Goal: Task Accomplishment & Management: Manage account settings

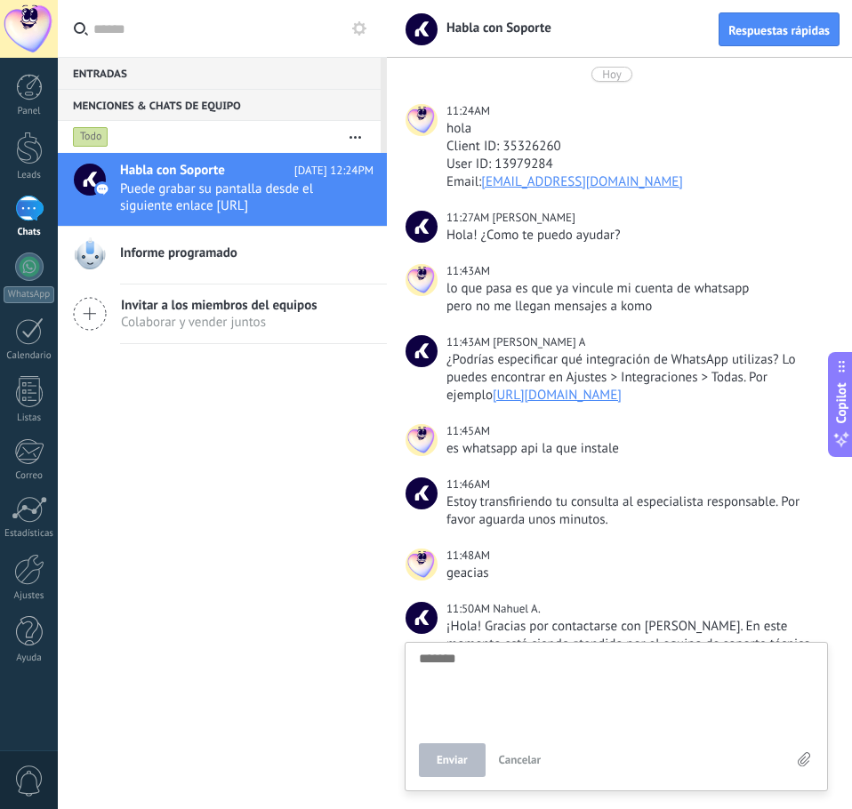
scroll to position [2045, 0]
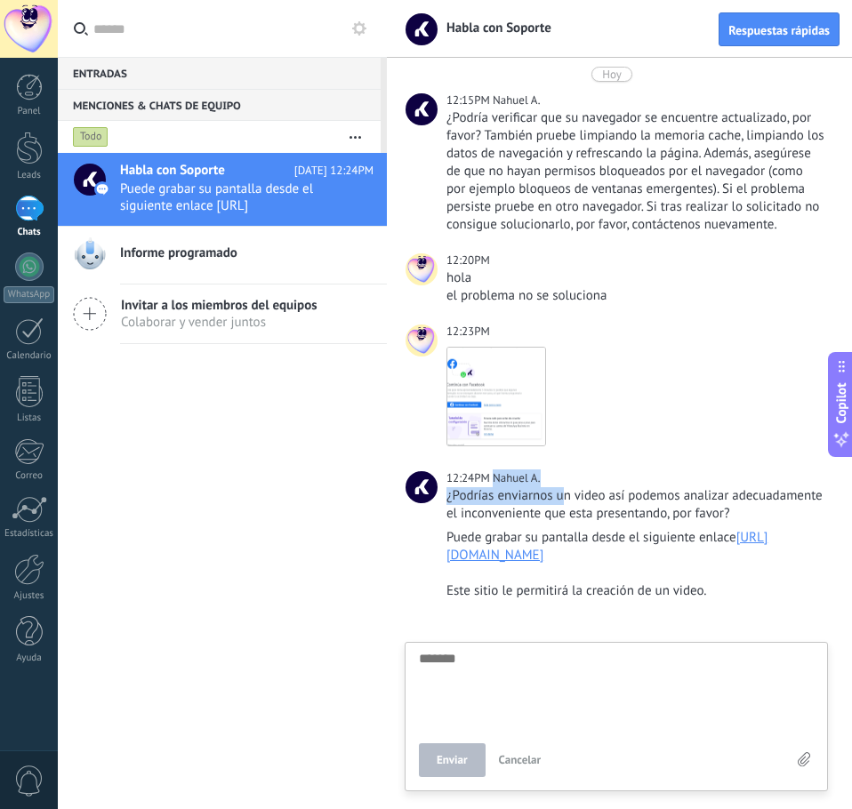
drag, startPoint x: 498, startPoint y: 467, endPoint x: 679, endPoint y: 470, distance: 181.4
click at [592, 470] on div "12:24PM Nahuel A. ¿Podrías enviarnos un video así podemos analizar adecuadament…" at bounding box center [635, 495] width 378 height 53
click at [679, 487] on div "¿Podrías enviarnos un video así podemos analizar adecuadamente el inconveniente…" at bounding box center [635, 505] width 378 height 36
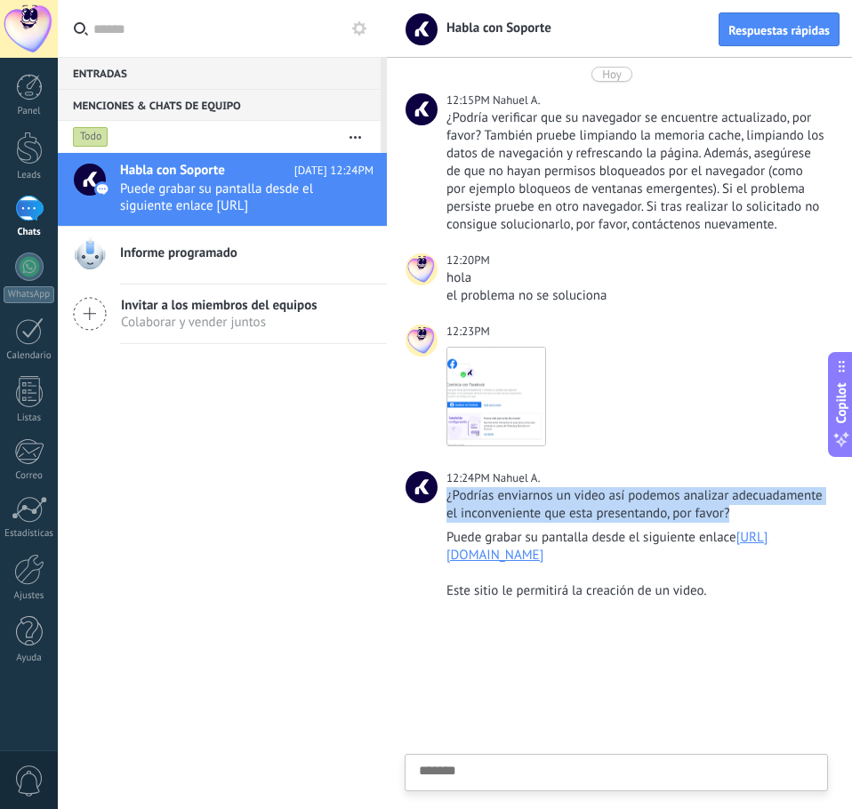
click at [679, 487] on div "¿Podrías enviarnos un video así podemos analizar adecuadamente el inconveniente…" at bounding box center [635, 505] width 378 height 36
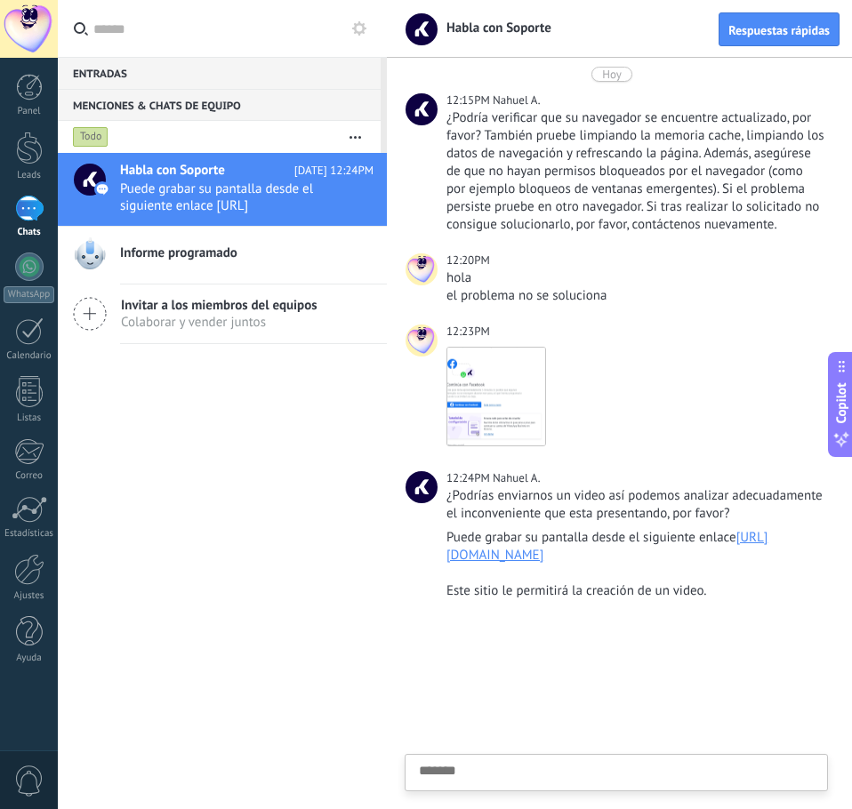
click at [654, 536] on div "Puede grabar su pantalla desde el siguiente enlace https://www.loom.com/" at bounding box center [635, 547] width 378 height 36
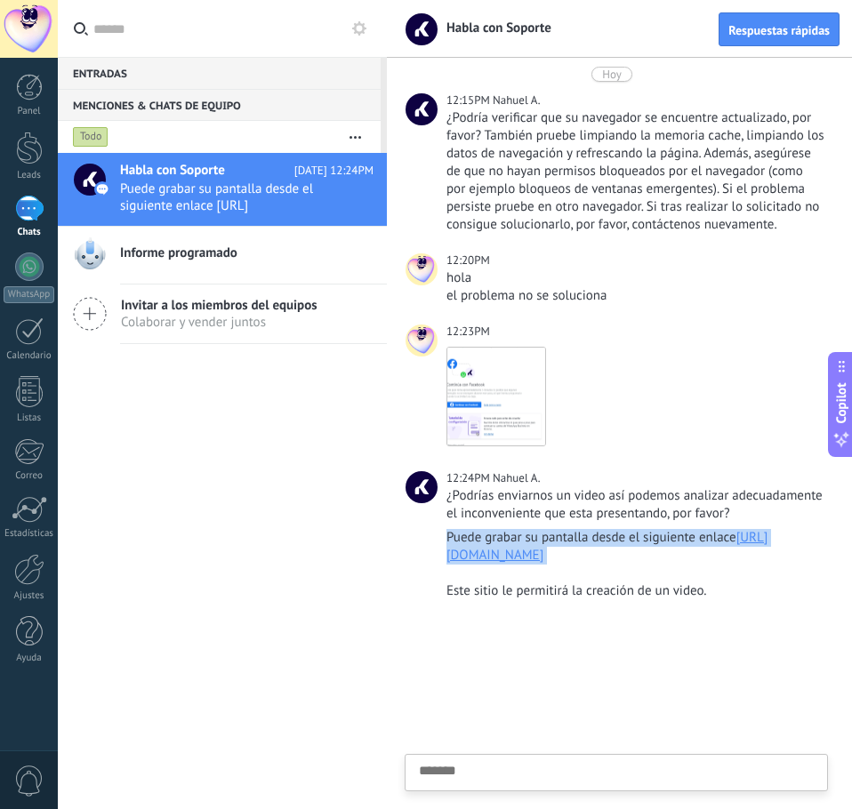
click at [654, 536] on div "Puede grabar su pantalla desde el siguiente enlace https://www.loom.com/" at bounding box center [635, 547] width 378 height 36
click at [690, 543] on div "Puede grabar su pantalla desde el siguiente enlace https://www.loom.com/" at bounding box center [635, 547] width 378 height 36
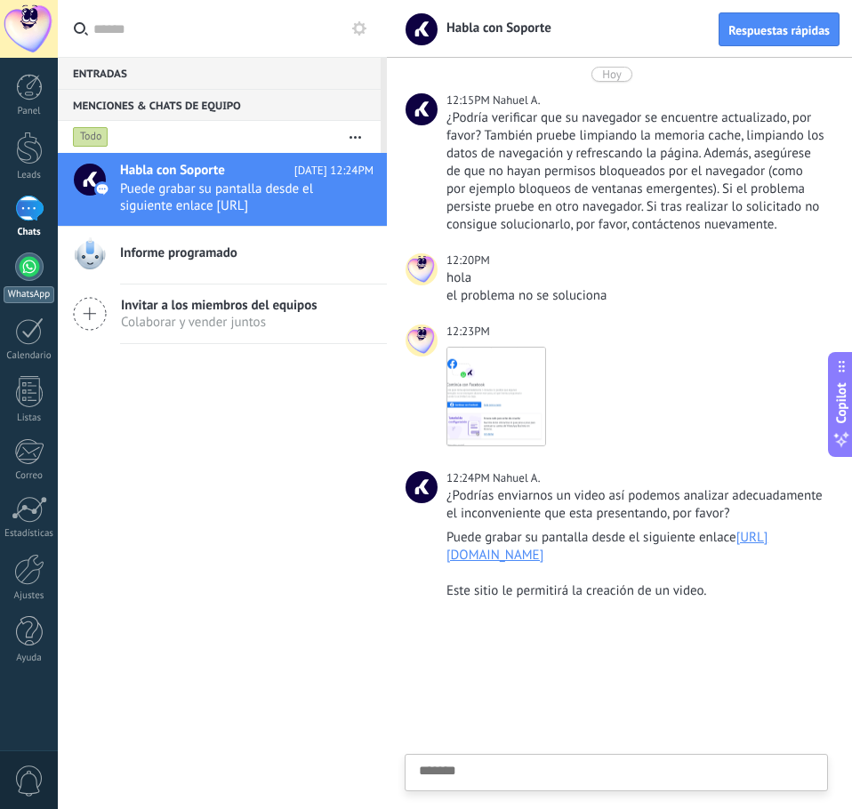
click at [33, 259] on div at bounding box center [29, 266] width 28 height 28
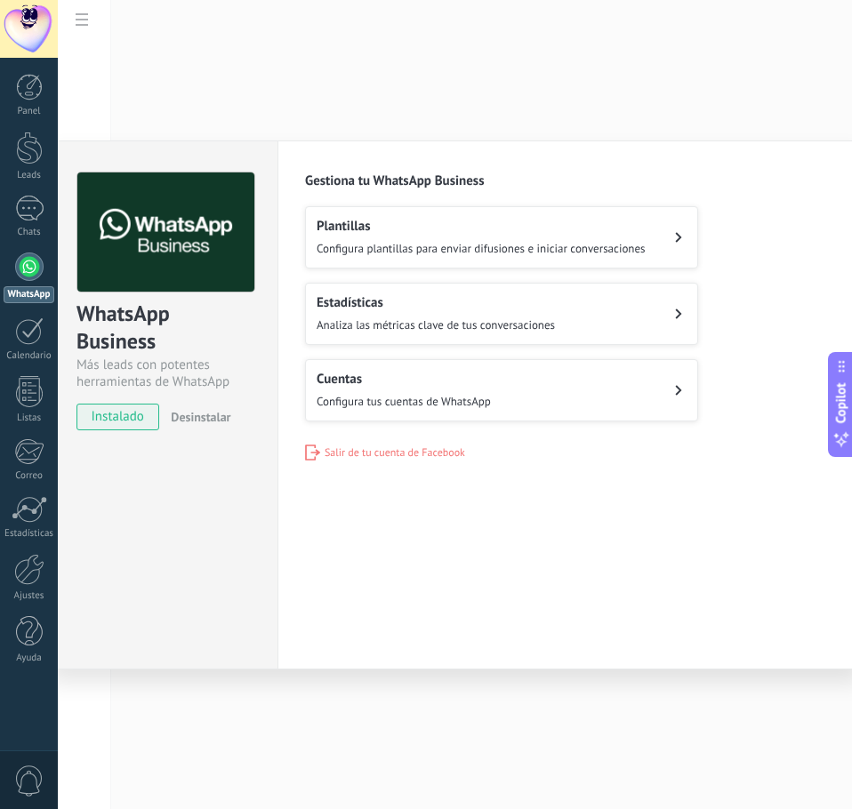
click at [646, 406] on button "Cuentas Configura tus cuentas de WhatsApp" at bounding box center [501, 390] width 393 height 62
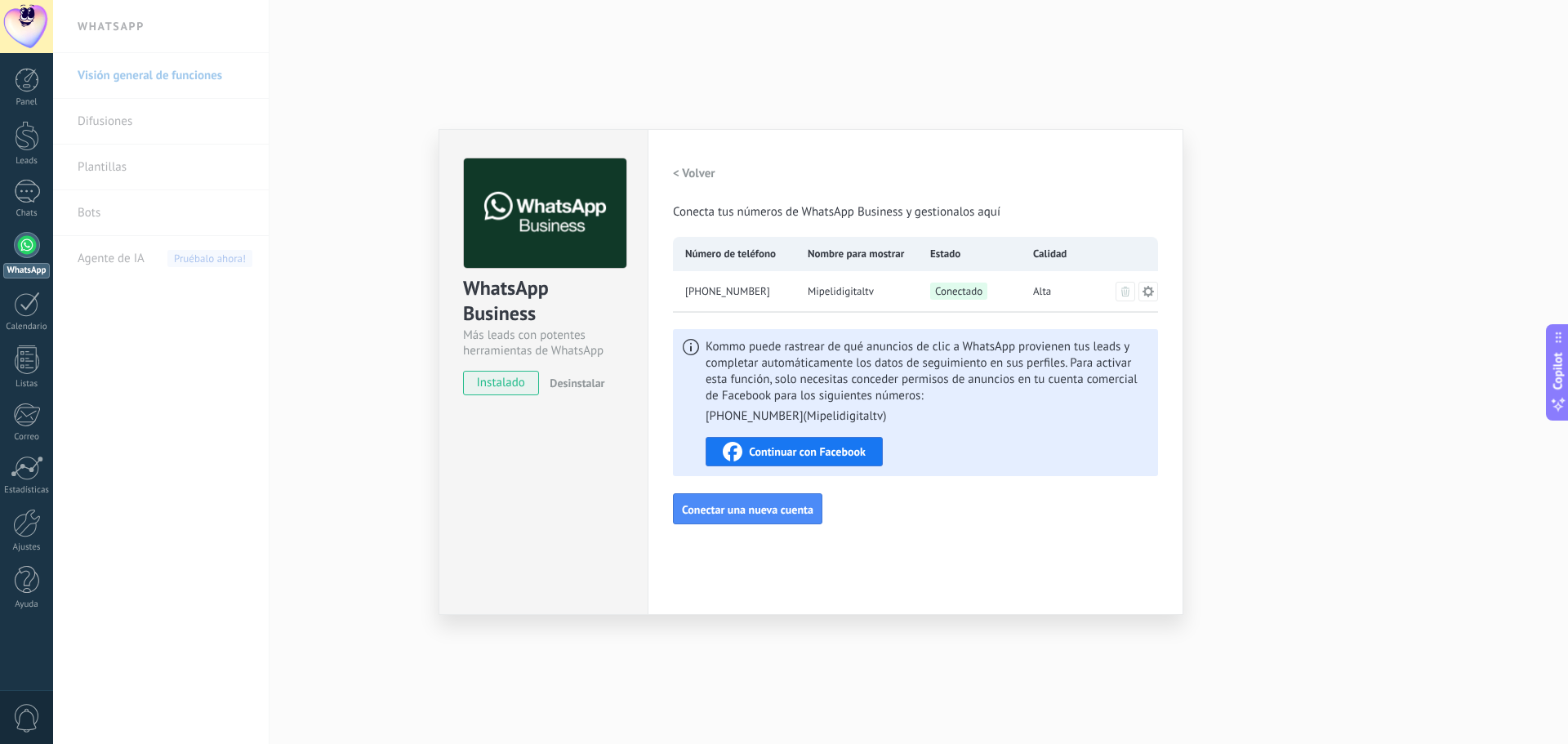
drag, startPoint x: 1027, startPoint y: 298, endPoint x: 1024, endPoint y: 327, distance: 29.2
click at [782, 310] on div "+57 310 3090971 Mipelidigitaltv Conectado Alta" at bounding box center [916, 291] width 485 height 40
click at [782, 331] on div "< Volver Conecta tus números de WhatsApp Business y gestionalos aquí Número de …" at bounding box center [916, 341] width 485 height 366
click at [34, 195] on div "1" at bounding box center [27, 192] width 26 height 24
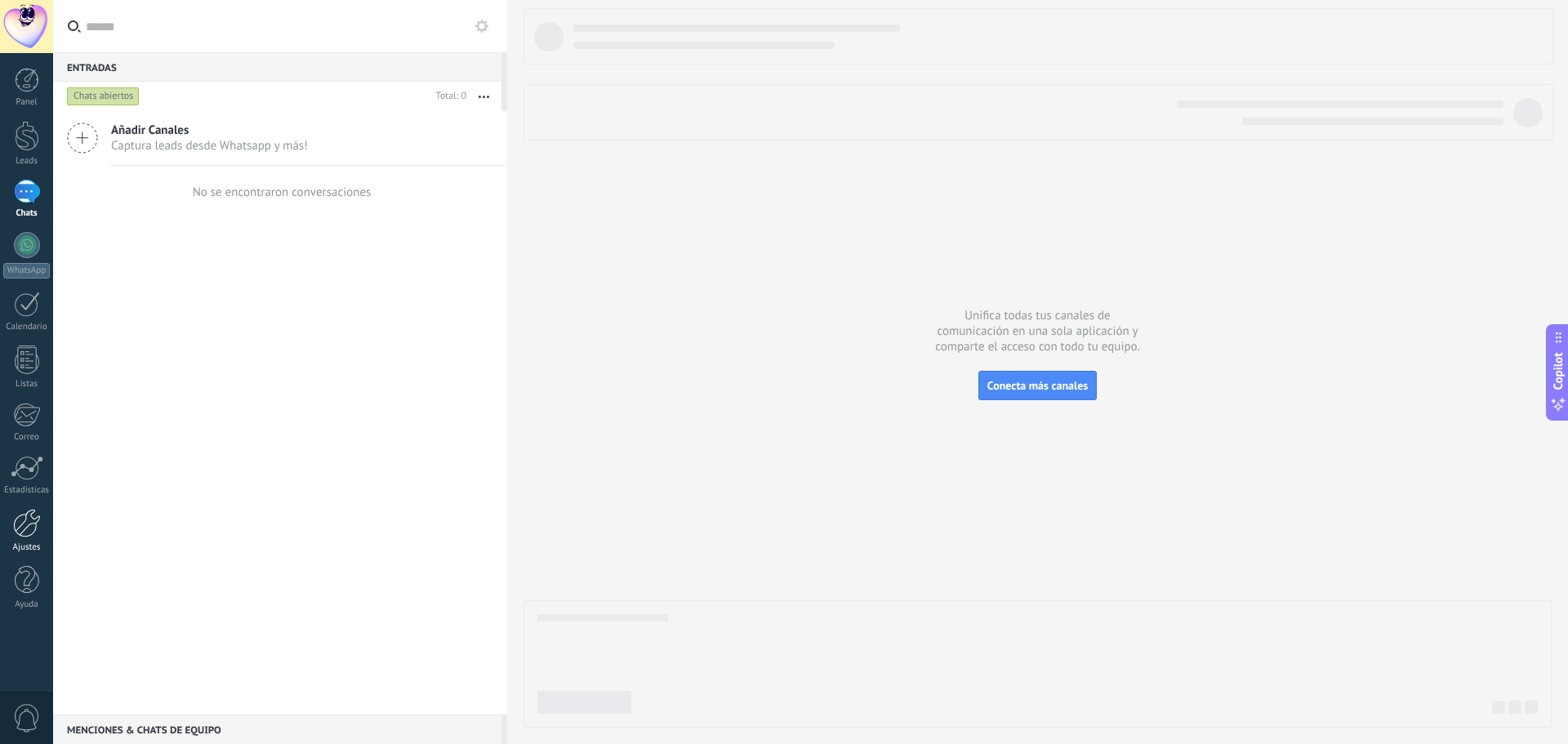
click at [26, 526] on div at bounding box center [27, 523] width 28 height 28
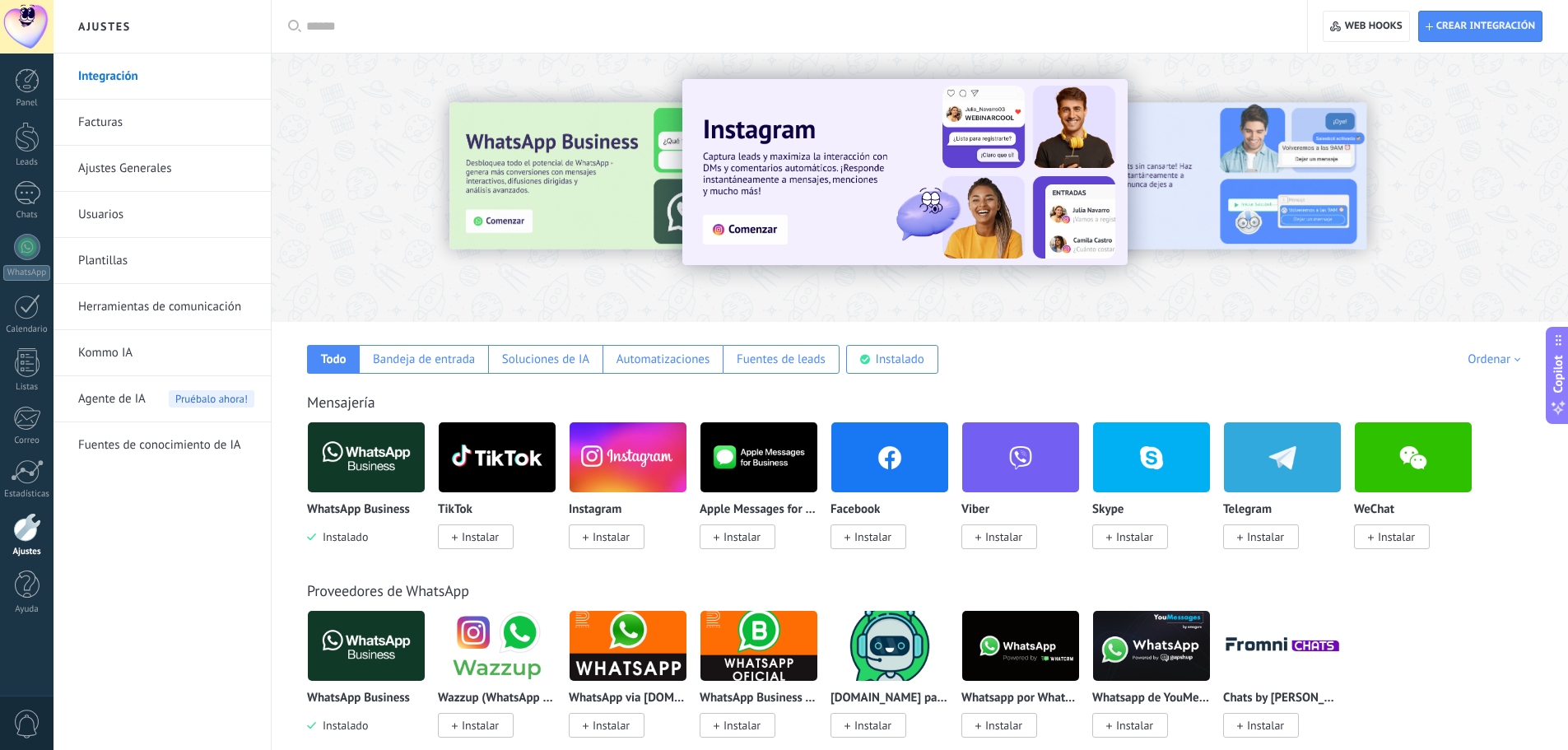
click at [367, 483] on img at bounding box center [366, 457] width 117 height 80
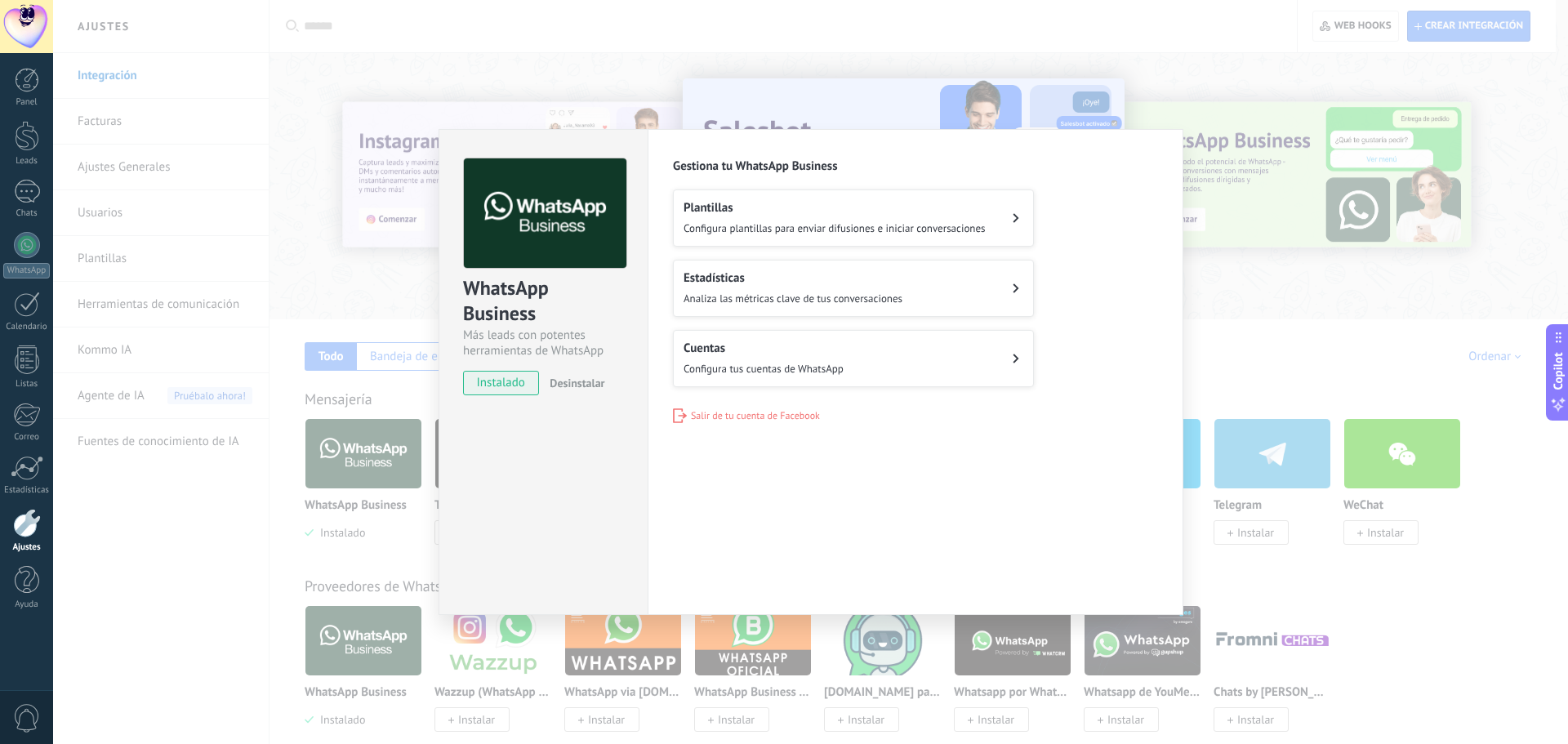
click at [782, 350] on button "Cuentas Configura tus cuentas de WhatsApp" at bounding box center [853, 358] width 361 height 57
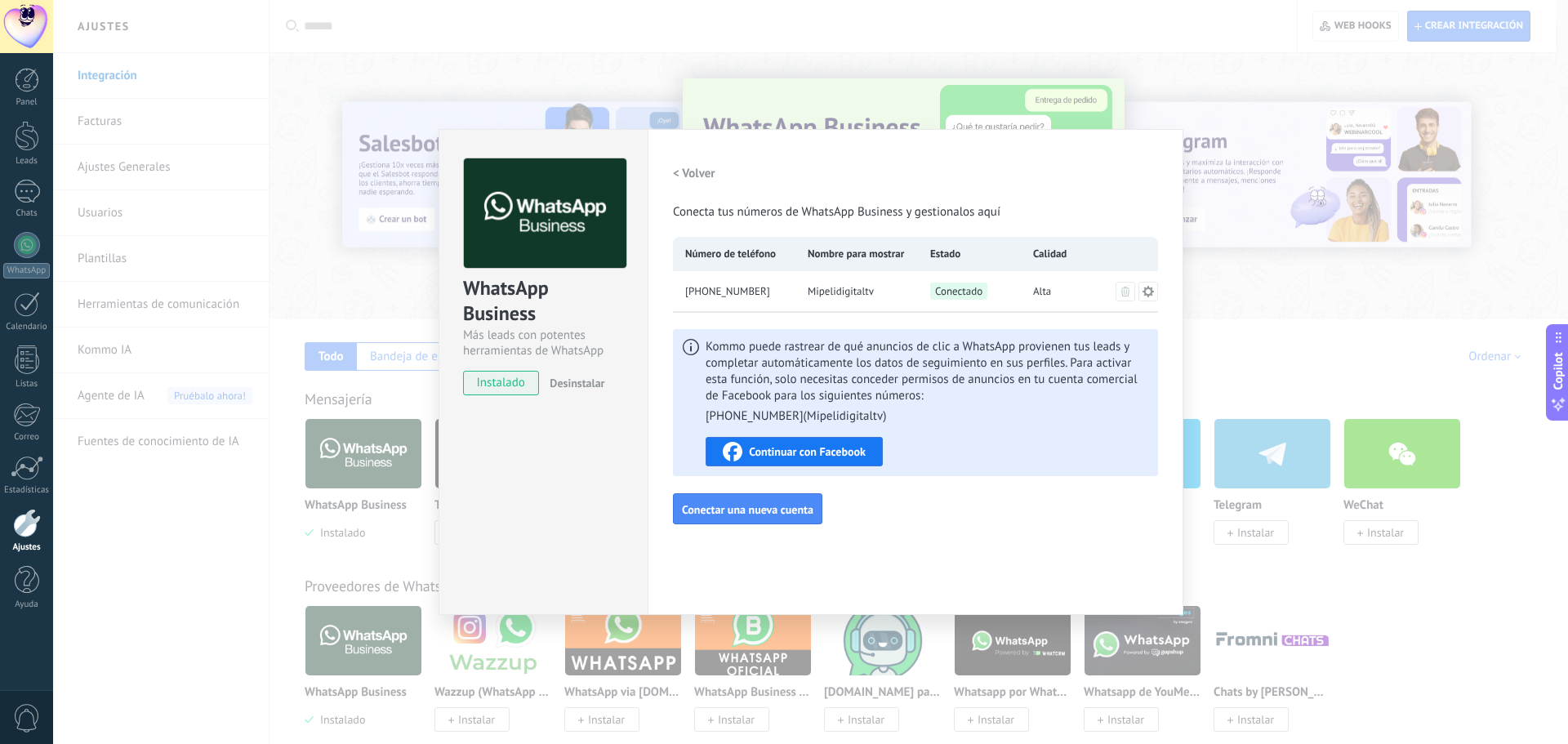
click at [782, 379] on span "Kommo puede rastrear de qué anuncios de clic a WhatsApp provienen tus leads y c…" at bounding box center [927, 381] width 443 height 85
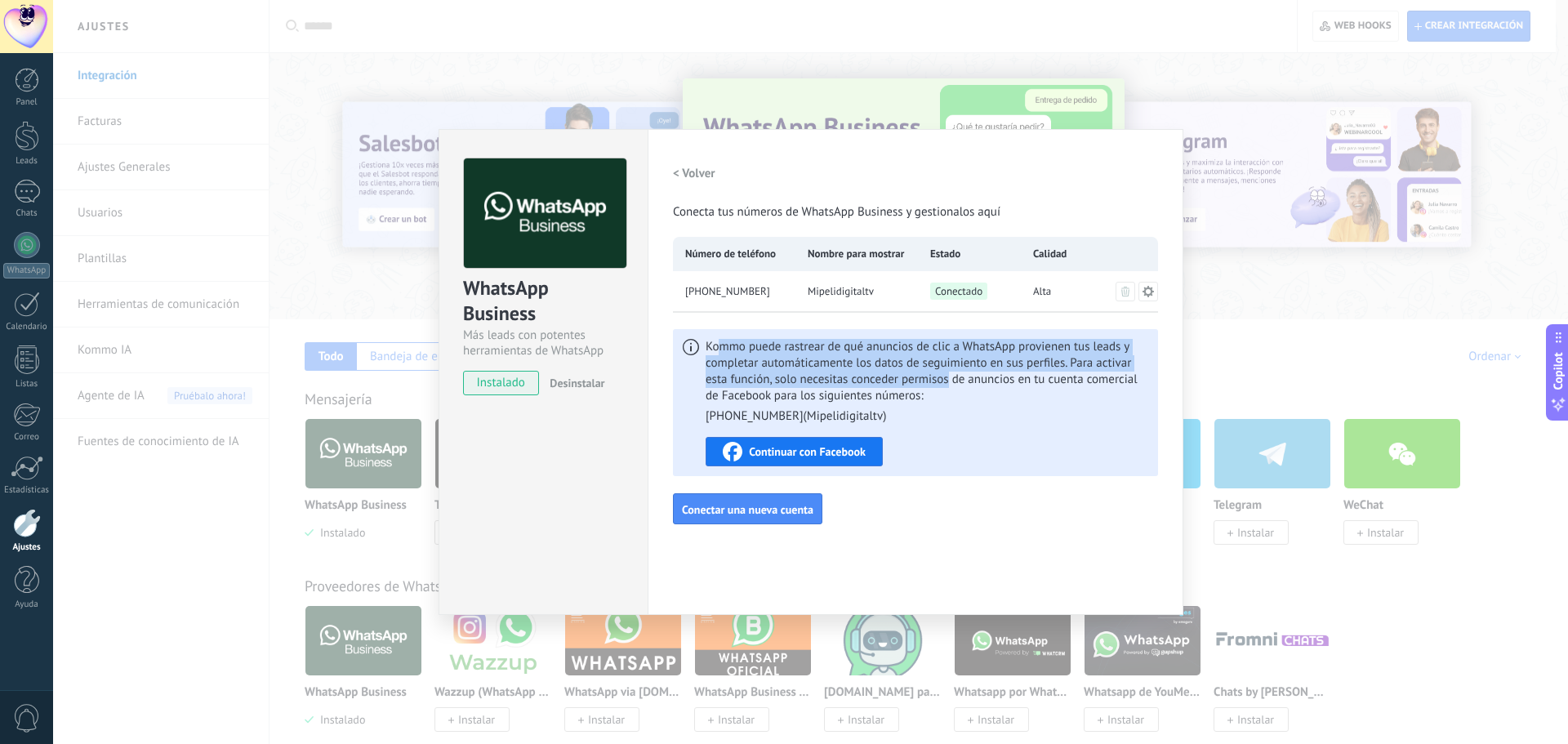
drag, startPoint x: 718, startPoint y: 349, endPoint x: 965, endPoint y: 375, distance: 248.4
click at [782, 375] on span "Kommo puede rastrear de qué anuncios de clic a WhatsApp provienen tus leads y c…" at bounding box center [927, 381] width 443 height 85
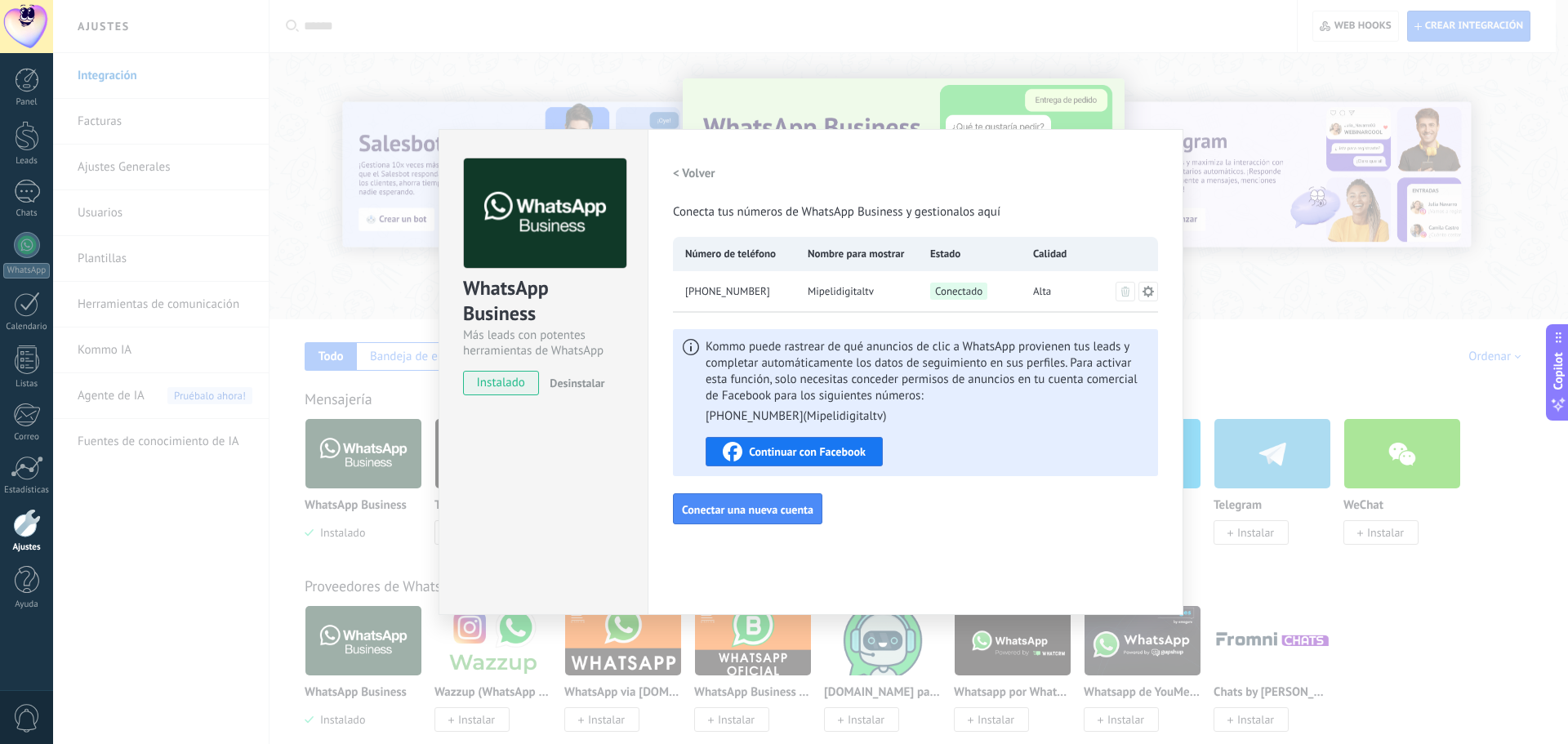
click at [782, 391] on span "Kommo puede rastrear de qué anuncios de clic a WhatsApp provienen tus leads y c…" at bounding box center [927, 381] width 443 height 85
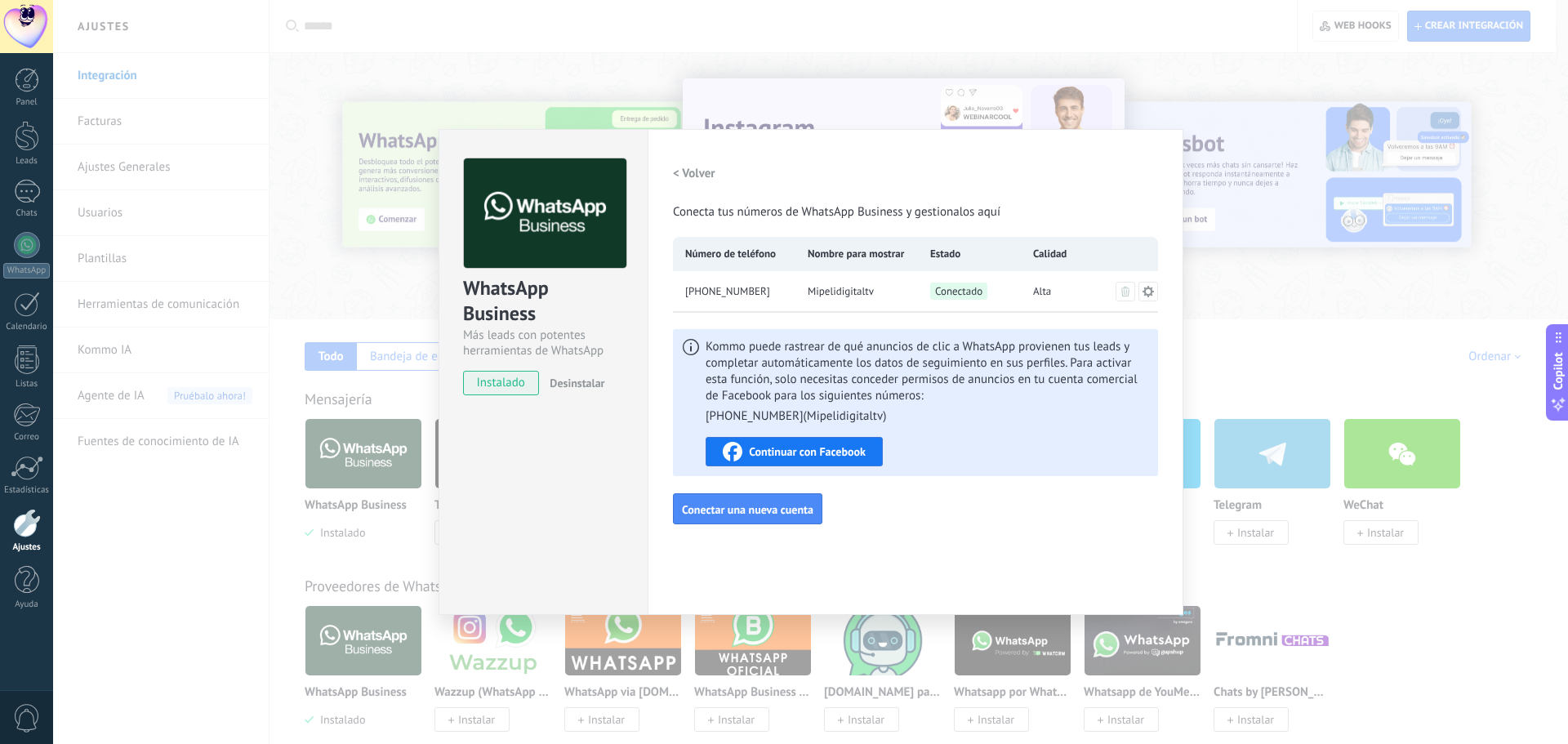
drag, startPoint x: 1085, startPoint y: 151, endPoint x: 1043, endPoint y: 173, distance: 47.4
click at [782, 173] on div "Configuraciones Autorizaciones Esta pestaña registra a los usuarios que han con…" at bounding box center [915, 371] width 536 height 486
click at [782, 293] on icon at bounding box center [1148, 290] width 11 height 11
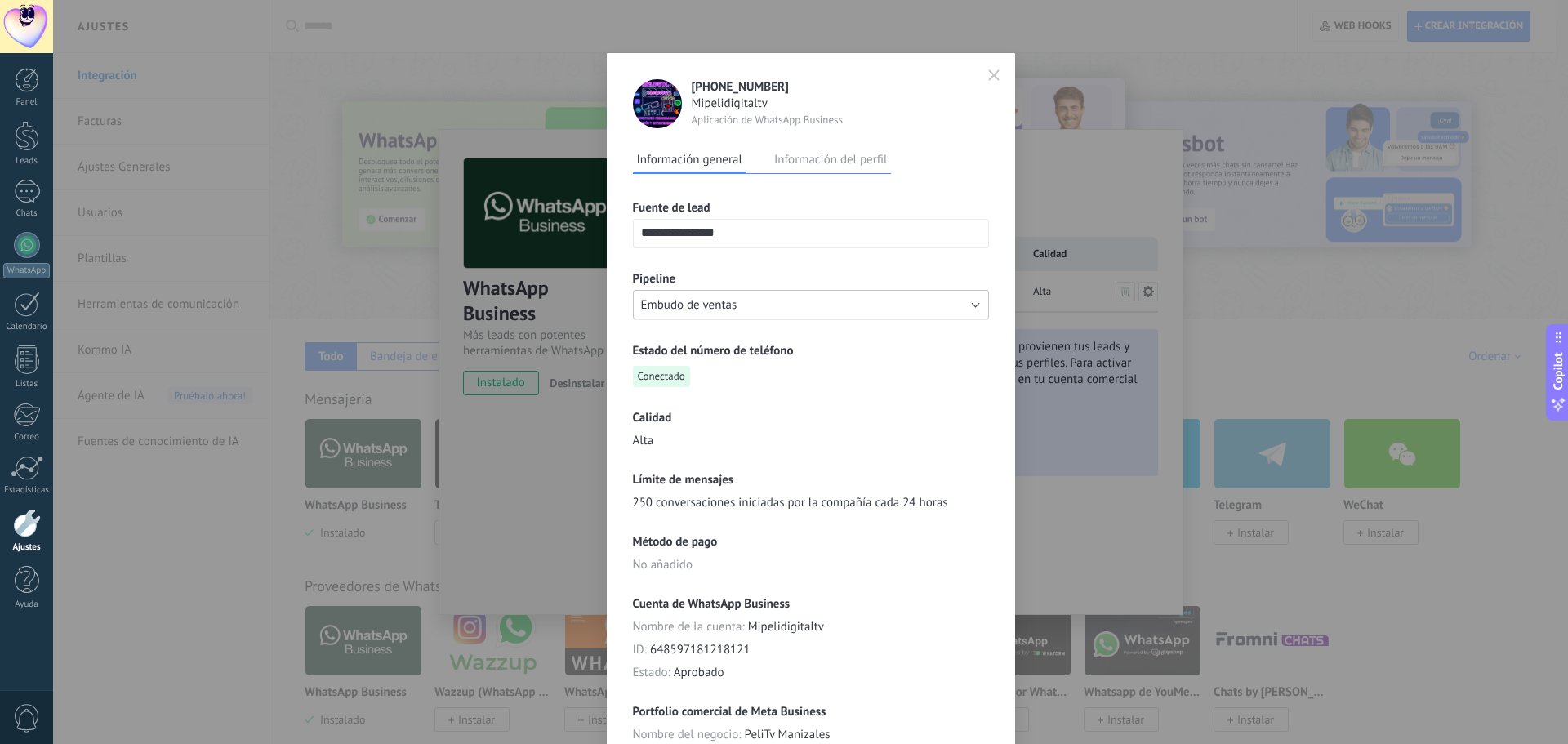
click at [741, 301] on button "Embudo de ventas" at bounding box center [811, 305] width 356 height 29
click at [764, 231] on input "**********" at bounding box center [811, 232] width 355 height 26
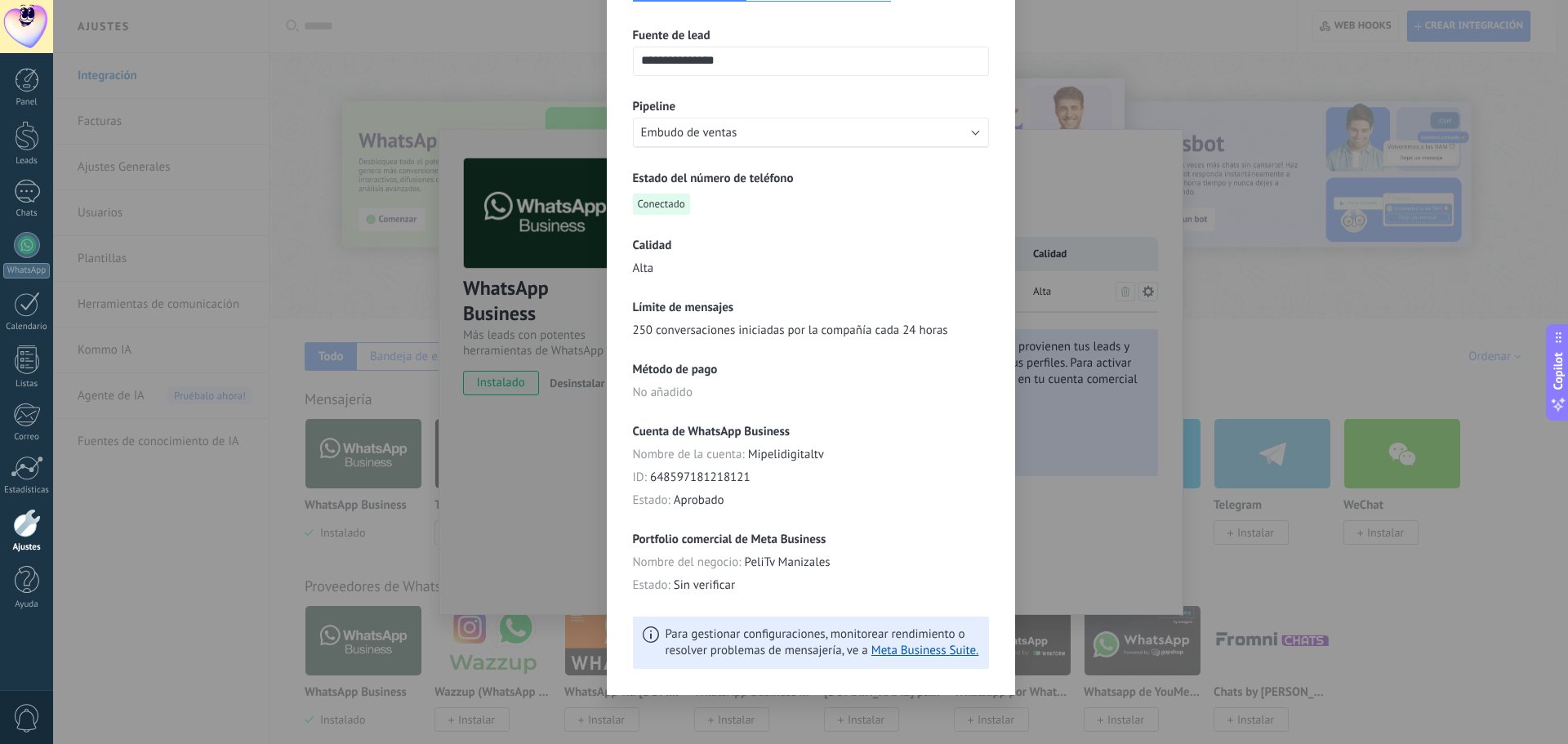
scroll to position [176, 0]
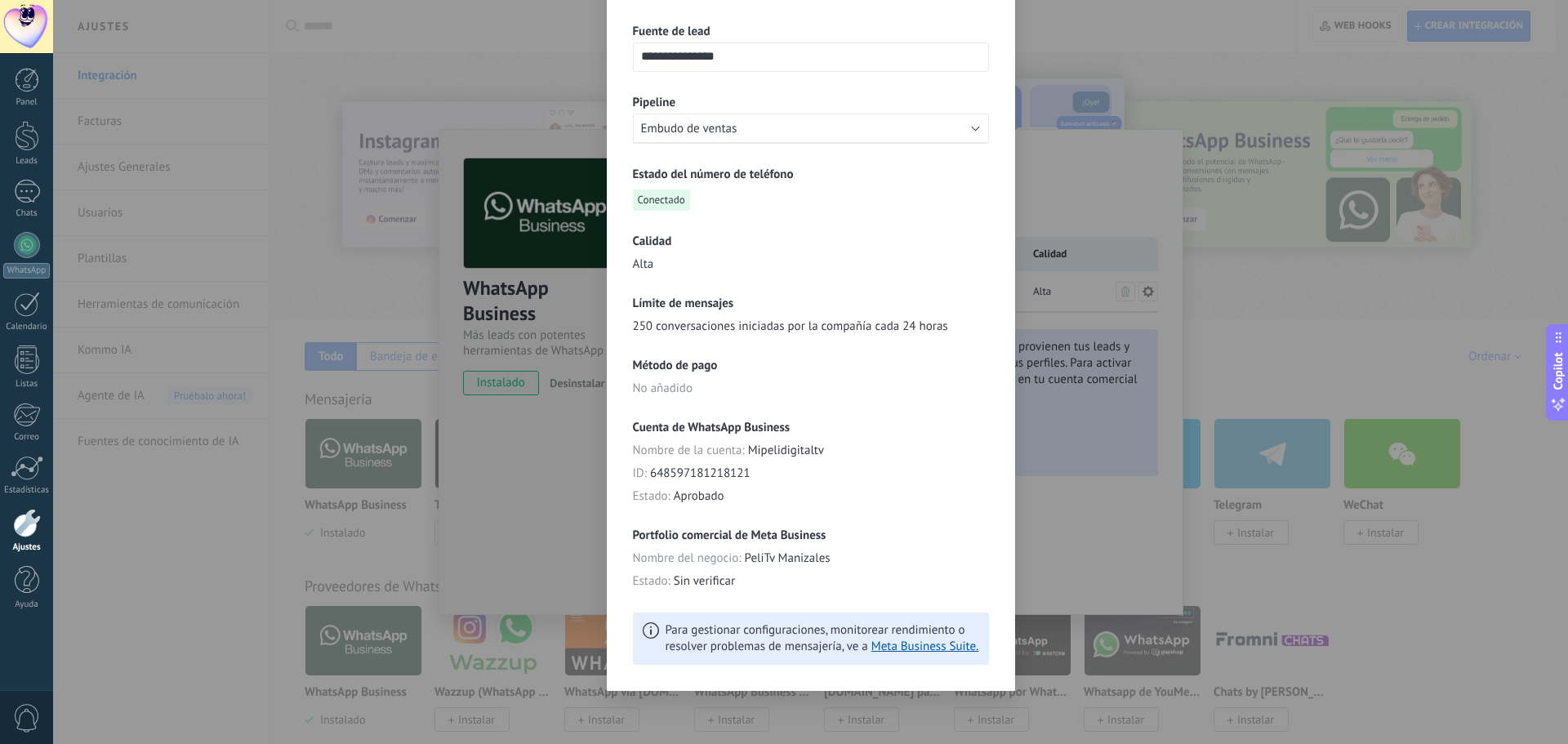
click at [716, 249] on div "Calidad Alta" at bounding box center [811, 253] width 356 height 39
click at [695, 494] on span "Aprobado" at bounding box center [698, 497] width 51 height 17
click at [709, 490] on span "Aprobado" at bounding box center [698, 497] width 51 height 17
click at [710, 490] on span "Aprobado" at bounding box center [698, 497] width 51 height 17
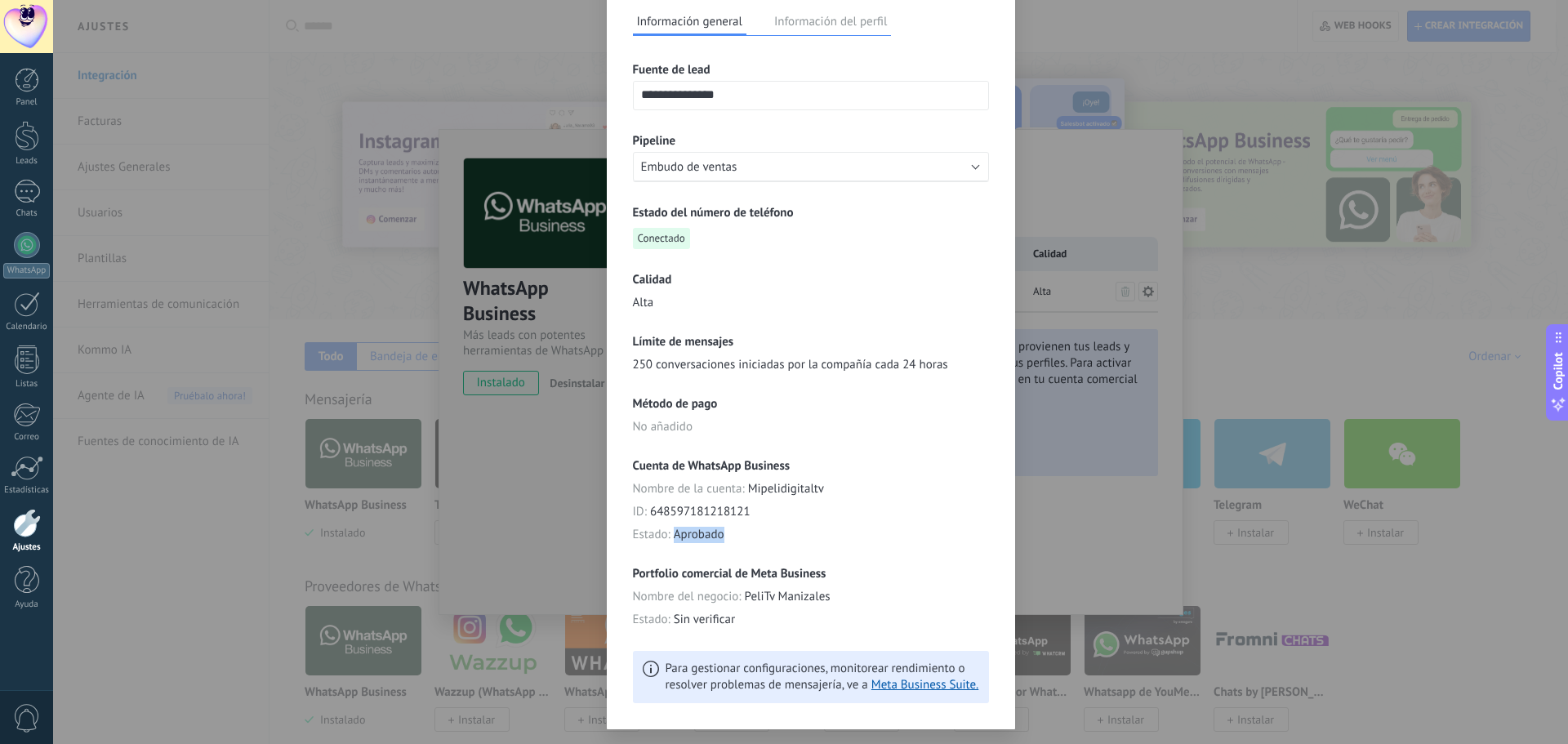
scroll to position [95, 0]
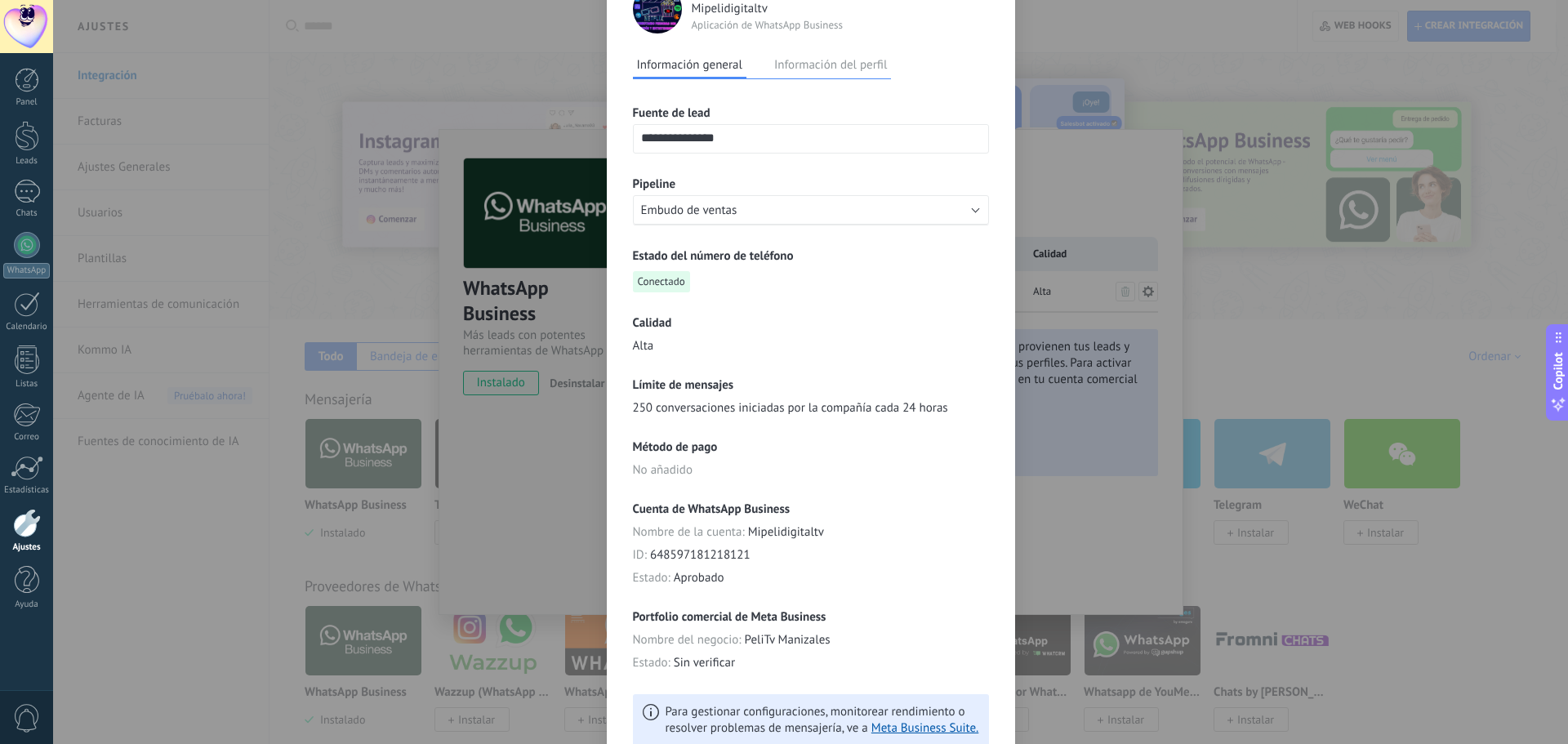
click at [682, 467] on span "No añadido" at bounding box center [662, 470] width 60 height 17
click at [782, 73] on button "Información del perfil" at bounding box center [830, 64] width 121 height 25
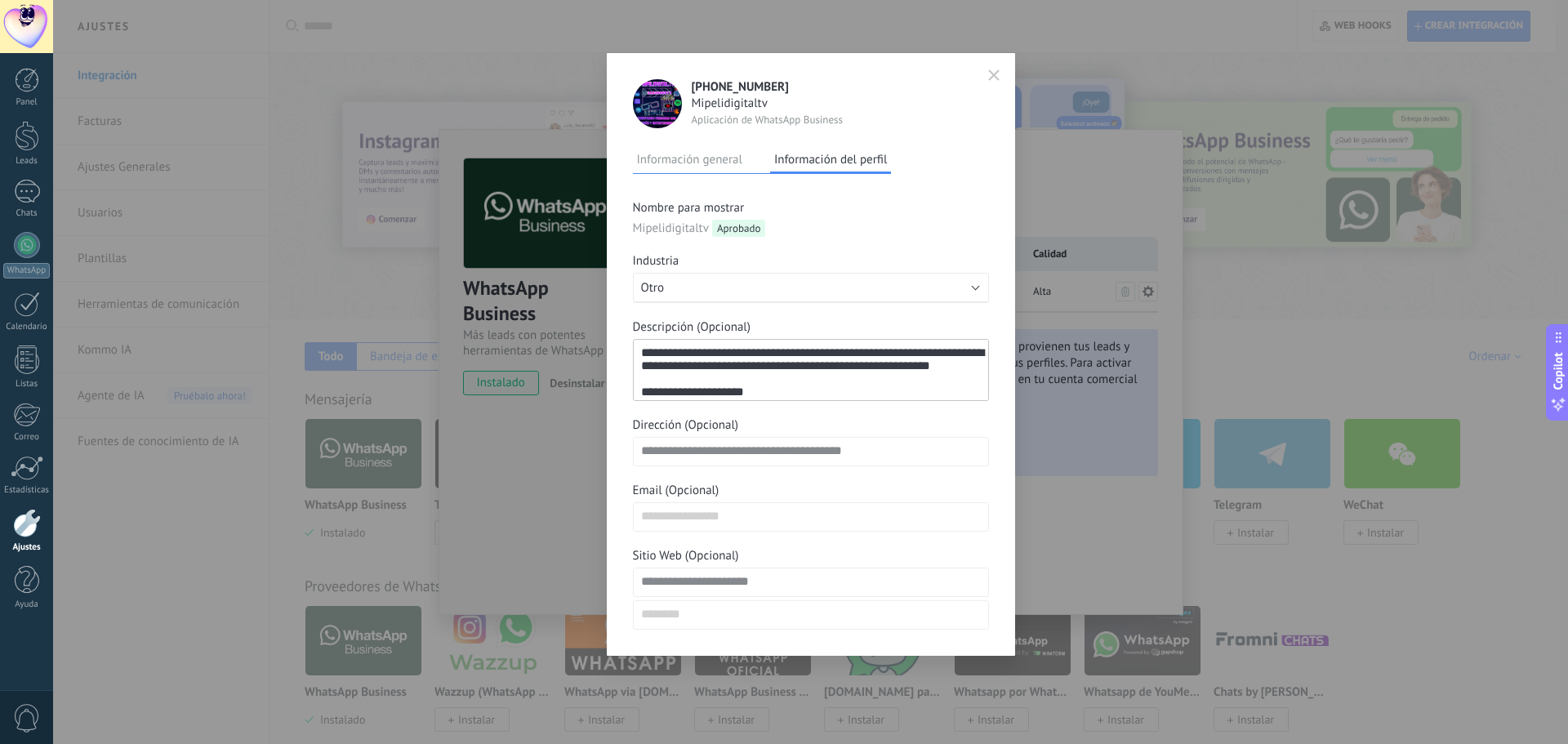
scroll to position [0, 0]
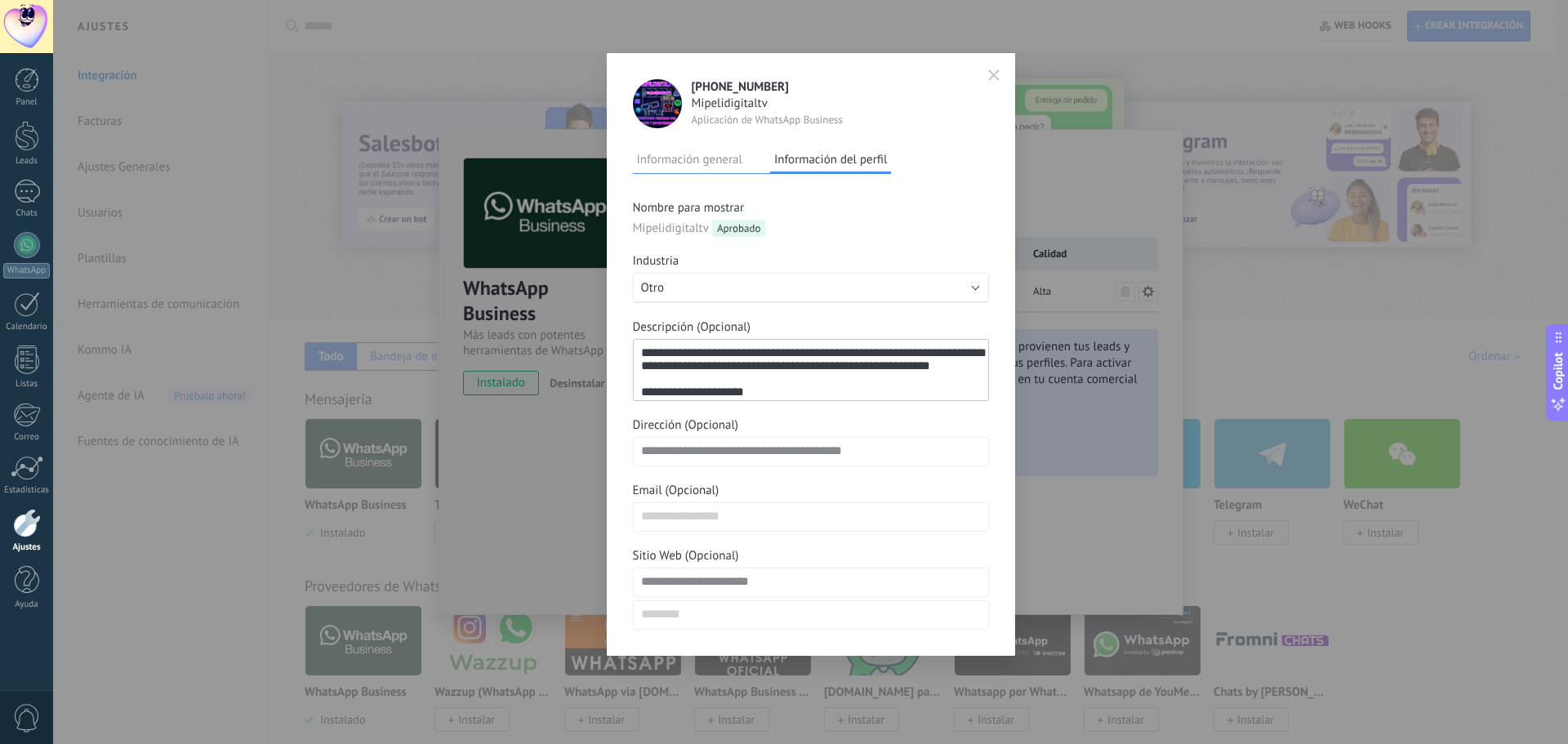
click at [703, 173] on div "Información general Información del perfil" at bounding box center [762, 160] width 259 height 27
click at [712, 171] on button "Información general" at bounding box center [690, 159] width 114 height 25
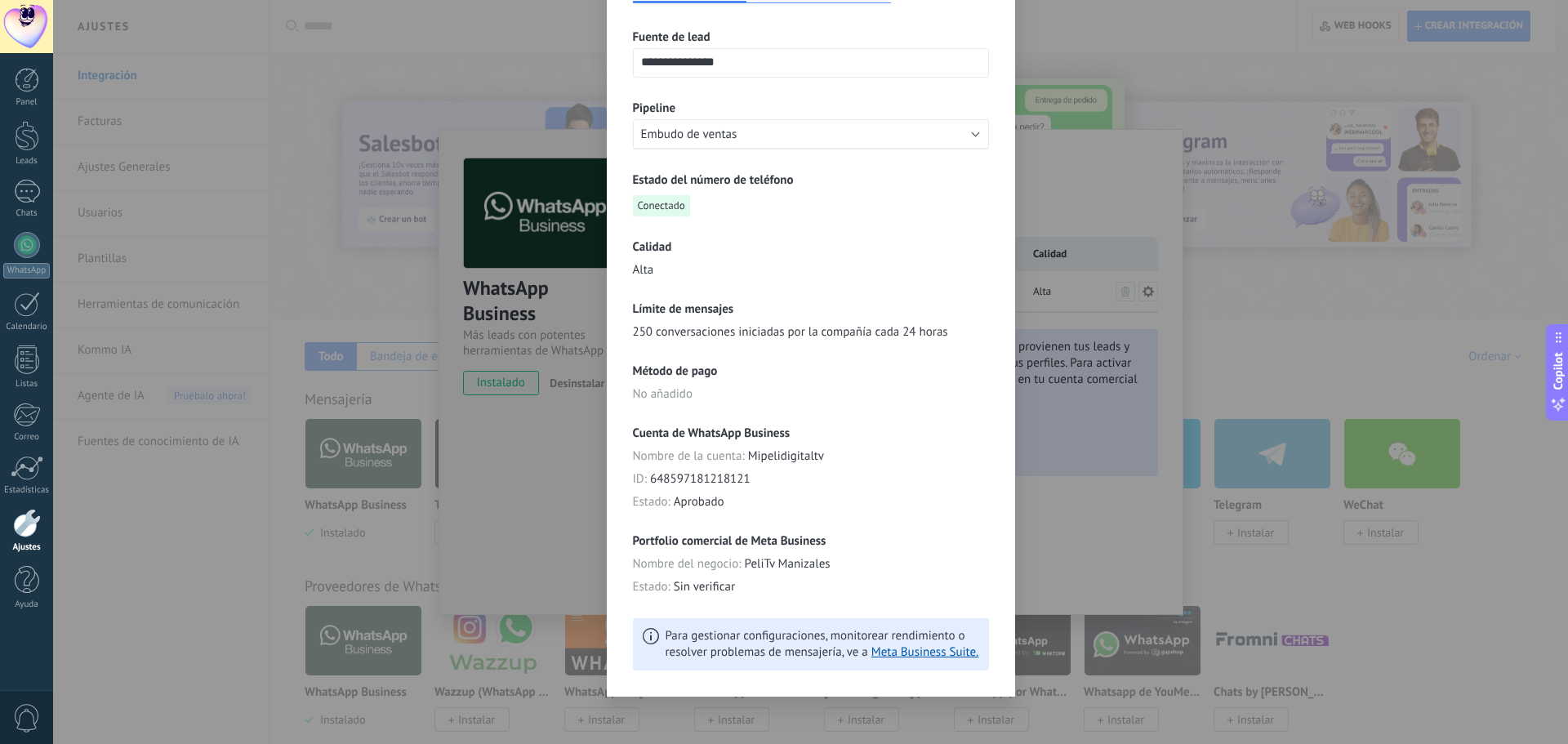
scroll to position [176, 0]
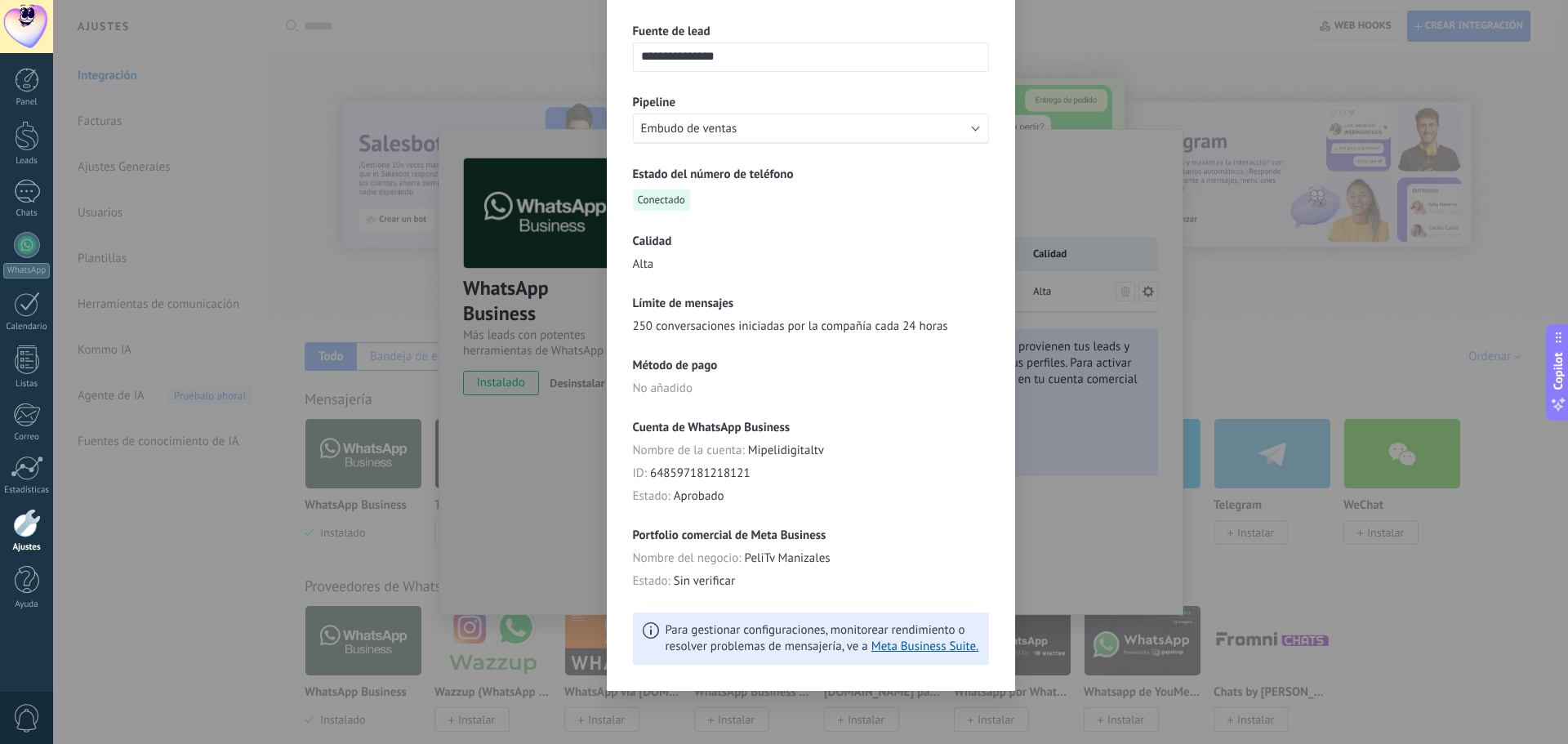
drag, startPoint x: 666, startPoint y: 352, endPoint x: 666, endPoint y: 373, distance: 21.0
click at [666, 366] on div "**********" at bounding box center [811, 331] width 356 height 667
click at [666, 373] on div "Método de pago No añadido" at bounding box center [811, 377] width 356 height 39
click at [714, 442] on div "Cuenta de WhatsApp Business Nombre de la cuenta : Mipelidigitaltv ID : 64859718…" at bounding box center [811, 462] width 356 height 85
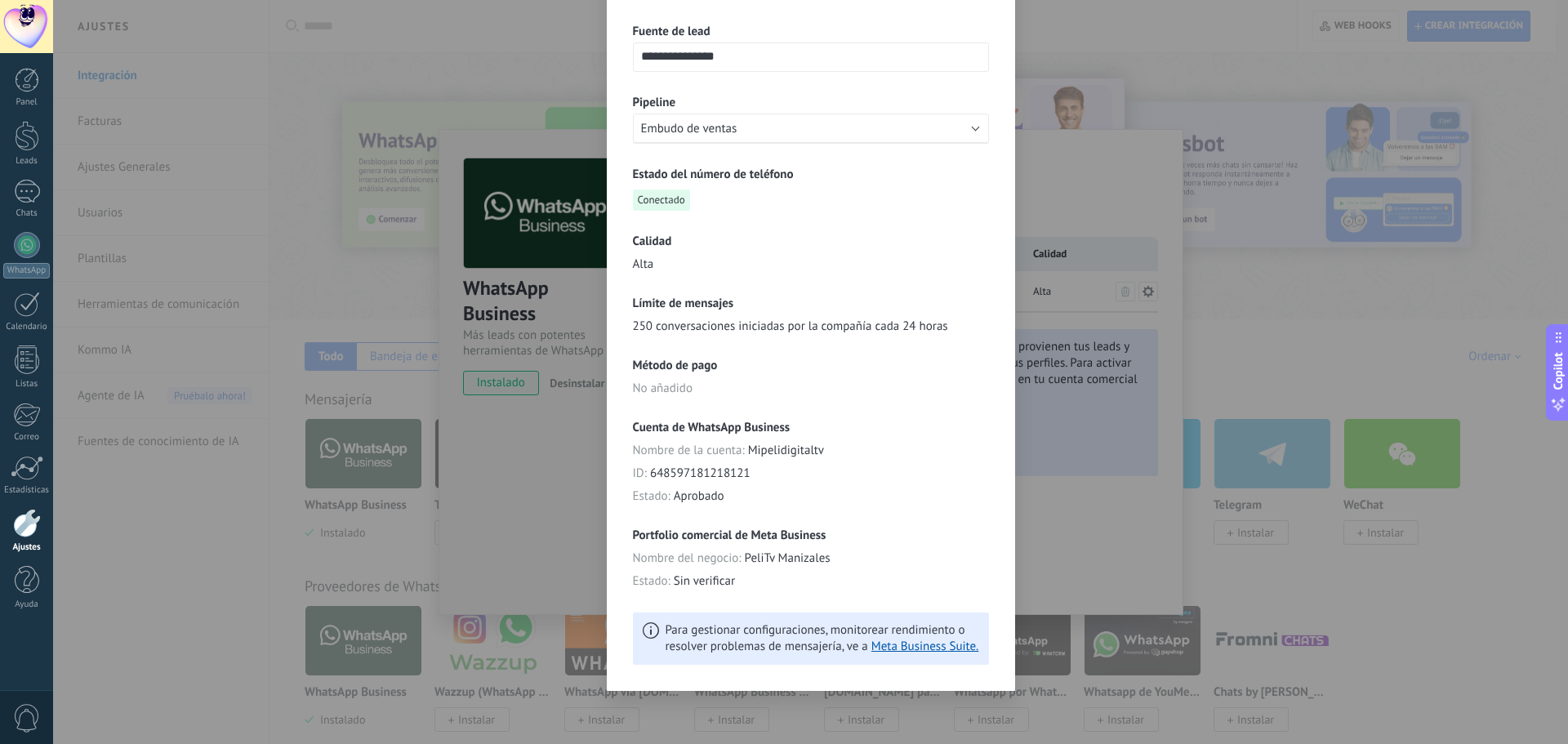
drag, startPoint x: 699, startPoint y: 509, endPoint x: 735, endPoint y: 499, distance: 37.4
click at [712, 511] on div "**********" at bounding box center [811, 331] width 356 height 667
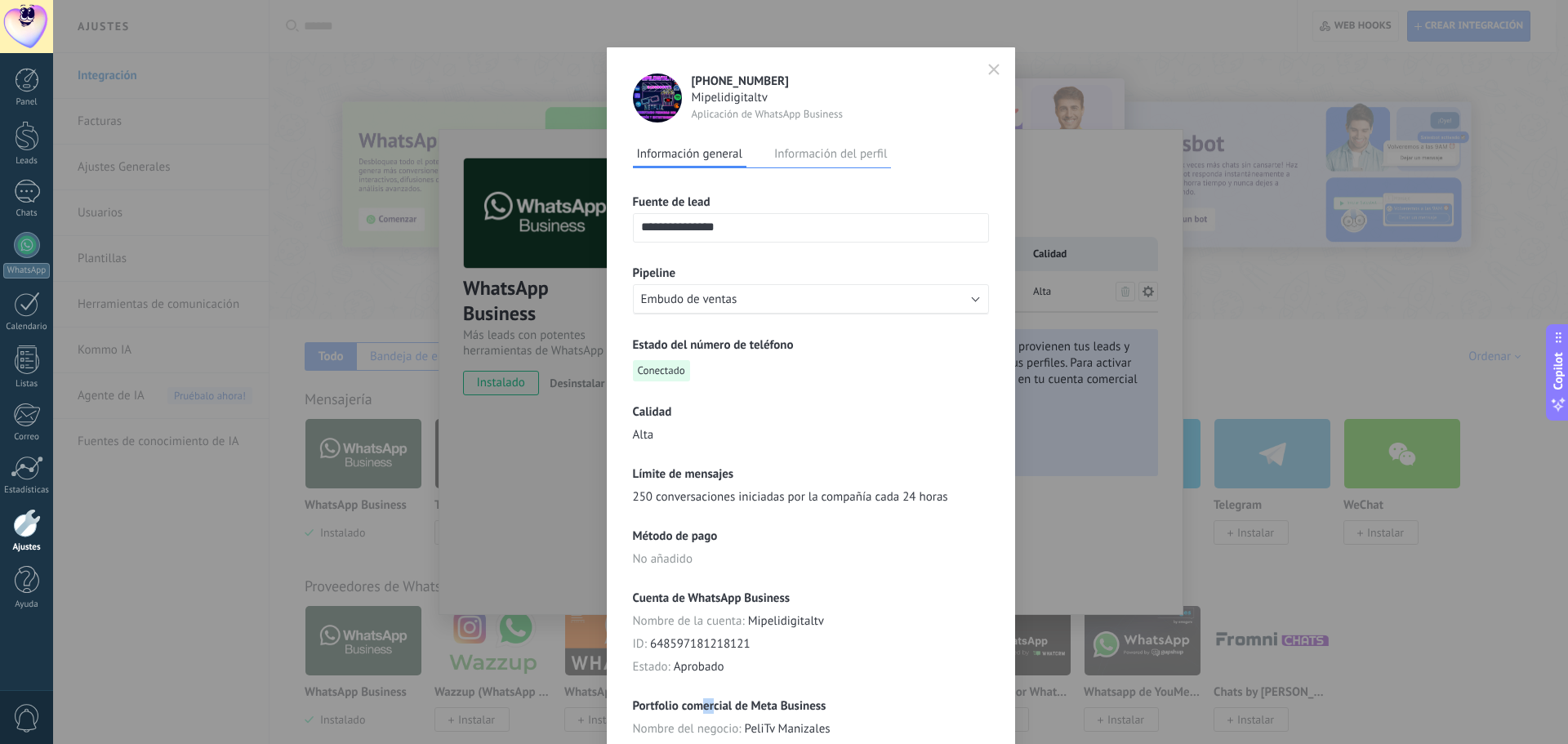
scroll to position [0, 0]
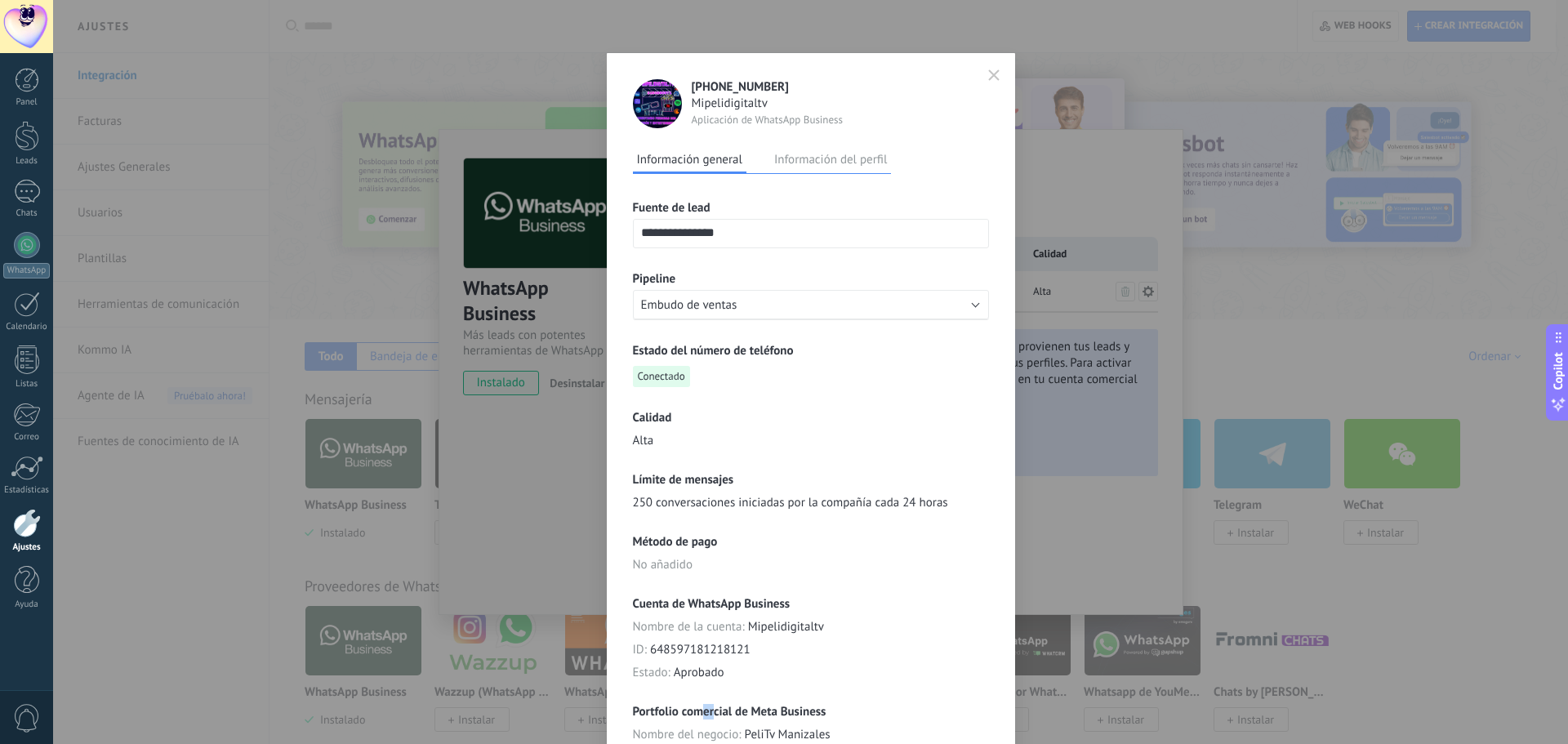
click at [782, 81] on button "button" at bounding box center [994, 75] width 25 height 27
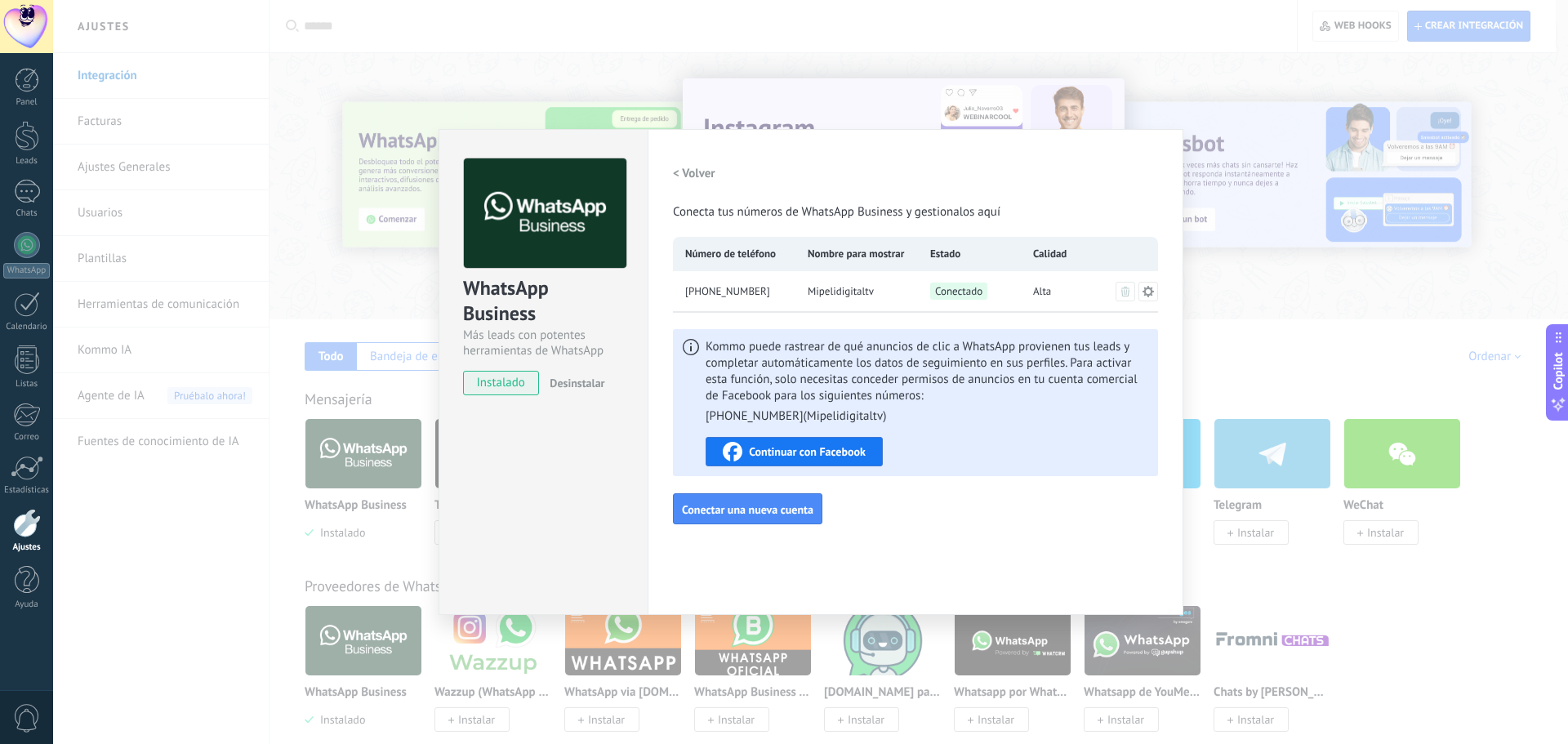
drag, startPoint x: 941, startPoint y: 419, endPoint x: 949, endPoint y: 415, distance: 8.9
click at [782, 415] on ul "+57 310 3090971 ( Mipelidigitaltv )" at bounding box center [927, 416] width 443 height 17
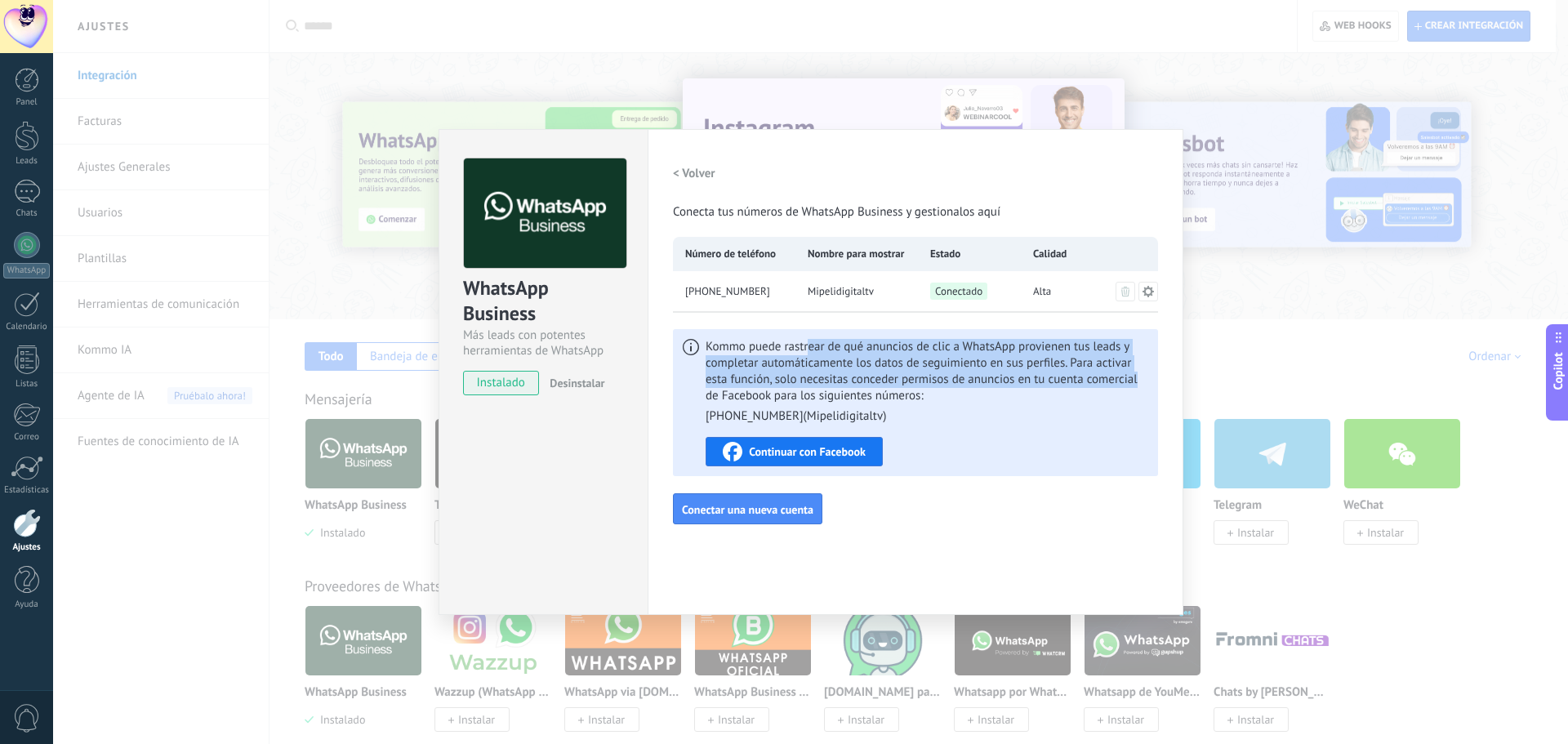
drag, startPoint x: 808, startPoint y: 339, endPoint x: 1150, endPoint y: 386, distance: 345.2
click at [782, 386] on div "Kommo puede rastrear de qué anuncios de clic a WhatsApp provienen tus leads y c…" at bounding box center [916, 402] width 485 height 147
click at [782, 355] on span "Kommo puede rastrear de qué anuncios de clic a WhatsApp provienen tus leads y c…" at bounding box center [927, 381] width 443 height 85
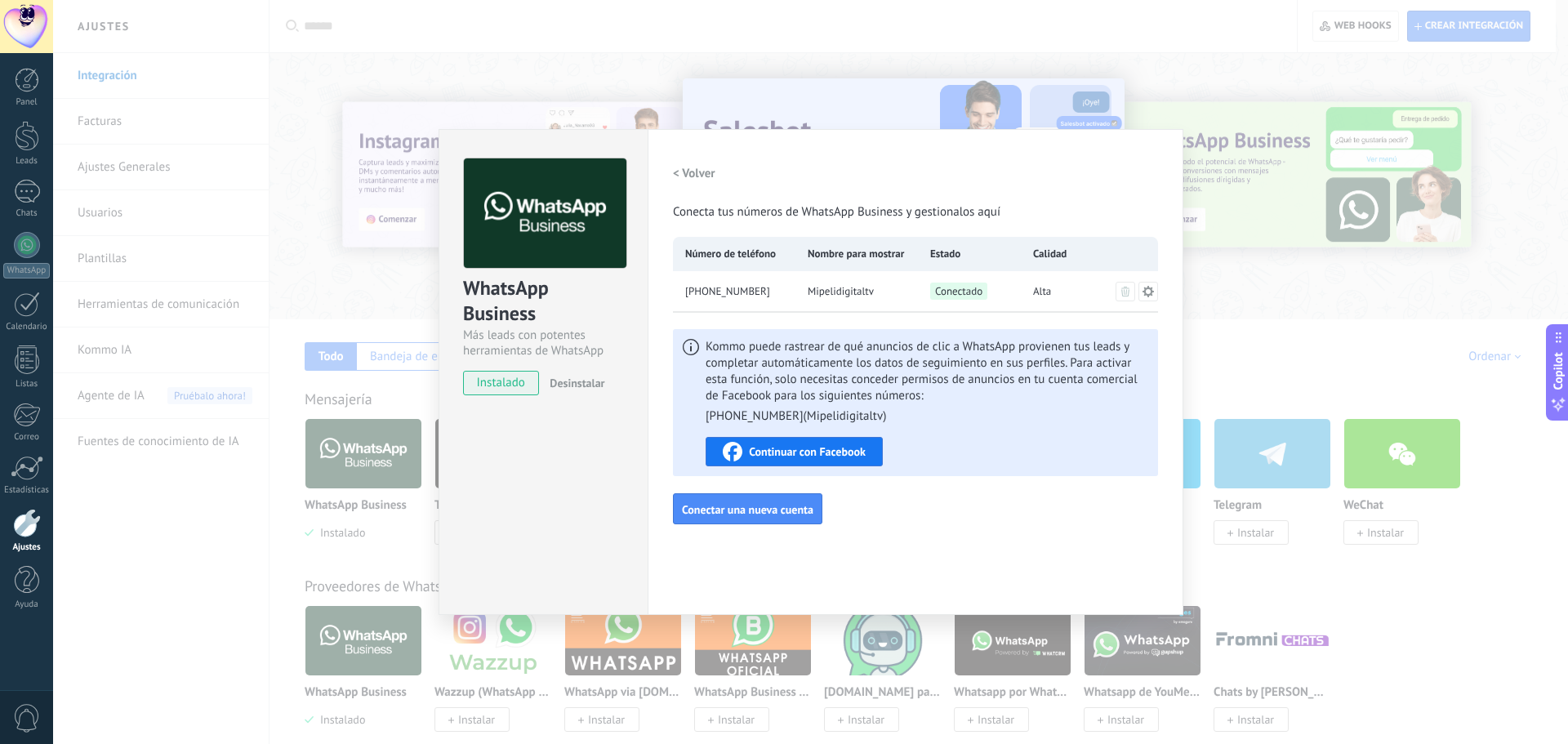
click at [782, 356] on span "Kommo puede rastrear de qué anuncios de clic a WhatsApp provienen tus leads y c…" at bounding box center [927, 381] width 443 height 85
click at [782, 360] on span "Kommo puede rastrear de qué anuncios de clic a WhatsApp provienen tus leads y c…" at bounding box center [927, 381] width 443 height 85
click at [782, 366] on span "Kommo puede rastrear de qué anuncios de clic a WhatsApp provienen tus leads y c…" at bounding box center [927, 381] width 443 height 85
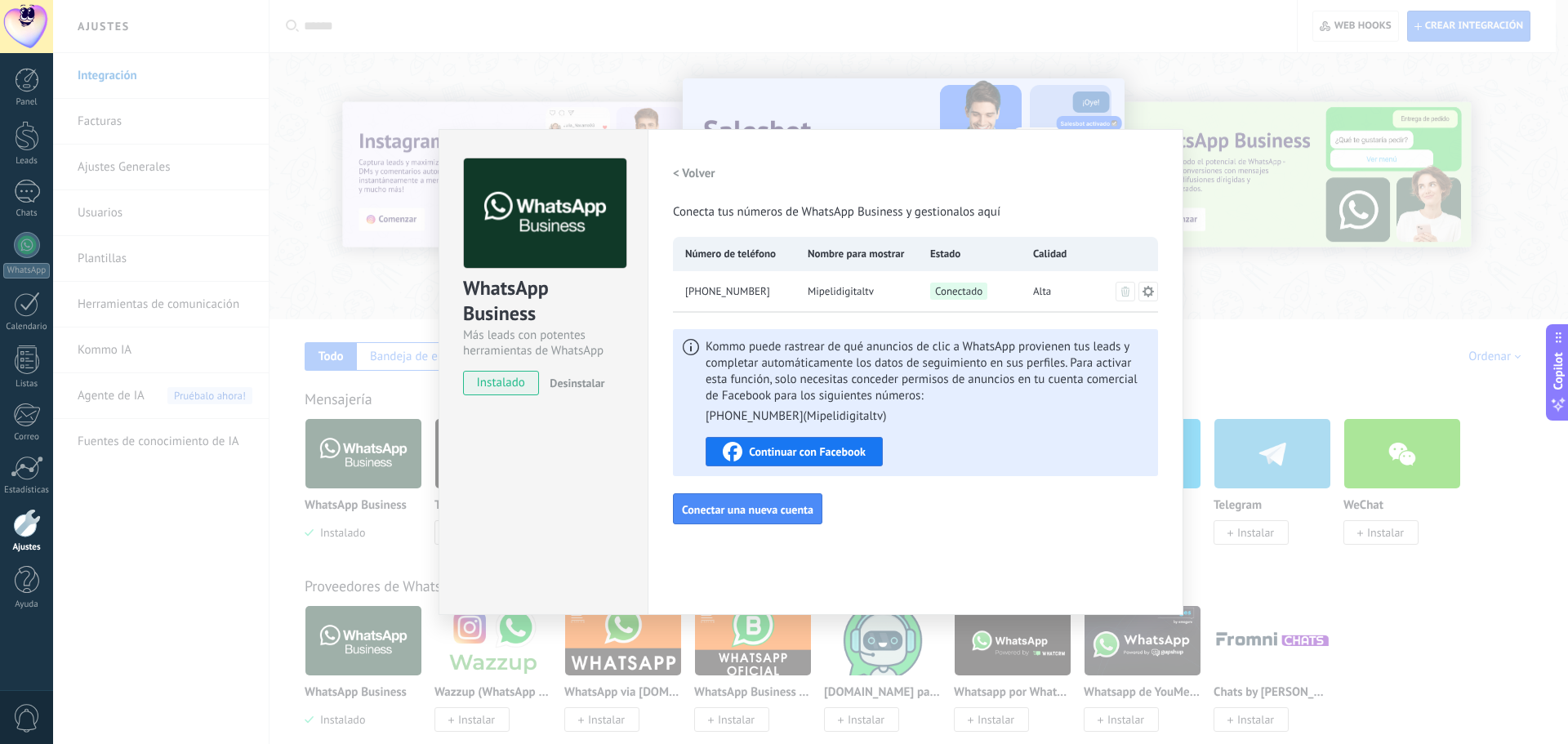
click at [782, 366] on span "Kommo puede rastrear de qué anuncios de clic a WhatsApp provienen tus leads y c…" at bounding box center [927, 381] width 443 height 85
drag, startPoint x: 1086, startPoint y: 366, endPoint x: 1096, endPoint y: 364, distance: 10.2
click at [782, 366] on span "Kommo puede rastrear de qué anuncios de clic a WhatsApp provienen tus leads y c…" at bounding box center [927, 381] width 443 height 85
click at [782, 364] on span "Kommo puede rastrear de qué anuncios de clic a WhatsApp provienen tus leads y c…" at bounding box center [927, 381] width 443 height 85
click at [782, 452] on span "Continuar con Facebook" at bounding box center [807, 451] width 117 height 11
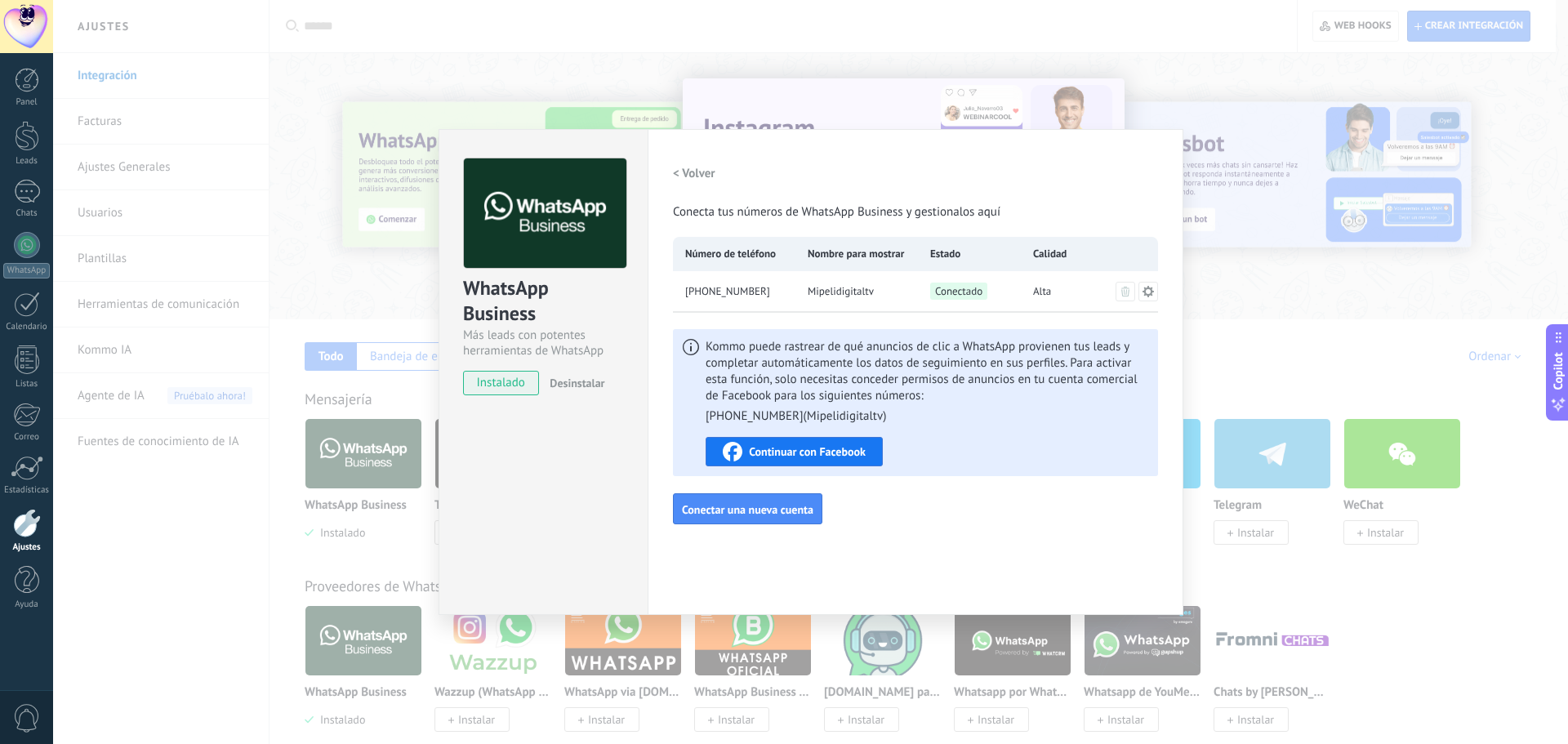
click at [782, 402] on span "Kommo puede rastrear de qué anuncios de clic a WhatsApp provienen tus leads y c…" at bounding box center [927, 381] width 443 height 85
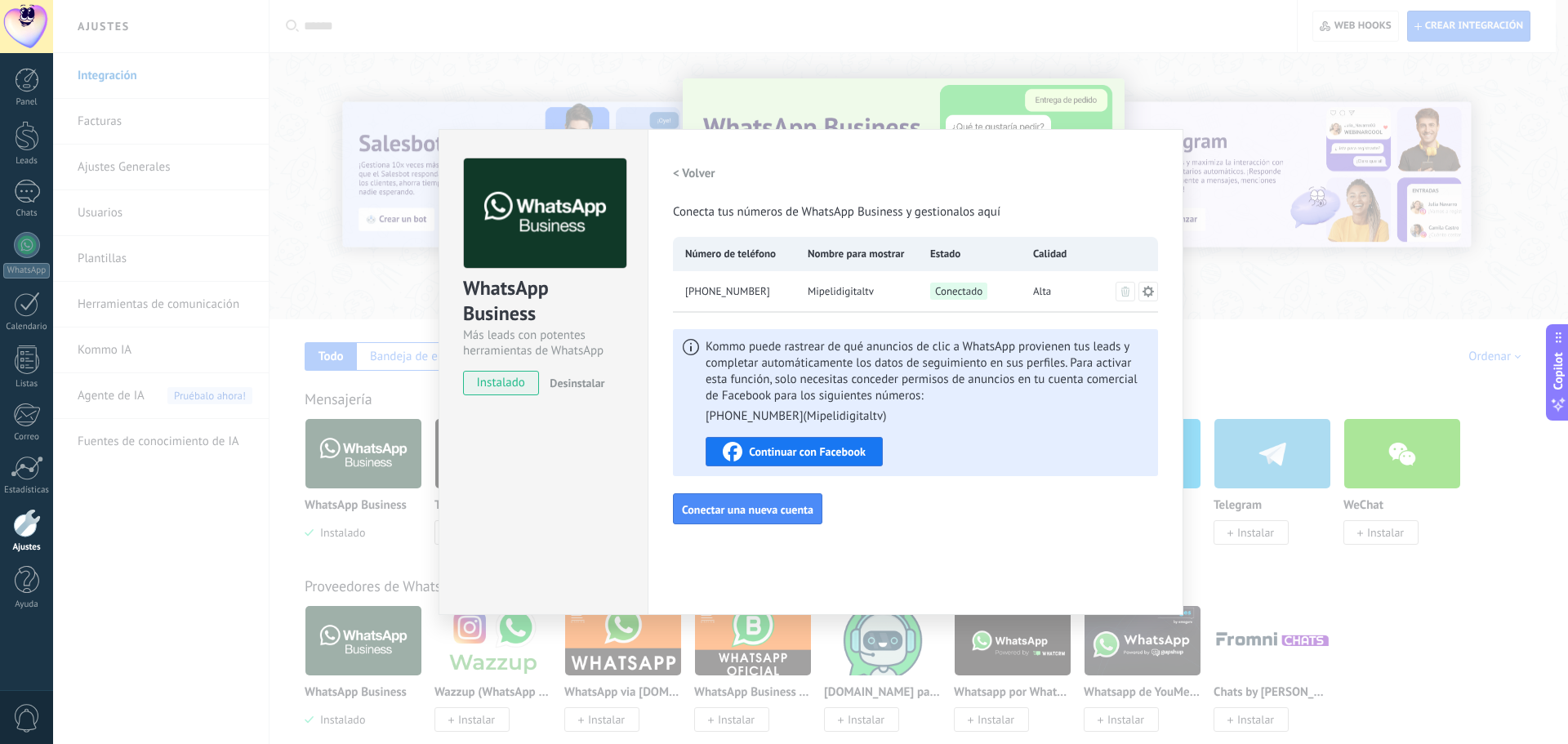
click at [782, 161] on div "< Volver Conecta tus números de WhatsApp Business y gestionalos aquí" at bounding box center [916, 189] width 485 height 62
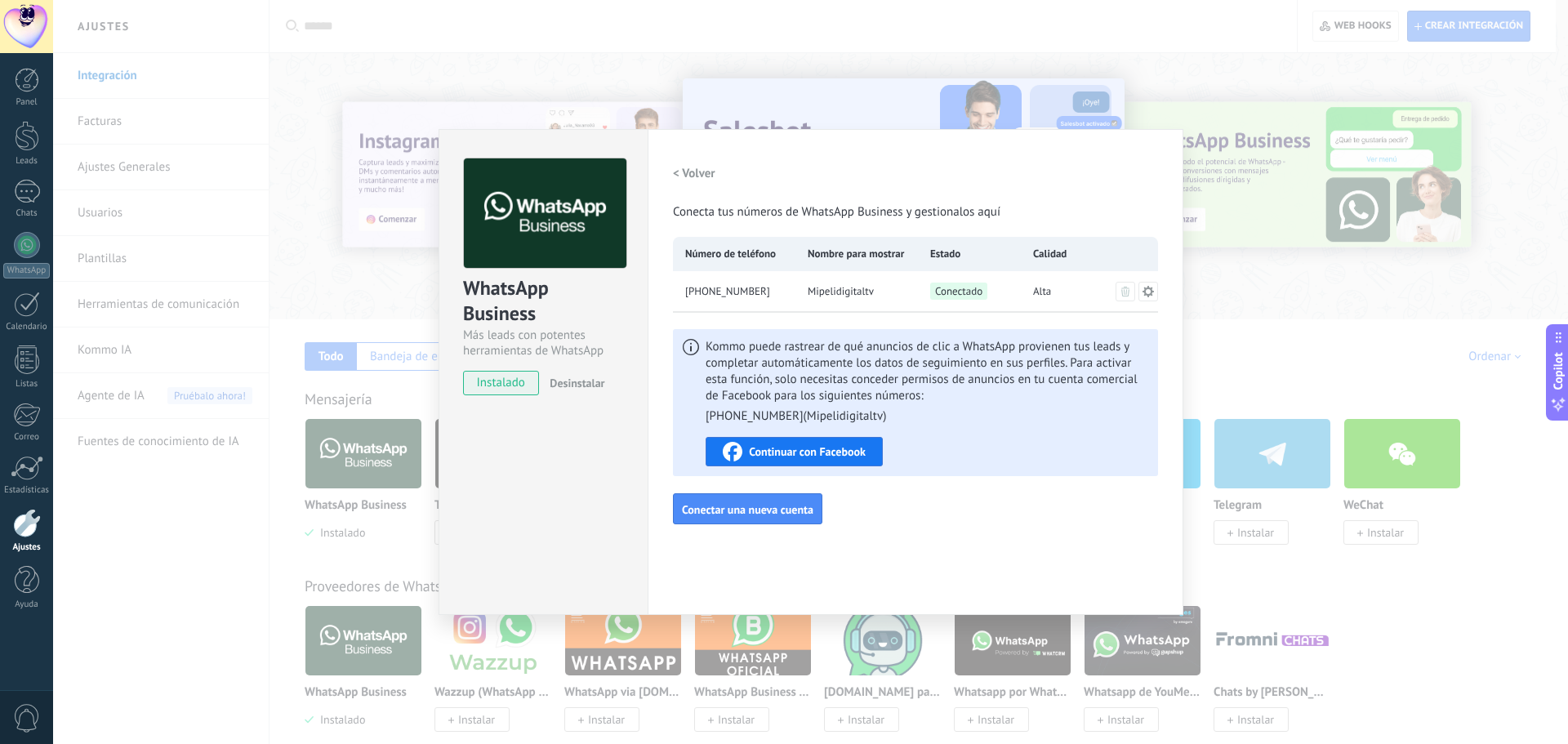
drag, startPoint x: 1051, startPoint y: 288, endPoint x: 1082, endPoint y: 299, distance: 32.9
click at [782, 299] on div "Alta" at bounding box center [1072, 291] width 103 height 40
drag, startPoint x: 703, startPoint y: 209, endPoint x: 1010, endPoint y: 264, distance: 311.9
click at [782, 234] on div "< Volver Conecta tus números de WhatsApp Business y gestionalos aquí Número de …" at bounding box center [916, 341] width 485 height 366
drag, startPoint x: 917, startPoint y: 298, endPoint x: 943, endPoint y: 352, distance: 59.9
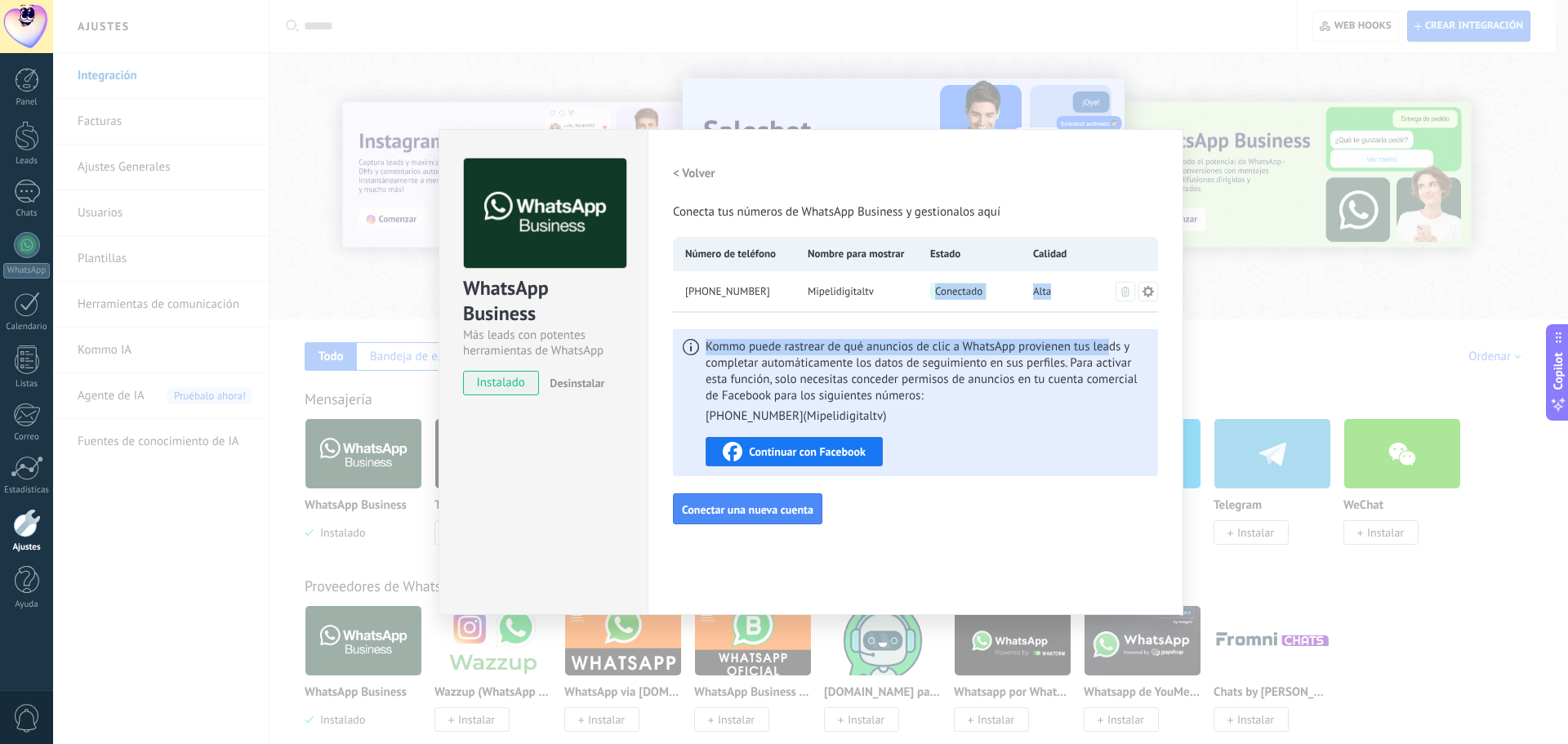
click at [782, 345] on div "< Volver Conecta tus números de WhatsApp Business y gestionalos aquí Número de …" at bounding box center [916, 341] width 485 height 366
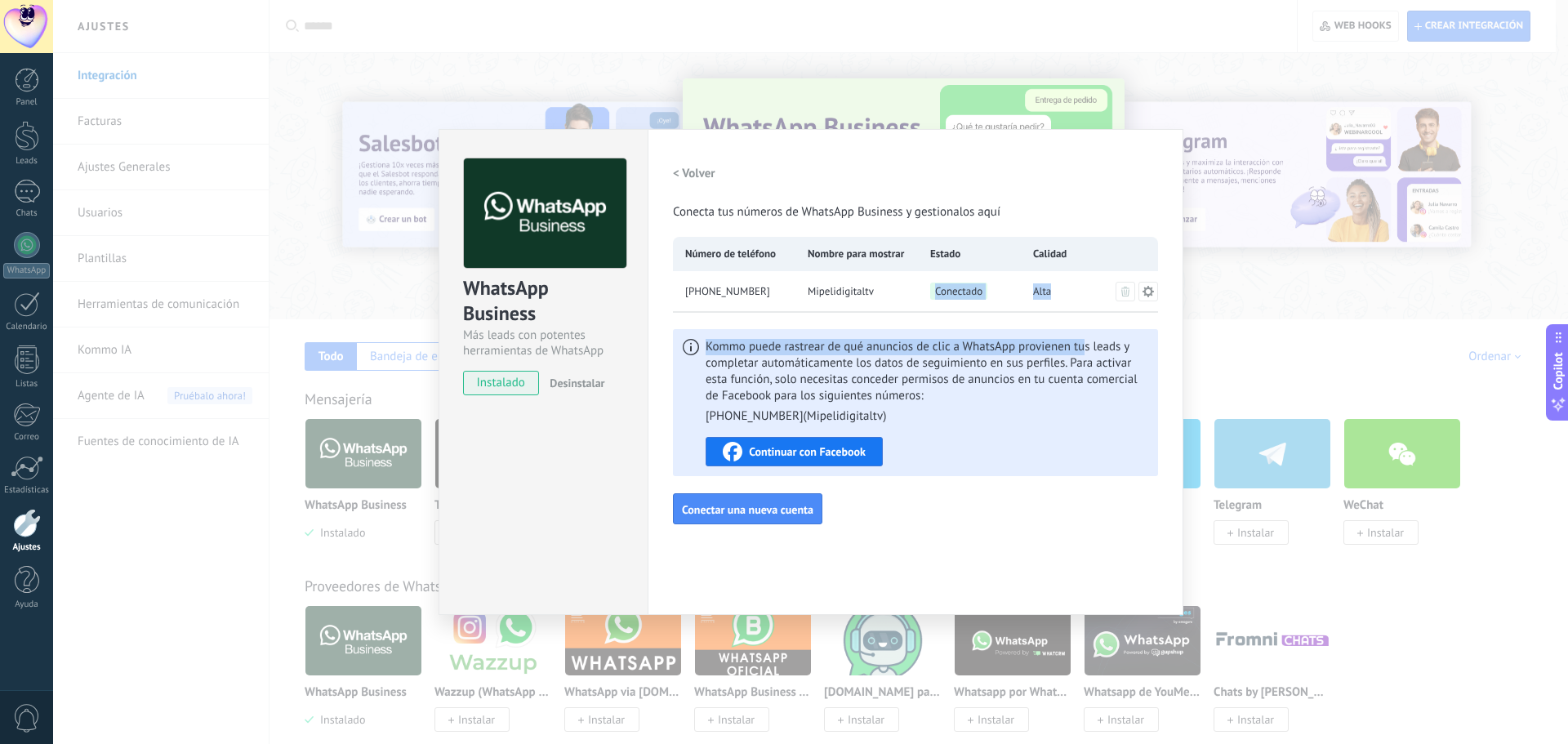
click at [689, 344] on icon at bounding box center [691, 347] width 17 height 17
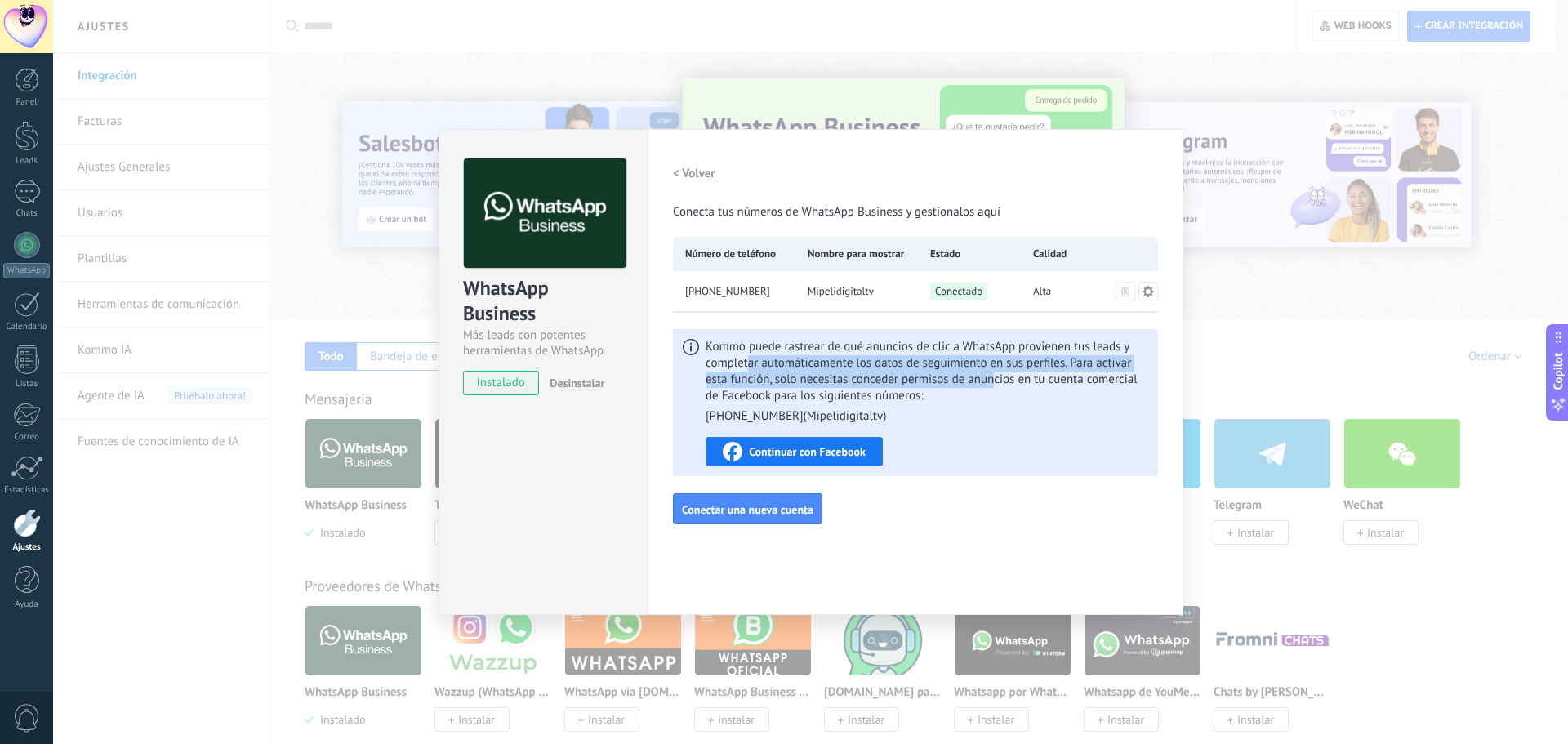
drag, startPoint x: 747, startPoint y: 368, endPoint x: 993, endPoint y: 383, distance: 246.5
click at [782, 383] on span "Kommo puede rastrear de qué anuncios de clic a WhatsApp provienen tus leads y c…" at bounding box center [927, 381] width 443 height 85
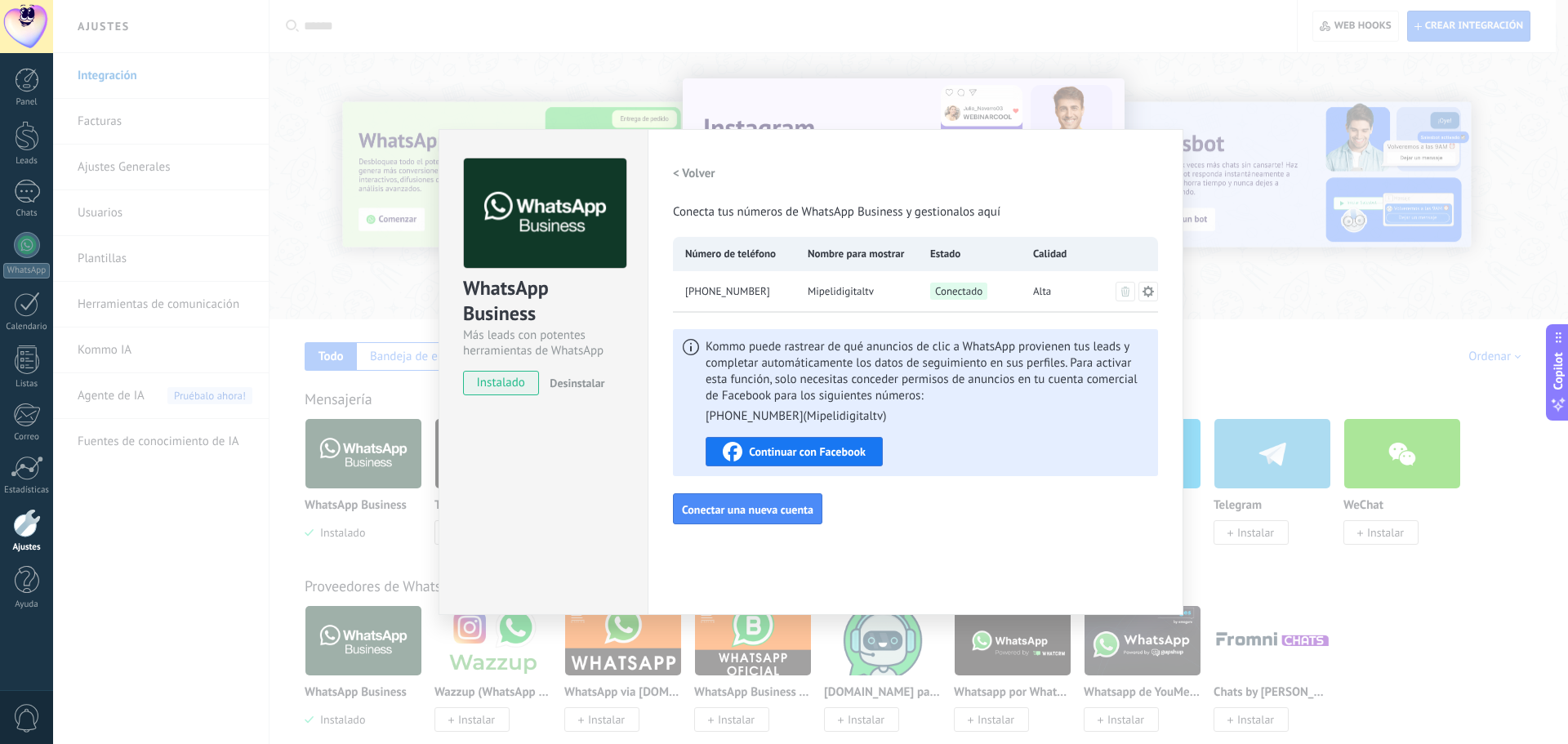
click at [782, 381] on span "Kommo puede rastrear de qué anuncios de clic a WhatsApp provienen tus leads y c…" at bounding box center [927, 381] width 443 height 85
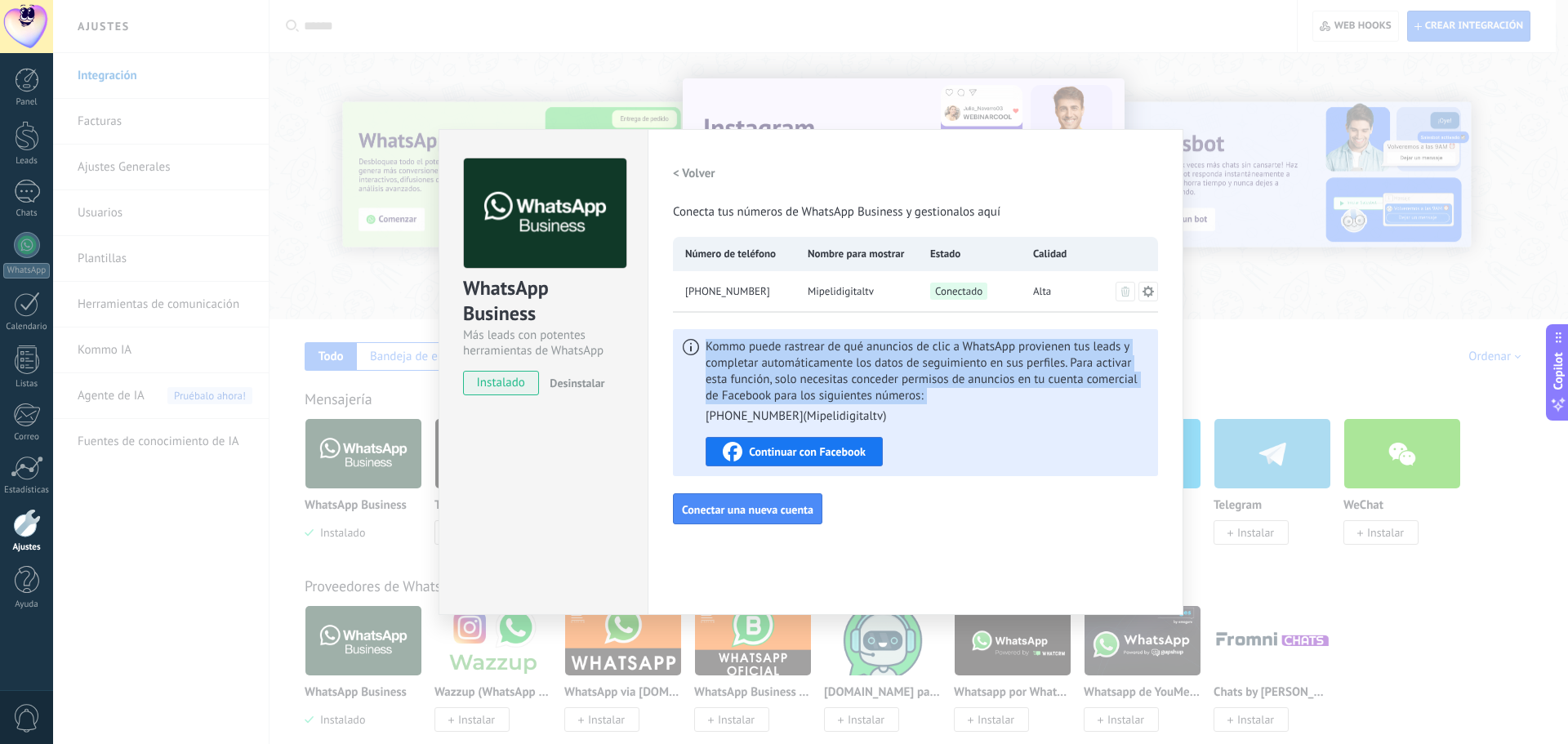
click at [782, 381] on span "Kommo puede rastrear de qué anuncios de clic a WhatsApp provienen tus leads y c…" at bounding box center [927, 381] width 443 height 85
click at [782, 383] on span "Kommo puede rastrear de qué anuncios de clic a WhatsApp provienen tus leads y c…" at bounding box center [927, 381] width 443 height 85
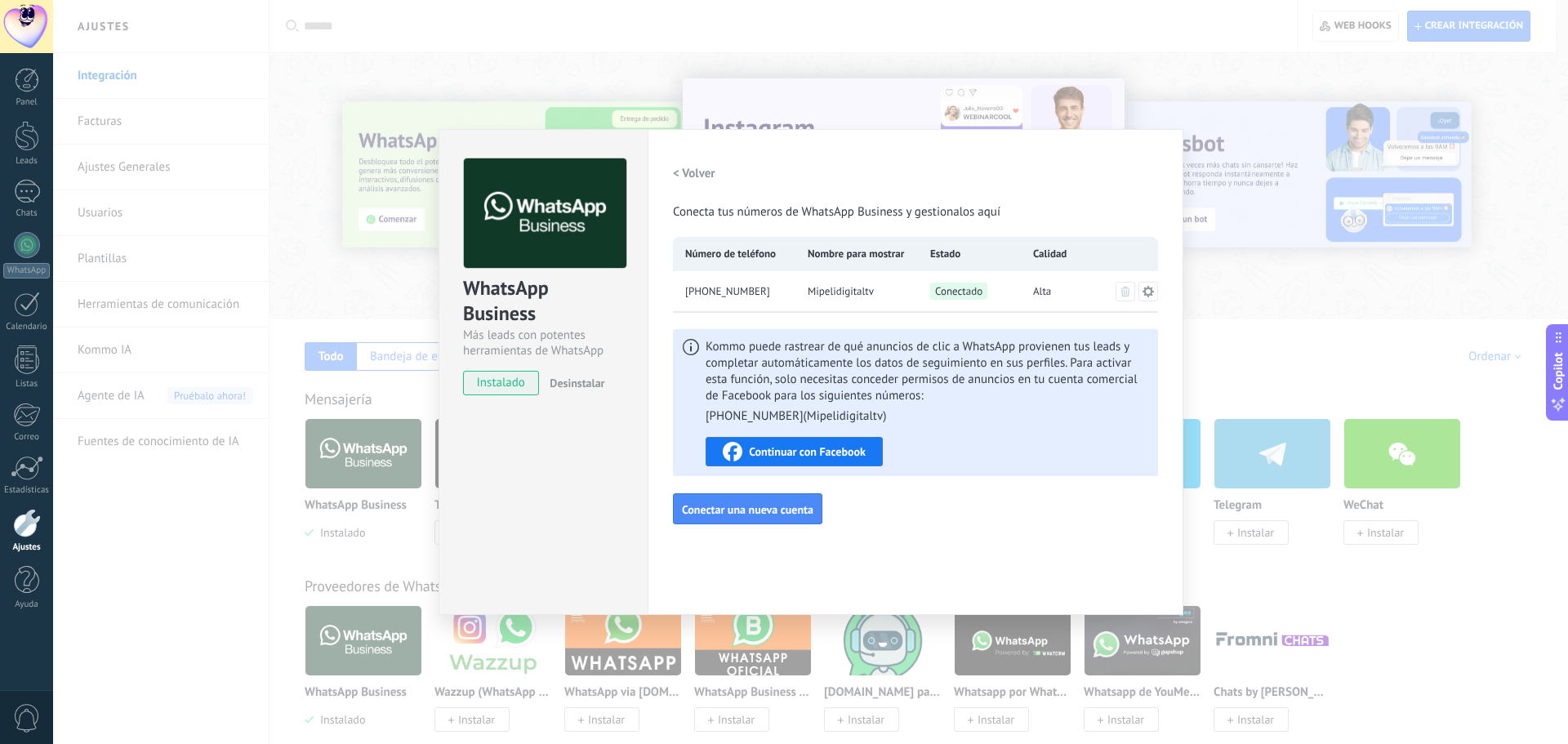
click at [782, 402] on span "Kommo puede rastrear de qué anuncios de clic a WhatsApp provienen tus leads y c…" at bounding box center [927, 381] width 443 height 85
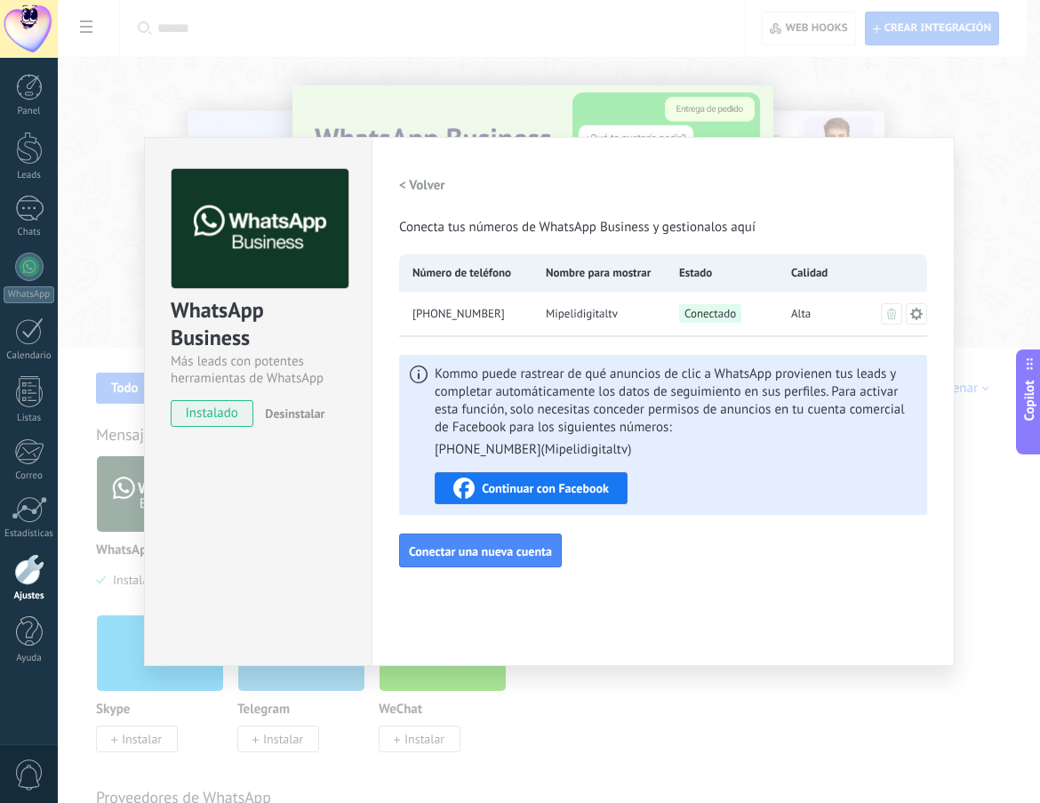
click at [458, 309] on span "+57 310 3090971" at bounding box center [458, 314] width 92 height 18
drag, startPoint x: 833, startPoint y: 412, endPoint x: 861, endPoint y: 407, distance: 28.9
click at [851, 411] on span "Kommo puede rastrear de qué anuncios de clic a WhatsApp provienen tus leads y c…" at bounding box center [676, 411] width 482 height 93
click at [632, 425] on span "Kommo puede rastrear de qué anuncios de clic a WhatsApp provienen tus leads y c…" at bounding box center [676, 411] width 482 height 93
click at [668, 437] on span "Kommo puede rastrear de qué anuncios de clic a WhatsApp provienen tus leads y c…" at bounding box center [676, 411] width 482 height 93
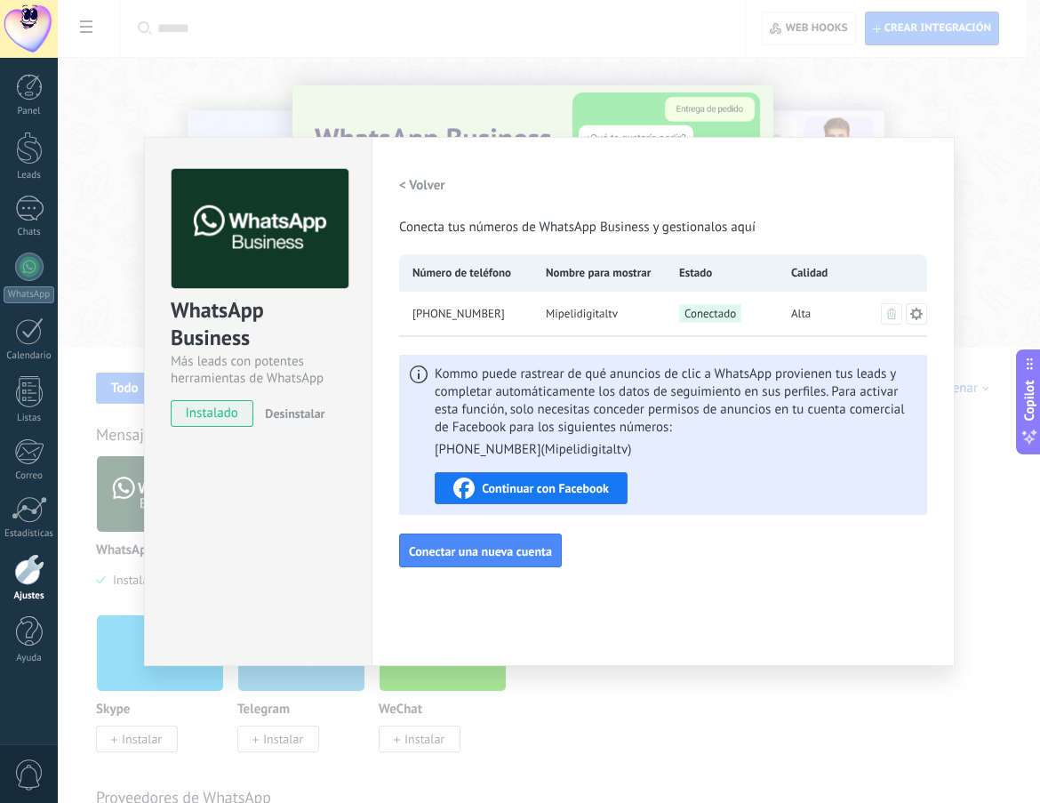
click at [669, 434] on span "Kommo puede rastrear de qué anuncios de clic a WhatsApp provienen tus leads y c…" at bounding box center [676, 411] width 482 height 93
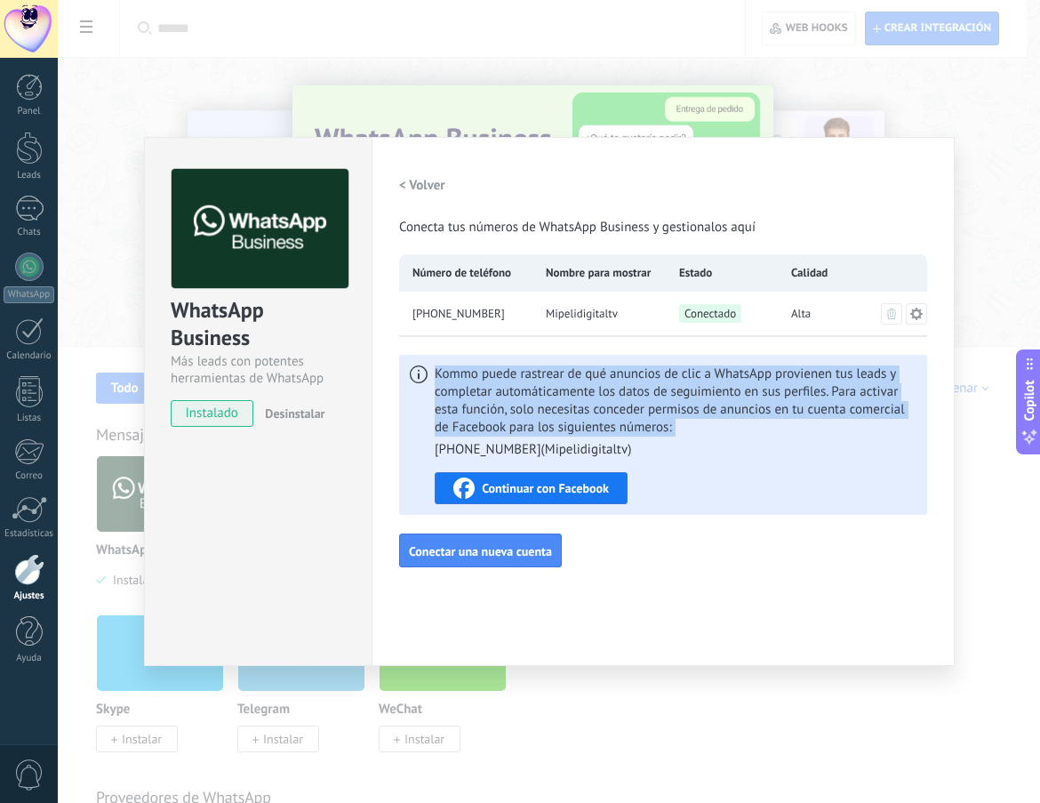
click at [669, 434] on span "Kommo puede rastrear de qué anuncios de clic a WhatsApp provienen tus leads y c…" at bounding box center [676, 411] width 482 height 93
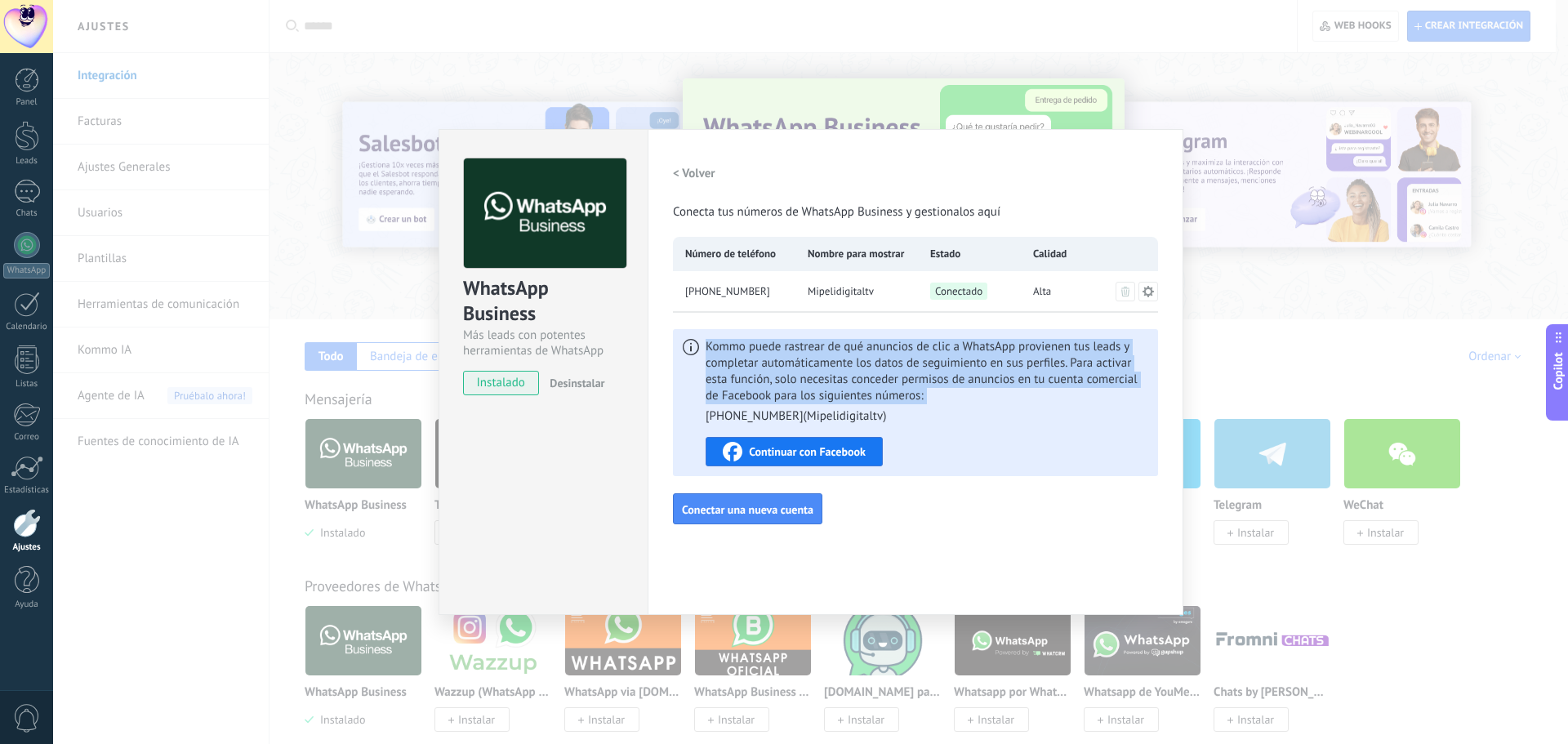
click at [782, 377] on span "Kommo puede rastrear de qué anuncios de clic a WhatsApp provienen tus leads y c…" at bounding box center [927, 381] width 443 height 85
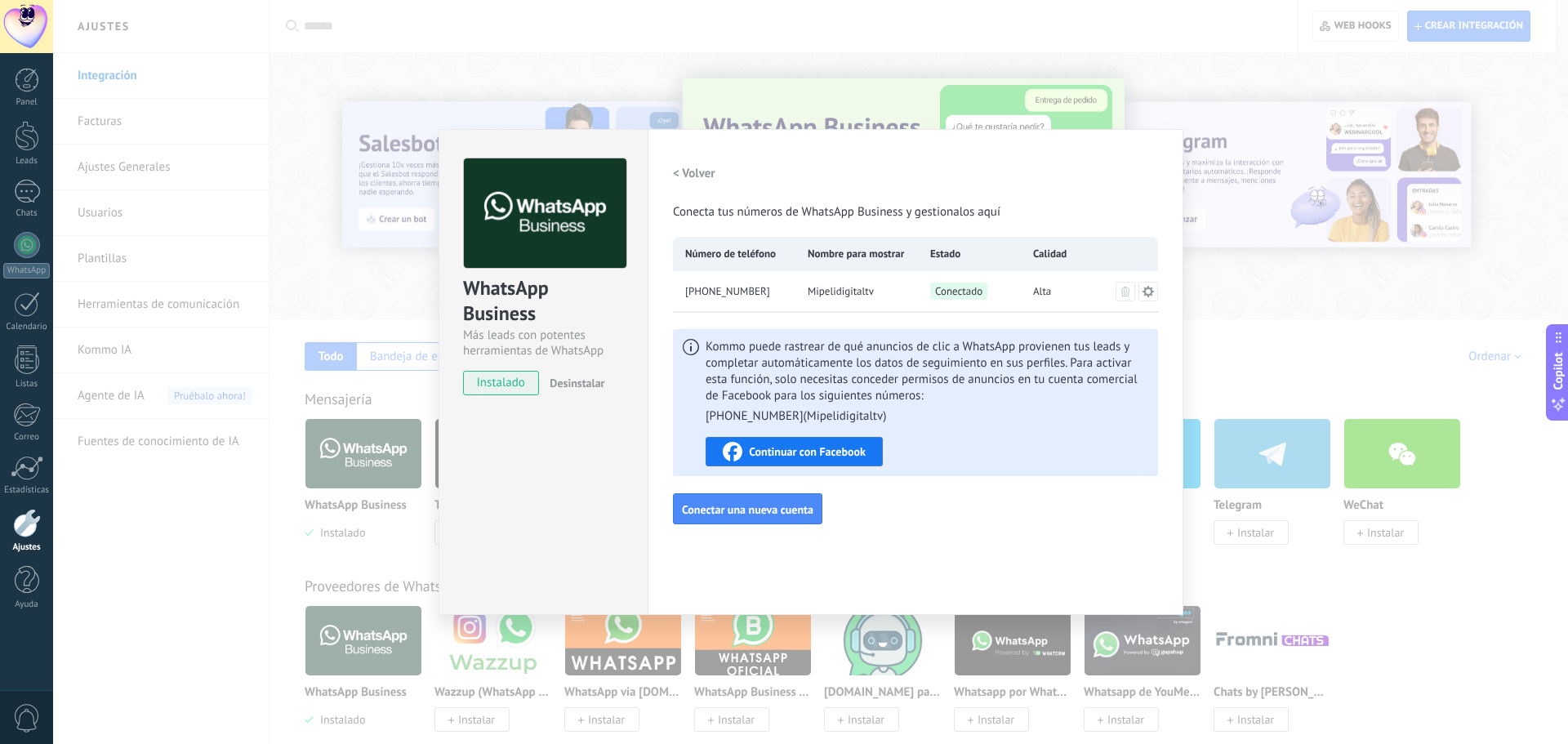
click at [782, 287] on span "Mipelidigitaltv" at bounding box center [840, 291] width 66 height 17
drag, startPoint x: 1041, startPoint y: 282, endPoint x: 1089, endPoint y: 282, distance: 48.0
click at [782, 282] on div "Alta" at bounding box center [1072, 291] width 103 height 40
click at [782, 290] on icon at bounding box center [1148, 290] width 11 height 11
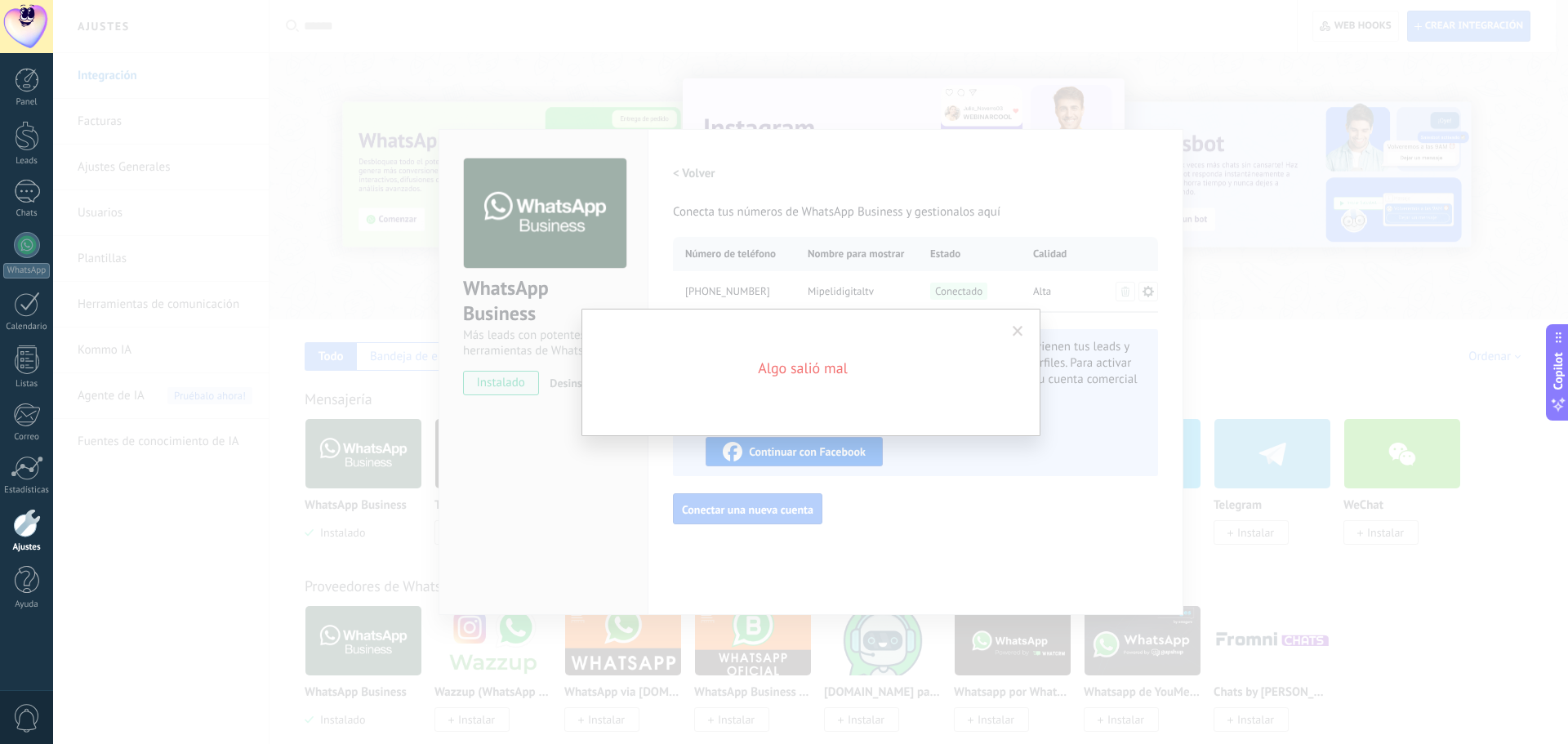
click at [782, 362] on h2 "Algo salió mal" at bounding box center [803, 367] width 392 height 19
click at [782, 333] on span at bounding box center [1018, 332] width 11 height 11
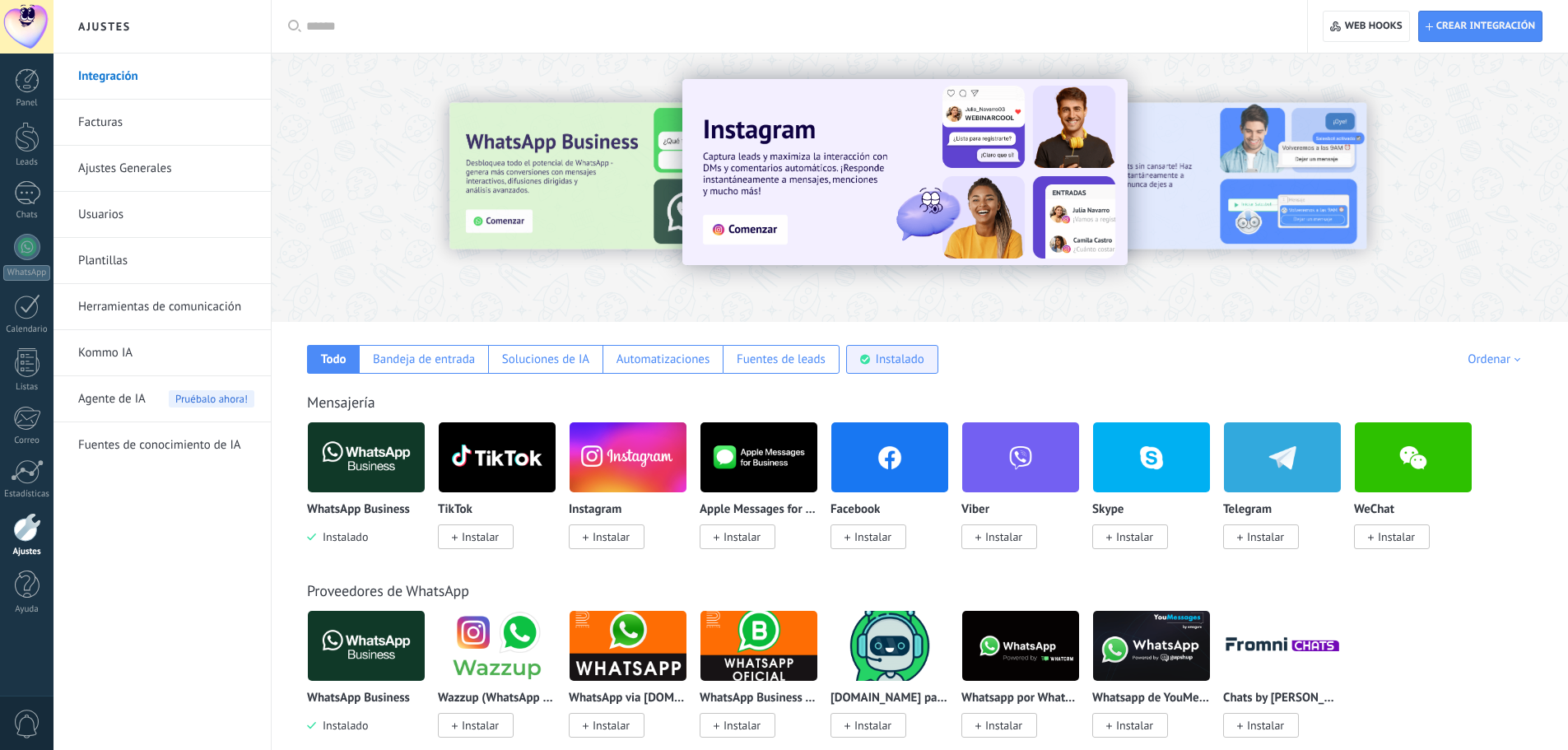
click at [886, 359] on div "Instalado" at bounding box center [900, 359] width 48 height 16
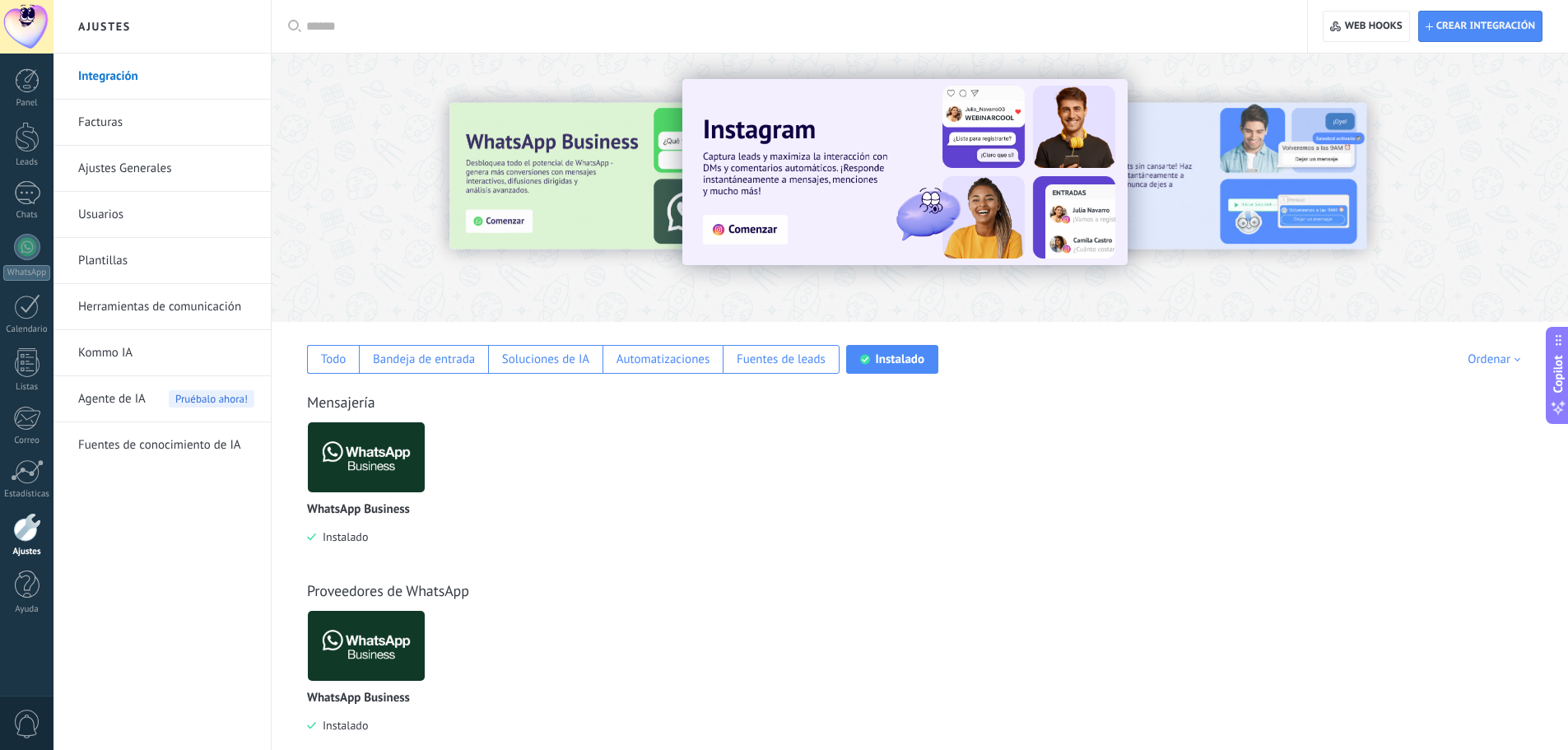
click at [398, 471] on img at bounding box center [366, 457] width 117 height 80
click at [383, 462] on img at bounding box center [366, 457] width 117 height 80
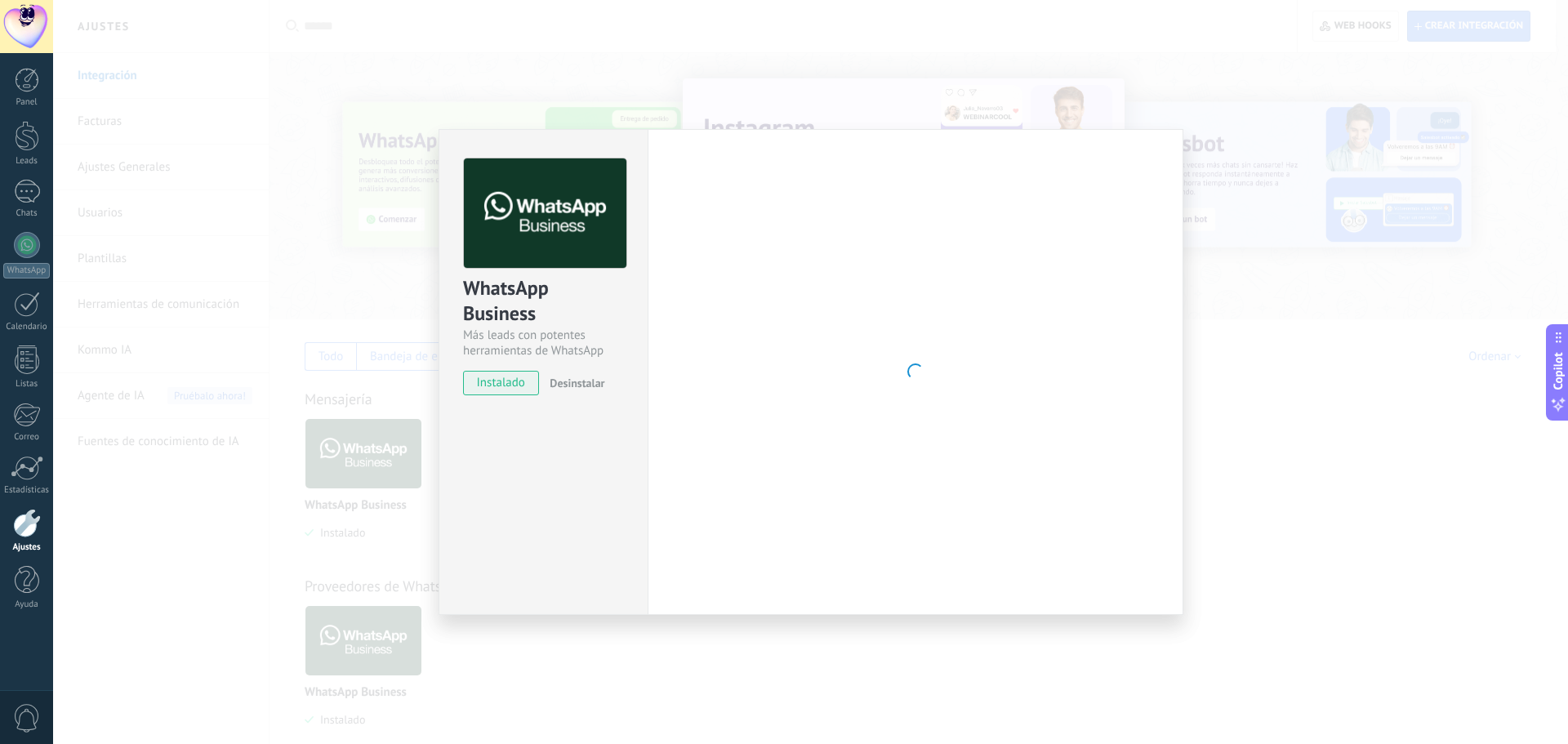
click at [924, 287] on div at bounding box center [916, 371] width 485 height 427
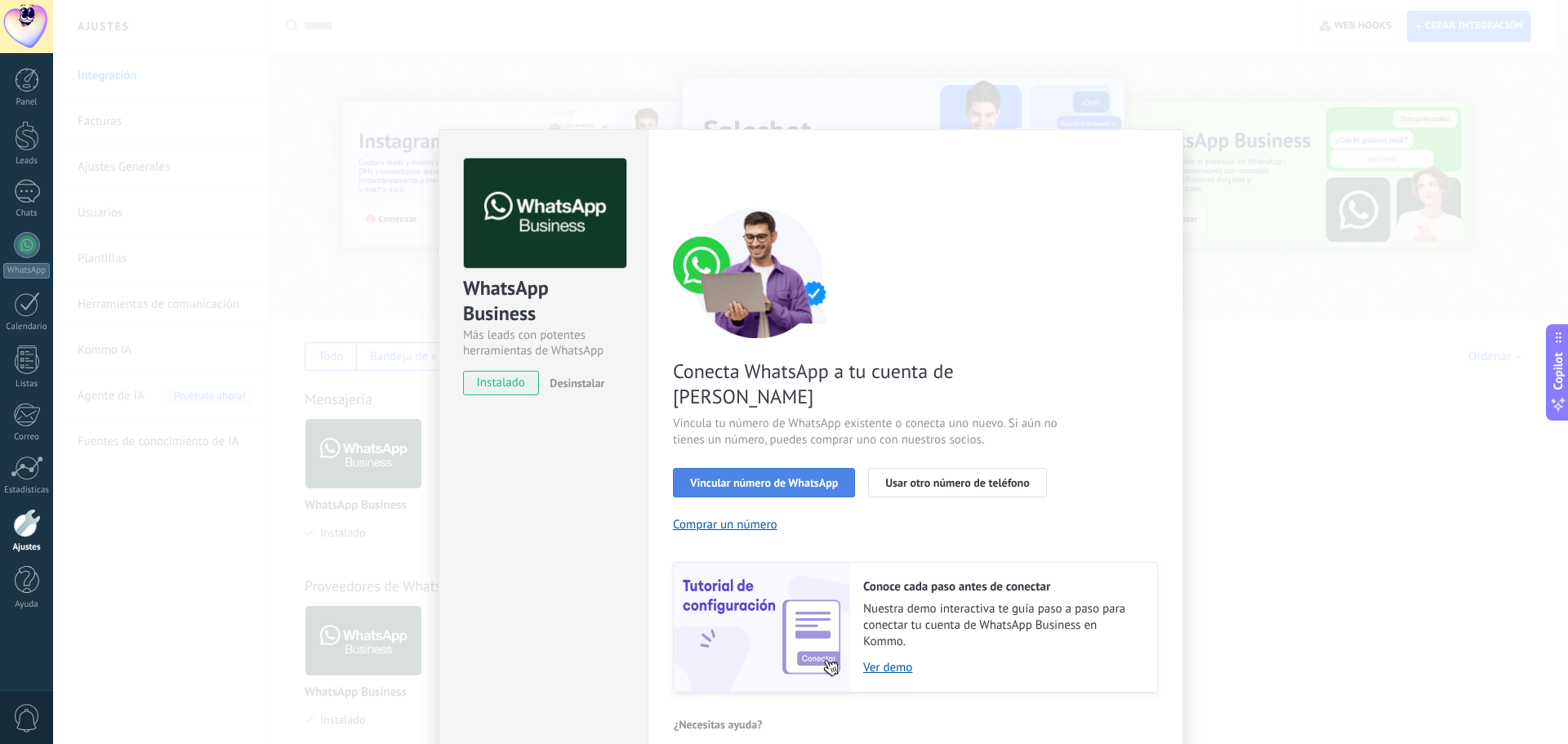
click at [760, 477] on span "Vincular número de WhatsApp" at bounding box center [763, 482] width 148 height 11
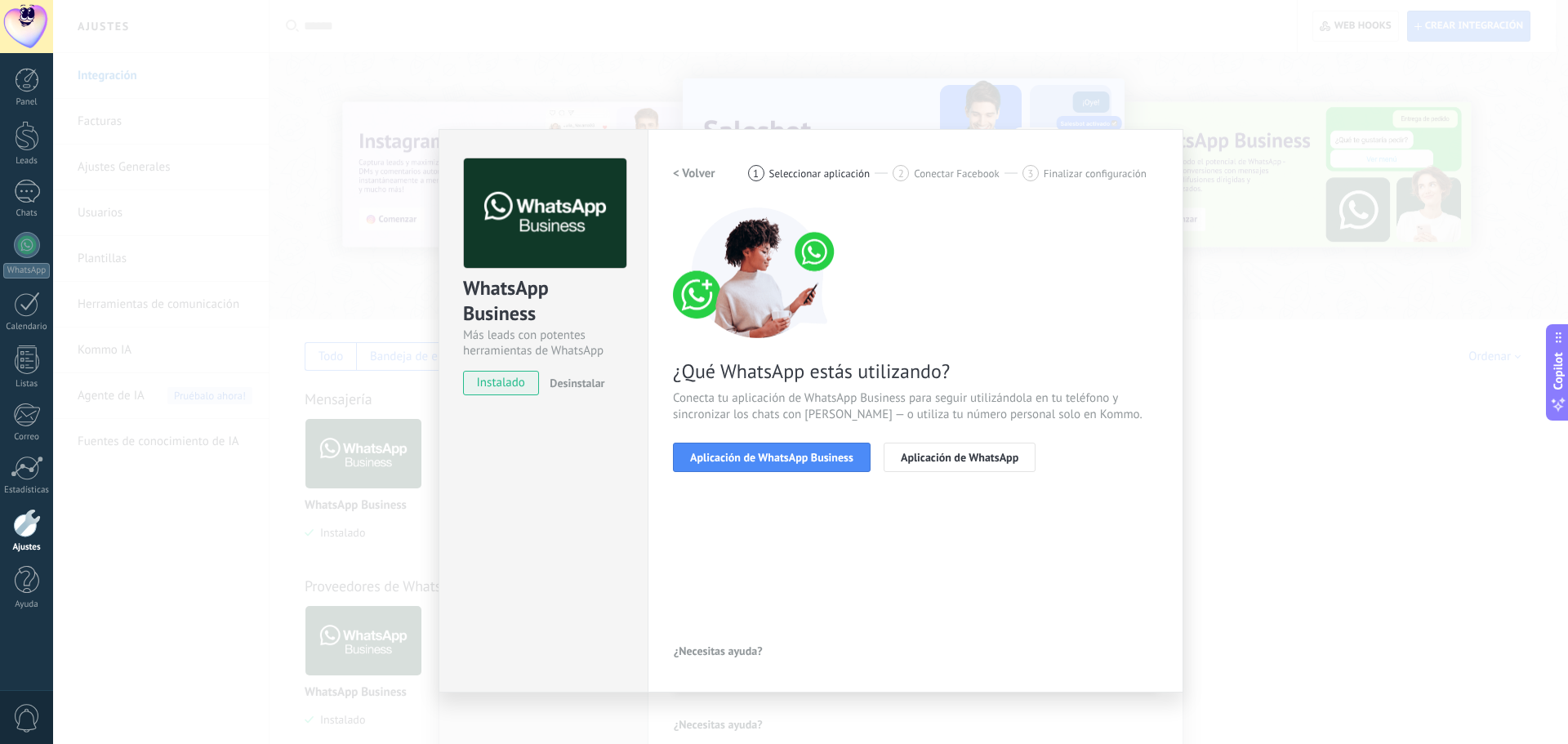
click at [760, 457] on span "Aplicación de WhatsApp Business" at bounding box center [772, 457] width 164 height 11
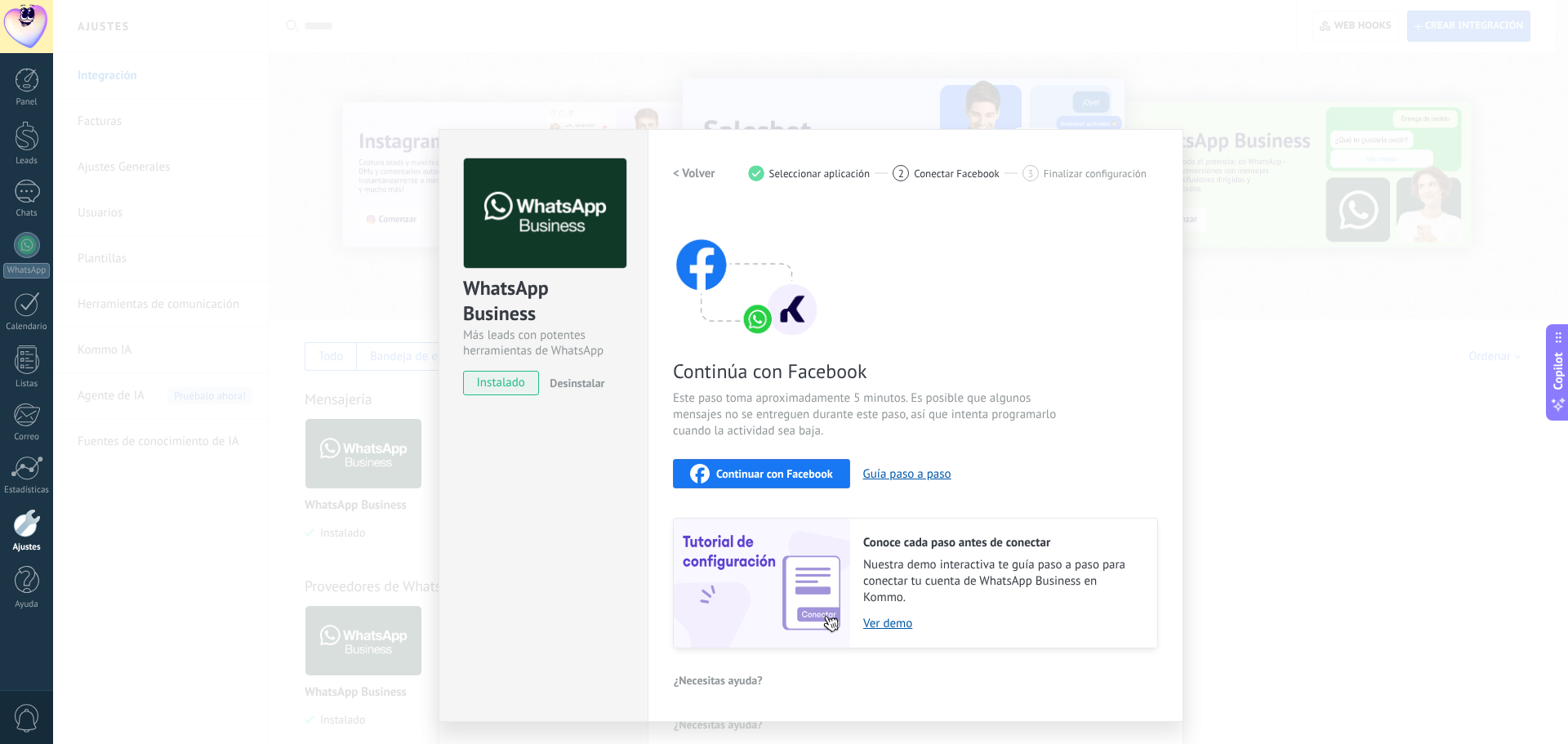
click at [758, 471] on span "Continuar con Facebook" at bounding box center [774, 473] width 117 height 11
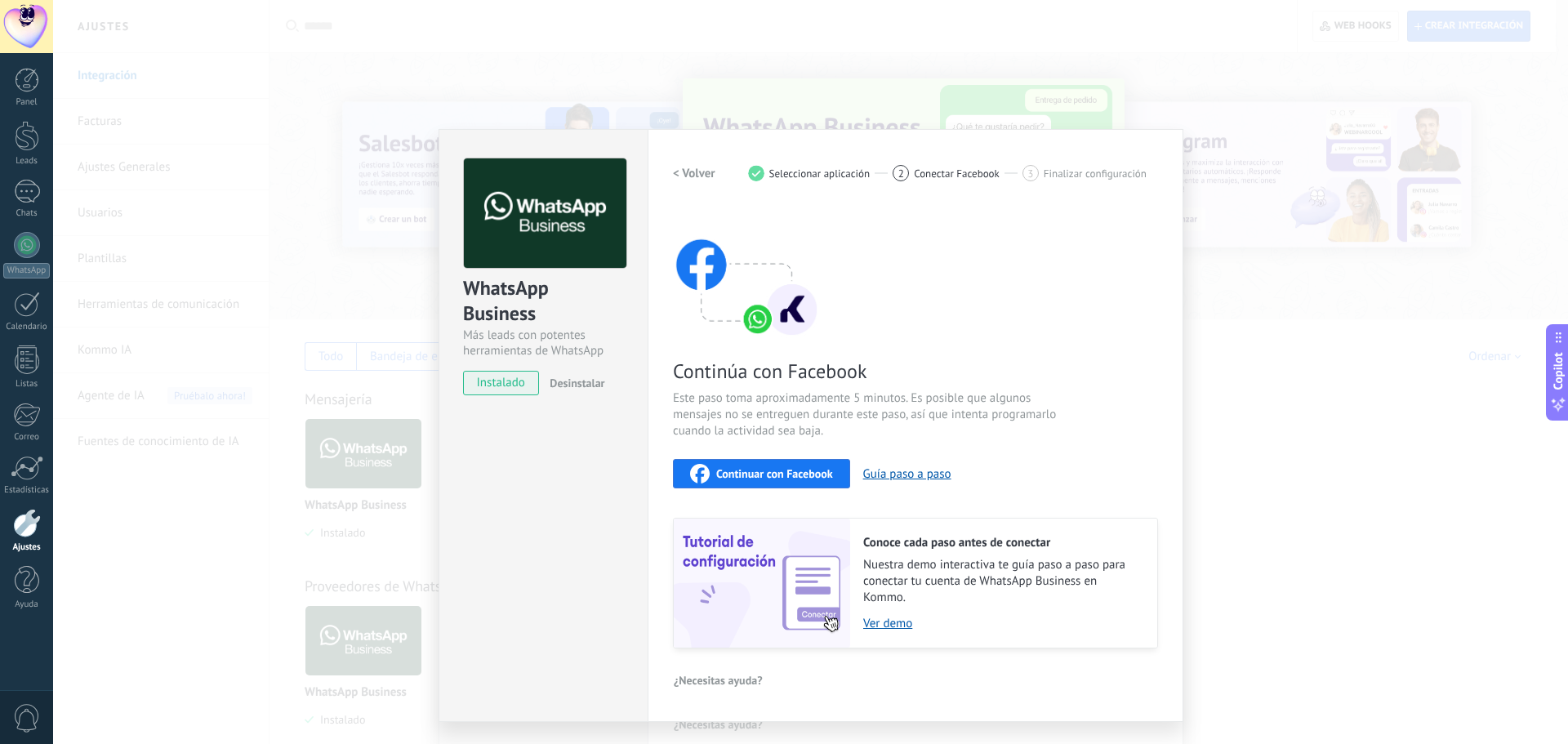
click at [939, 408] on span "Este paso toma aproximadamente 5 minutos. Es posible que algunos mensajes no se…" at bounding box center [867, 414] width 389 height 49
drag, startPoint x: 534, startPoint y: 354, endPoint x: 609, endPoint y: 326, distance: 80.1
click at [536, 350] on div "Más leads con potentes herramientas de WhatsApp" at bounding box center [543, 343] width 161 height 31
drag, startPoint x: 548, startPoint y: 393, endPoint x: 567, endPoint y: 393, distance: 19.0
click at [550, 393] on button "Desinstalar" at bounding box center [573, 383] width 62 height 25
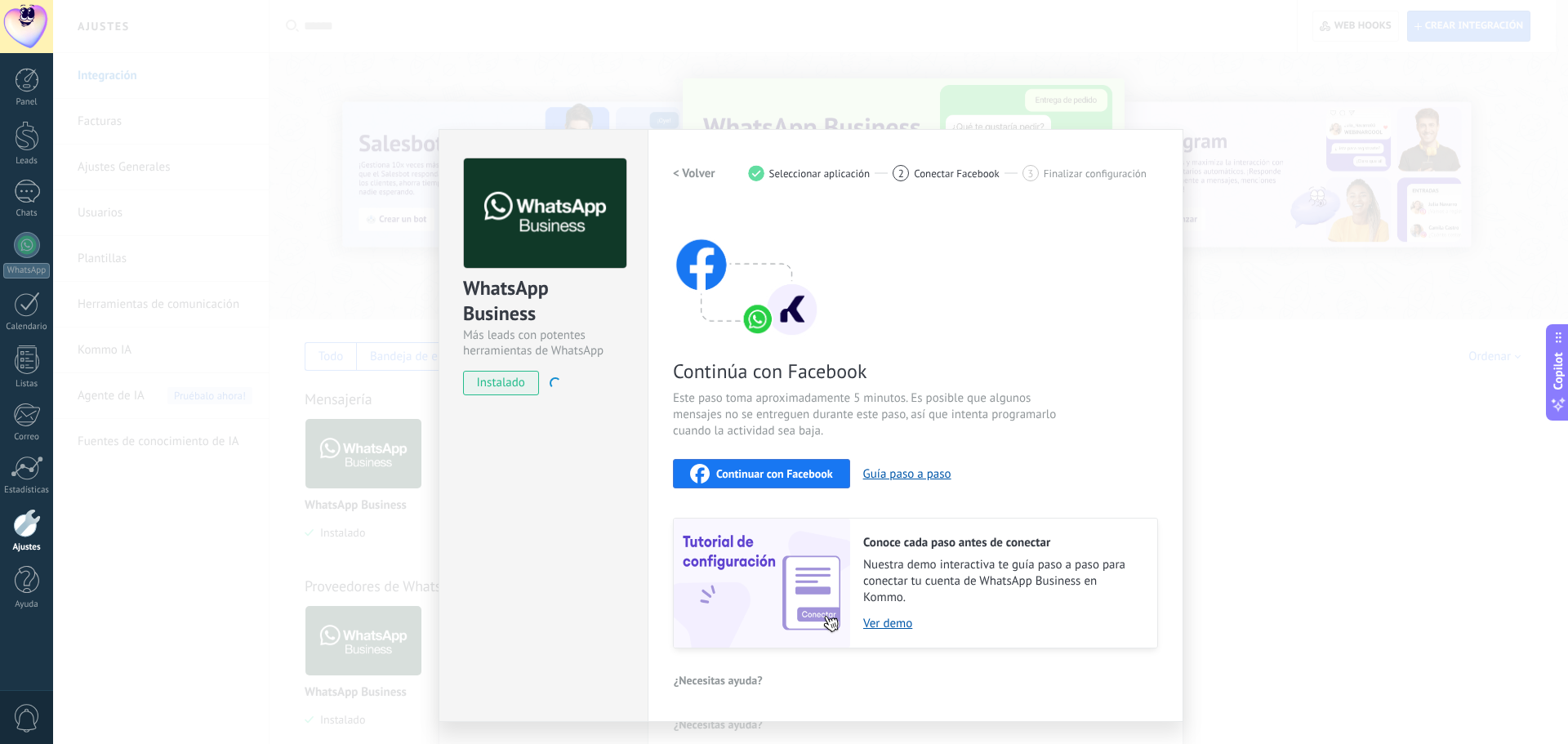
drag, startPoint x: 571, startPoint y: 393, endPoint x: 547, endPoint y: 409, distance: 28.8
click at [565, 409] on div "WhatsApp Business Más leads con potentes herramientas de WhatsApp instalado Des…" at bounding box center [543, 424] width 209 height 592
click at [490, 386] on span "instalado" at bounding box center [501, 383] width 74 height 25
click at [506, 389] on span "instalado" at bounding box center [501, 383] width 74 height 25
click at [944, 164] on div "< Volver 1 Seleccionar aplicación 2 Conectar Facebook 3 Finalizar configuración" at bounding box center [916, 173] width 485 height 29
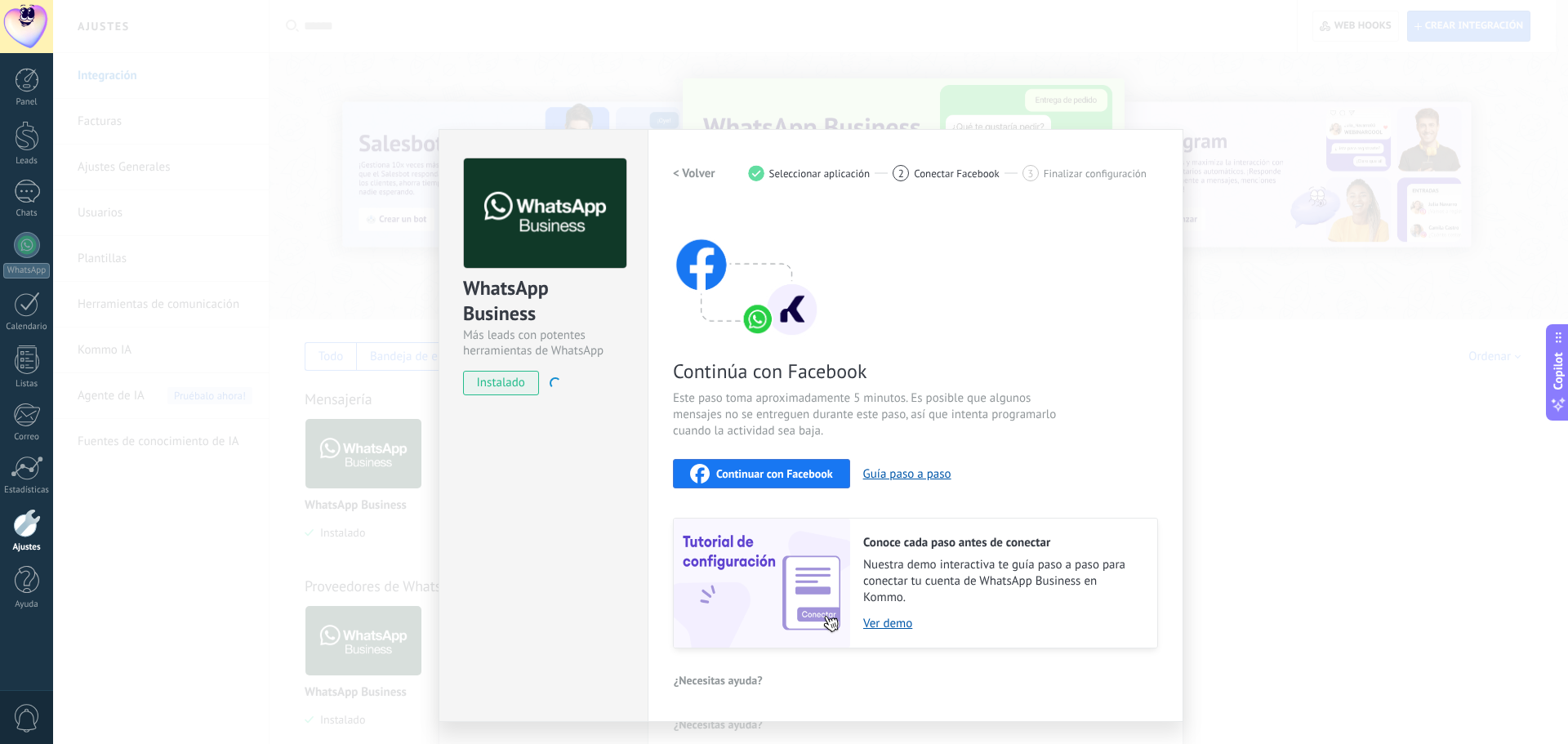
click at [1065, 169] on span "Finalizar configuración" at bounding box center [1095, 173] width 103 height 12
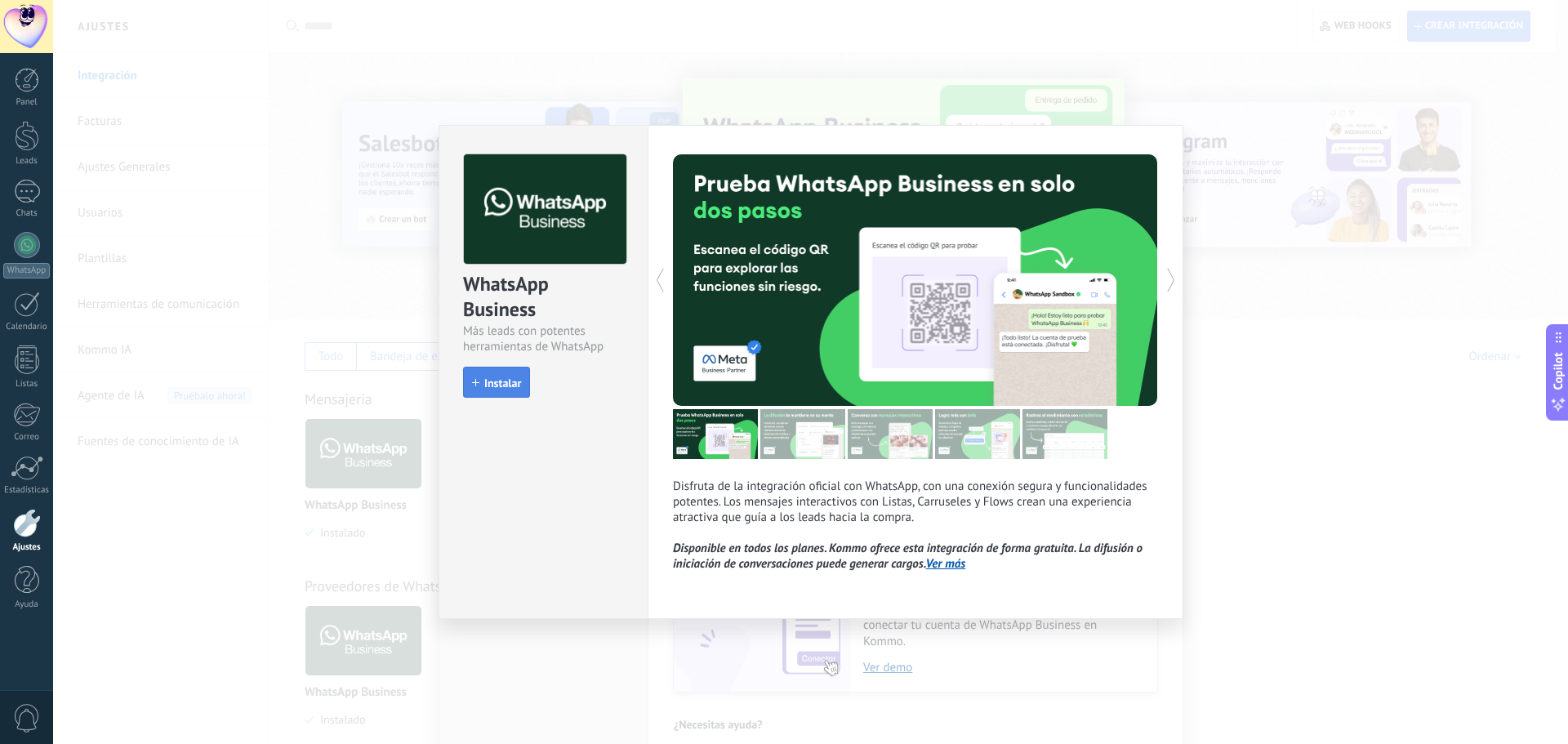
click at [518, 383] on span "Instalar" at bounding box center [502, 383] width 37 height 11
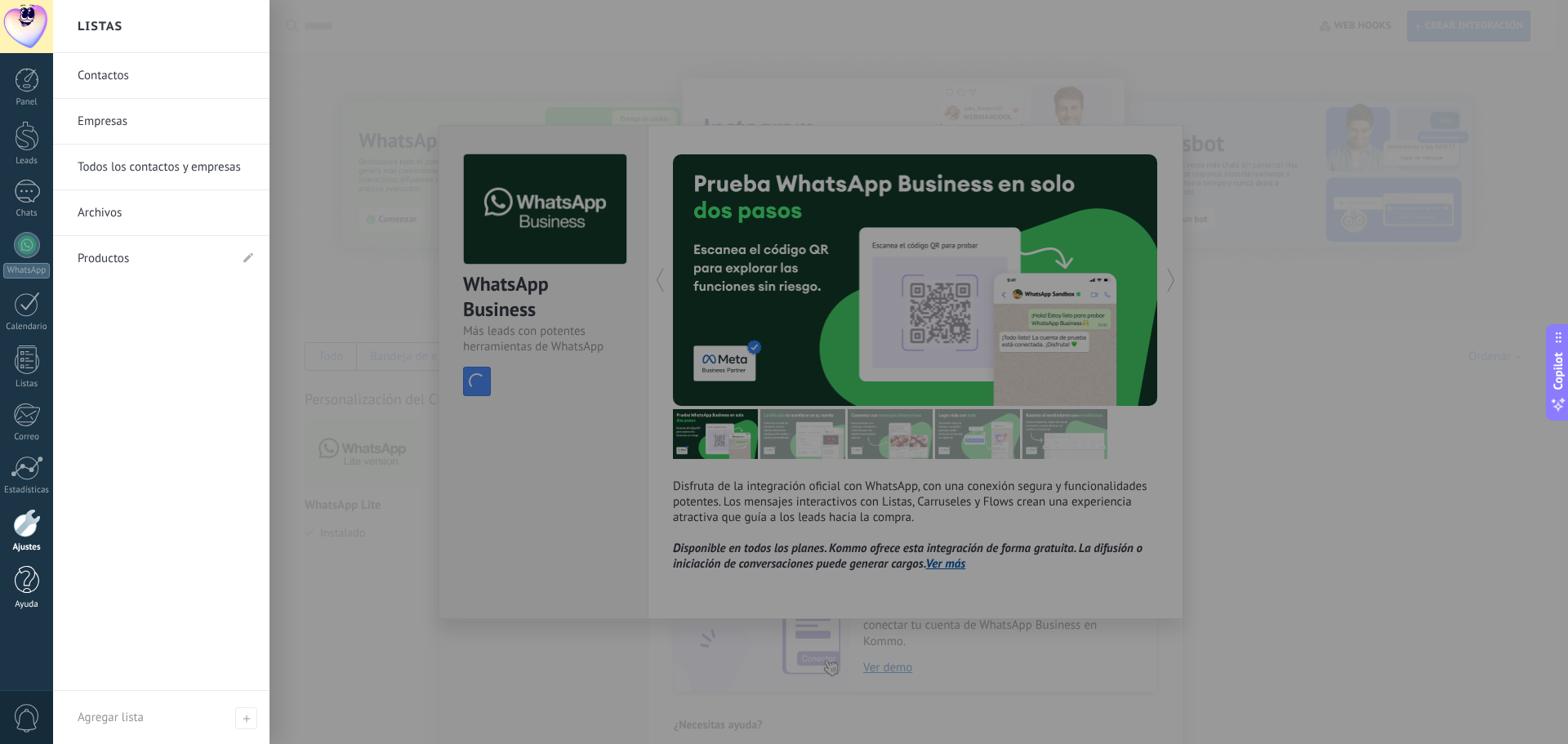
click at [25, 587] on div at bounding box center [27, 580] width 25 height 28
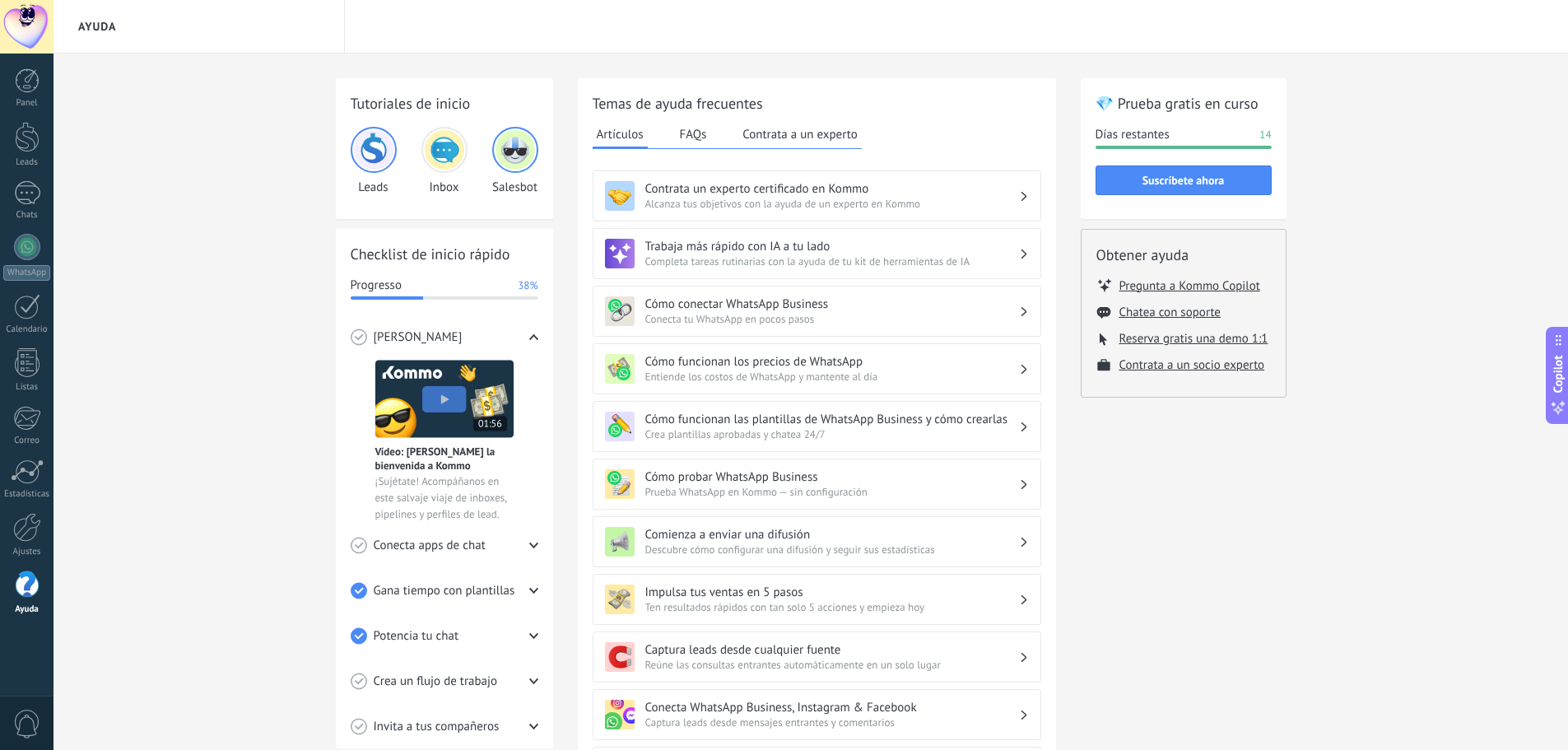
click at [804, 310] on h3 "Cómo conectar WhatsApp Business" at bounding box center [832, 304] width 374 height 16
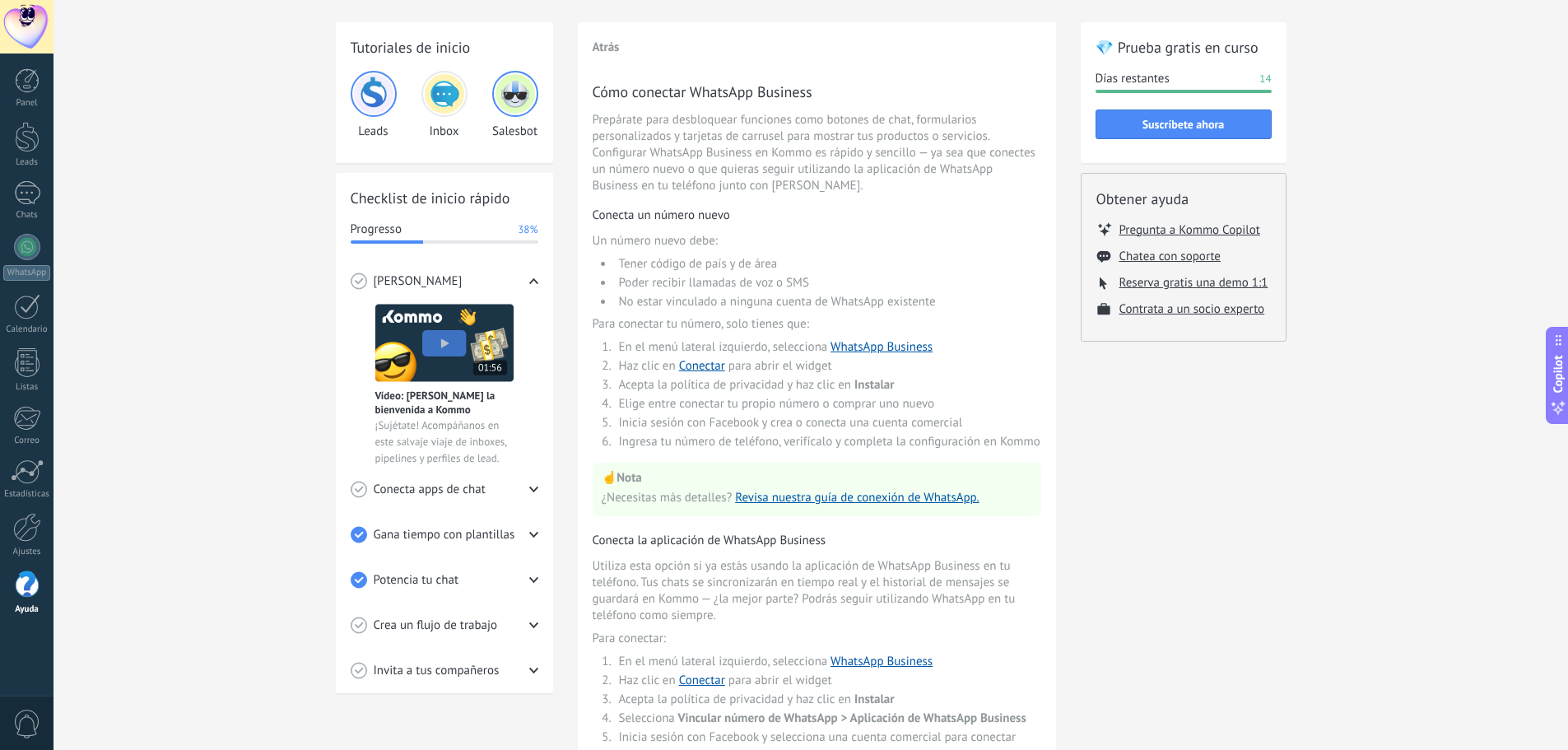
scroll to position [165, 0]
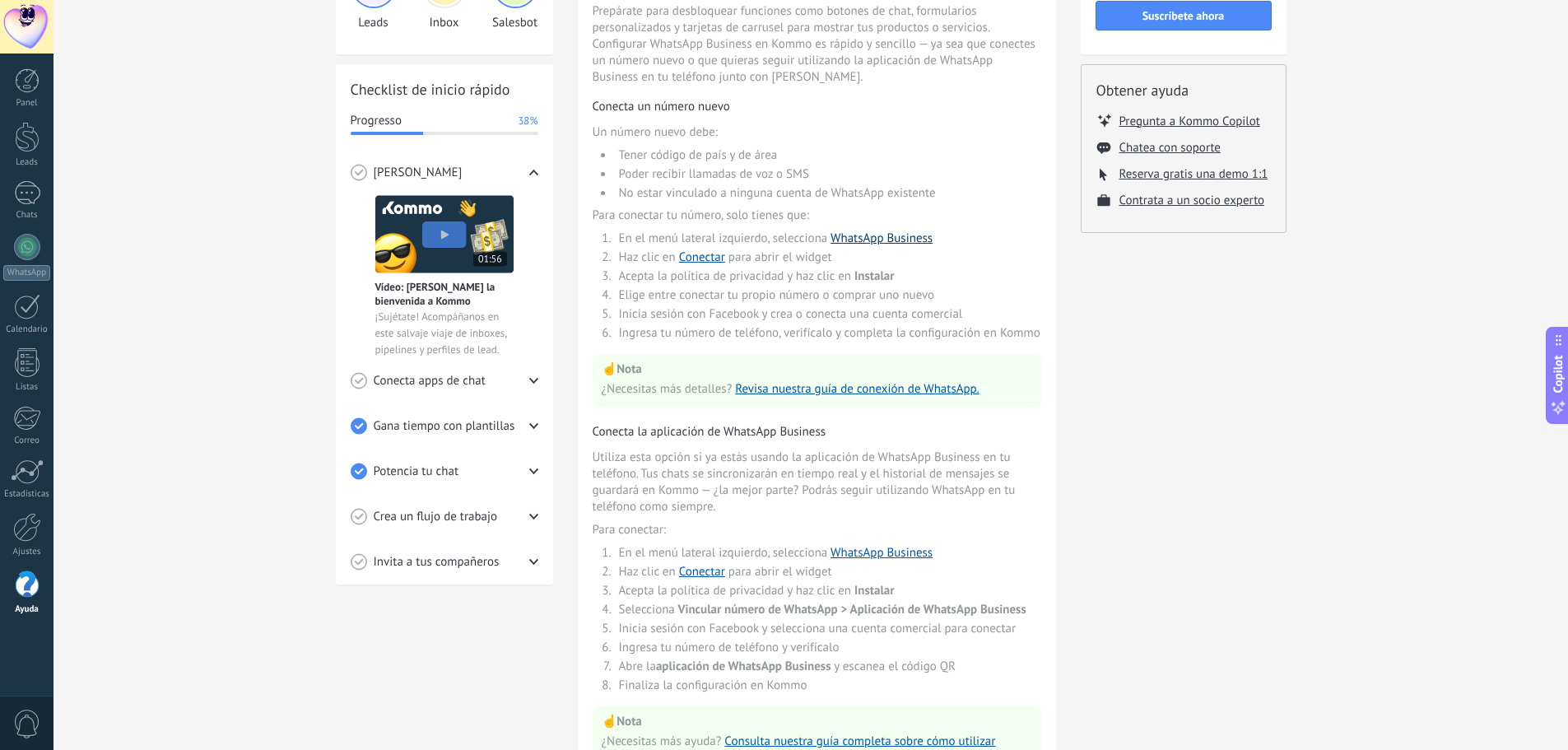
click at [886, 238] on link "WhatsApp Business" at bounding box center [881, 238] width 102 height 16
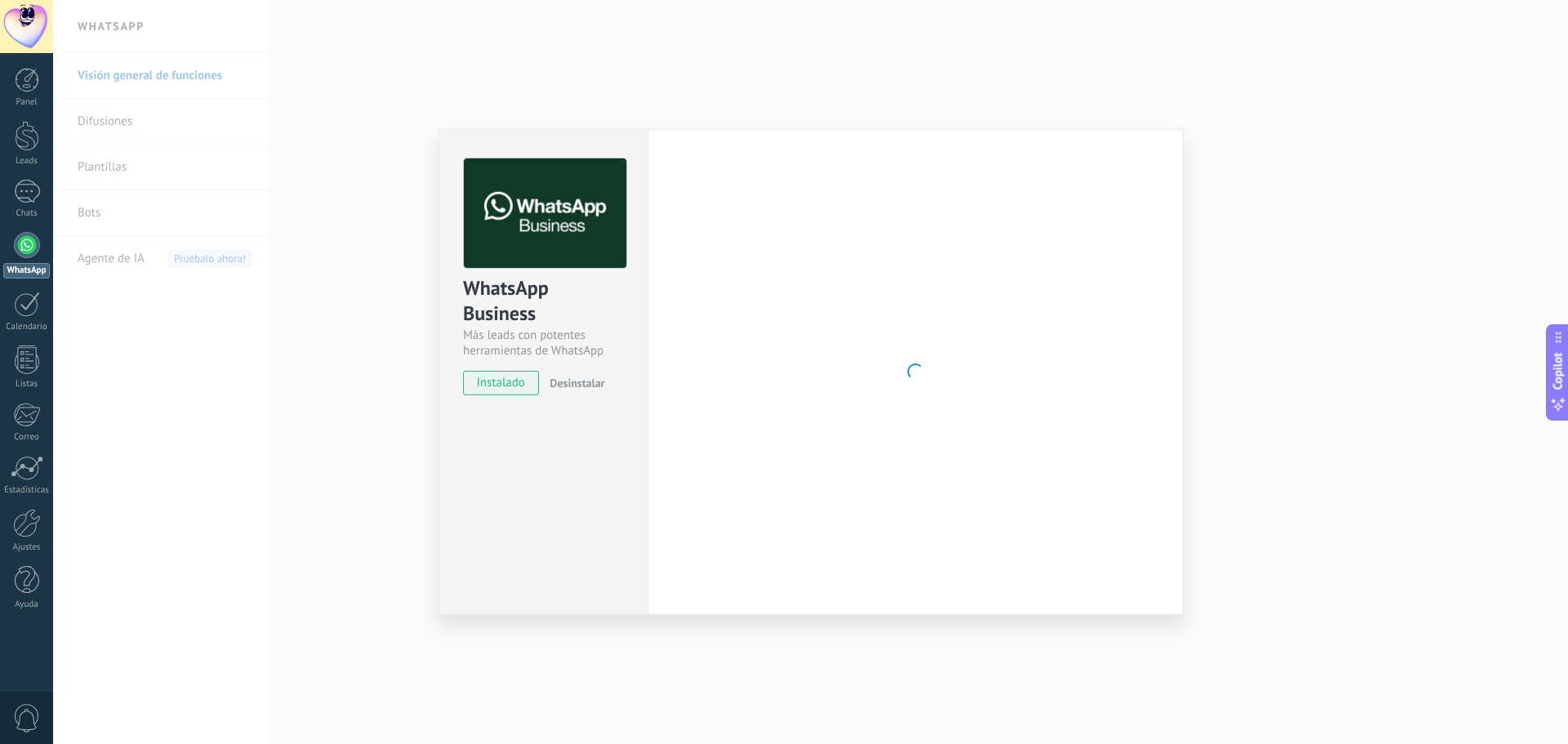
click at [89, 290] on div "WhatsApp Business Más leads con potentes herramientas de WhatsApp instalado Des…" at bounding box center [810, 372] width 1515 height 744
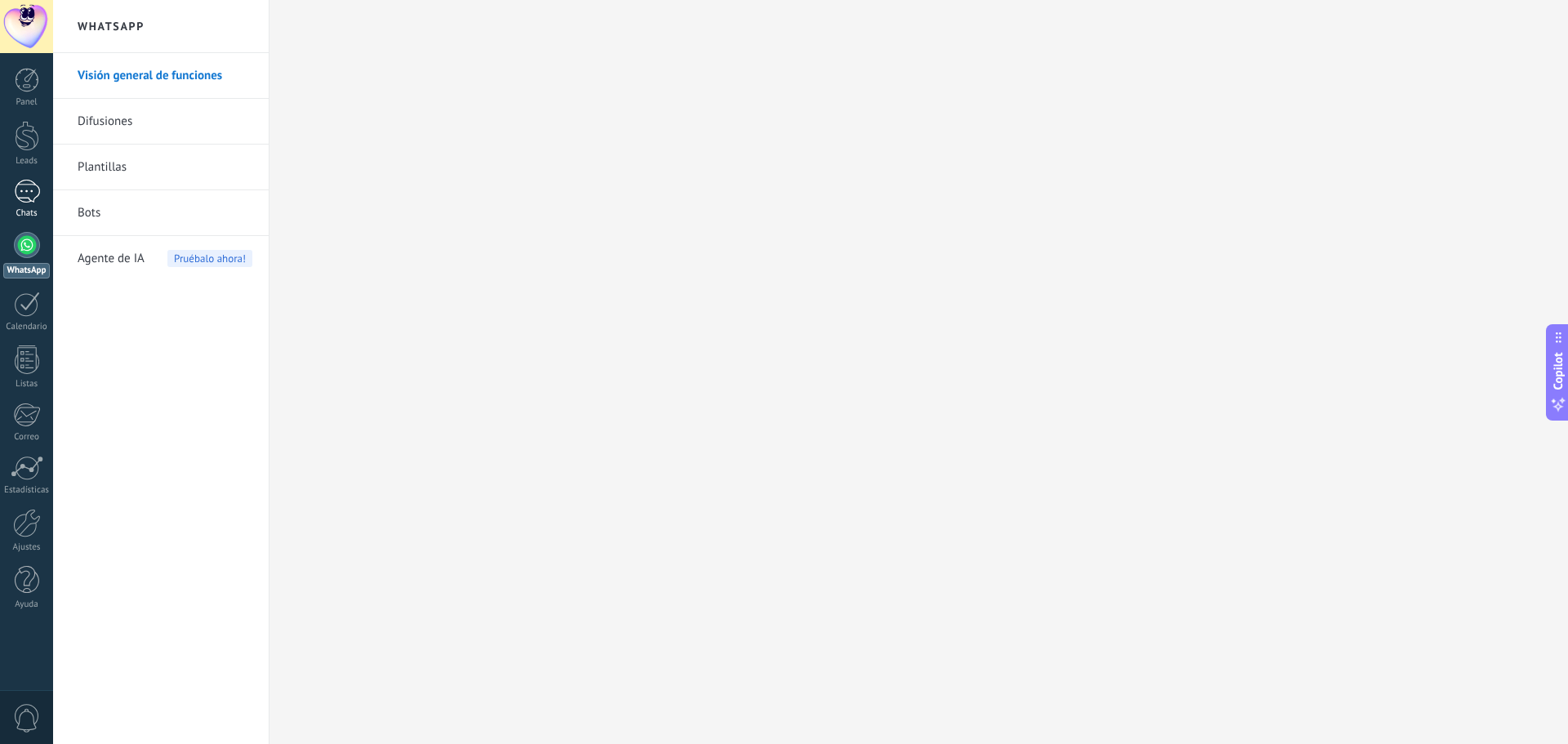
click at [26, 203] on link "Chats" at bounding box center [27, 199] width 53 height 39
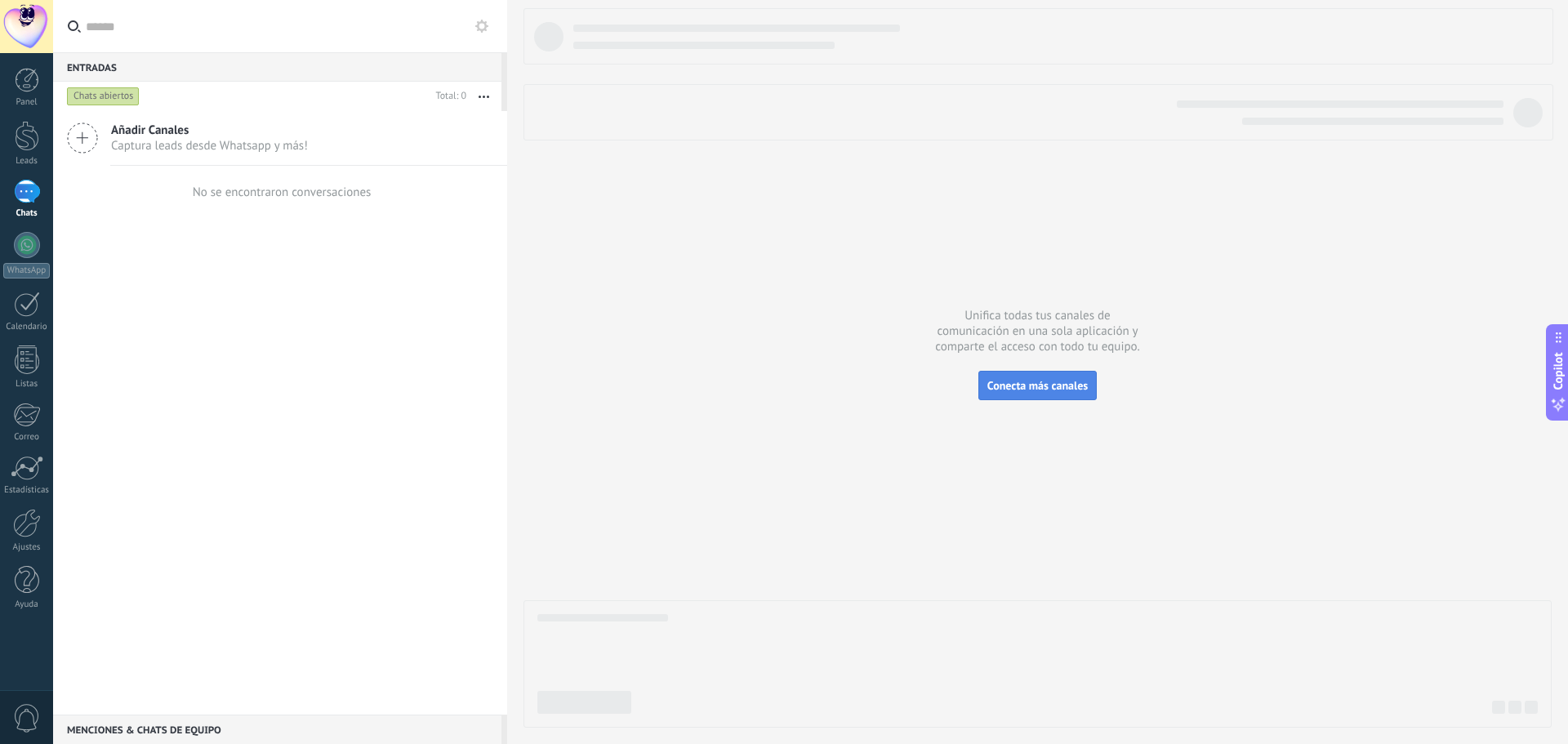
click at [1021, 391] on span "Conecta más canales" at bounding box center [1037, 386] width 100 height 15
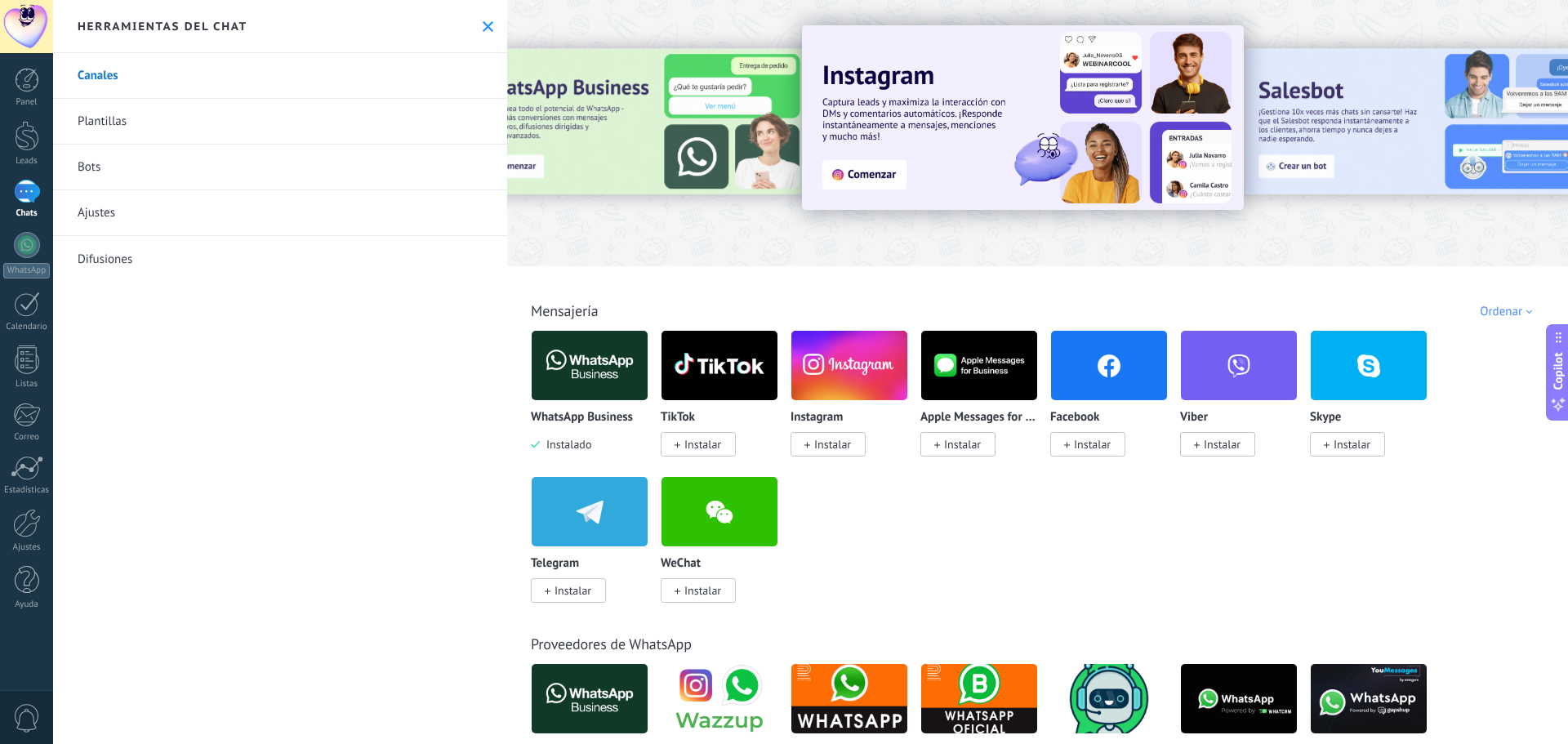
drag, startPoint x: 985, startPoint y: 272, endPoint x: 1241, endPoint y: 276, distance: 256.0
click at [1194, 270] on div "Todo Bandeja de entrada Soluciones de IA Automatizaciones Fuentes de leads Inst…" at bounding box center [1037, 293] width 1051 height 53
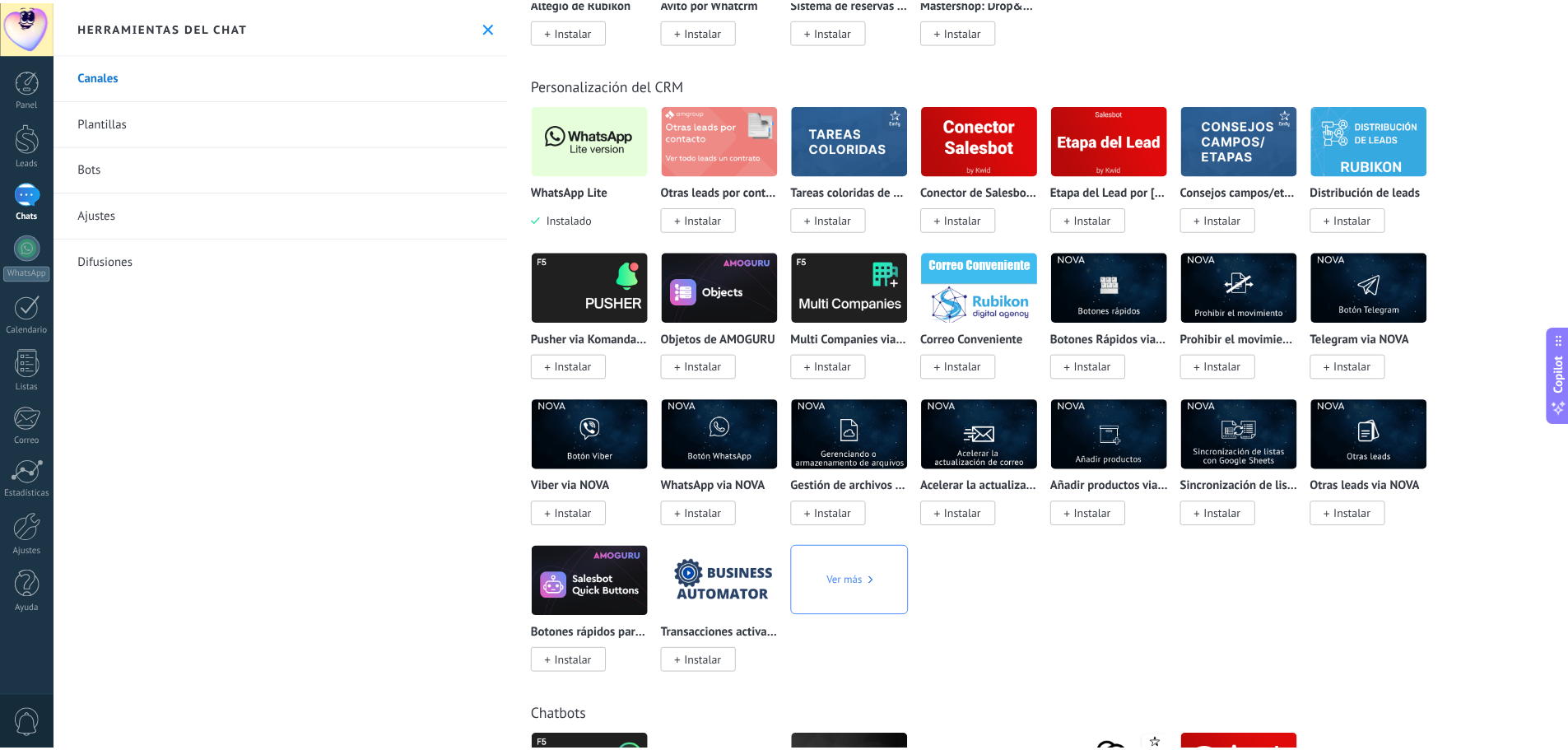
scroll to position [3457, 0]
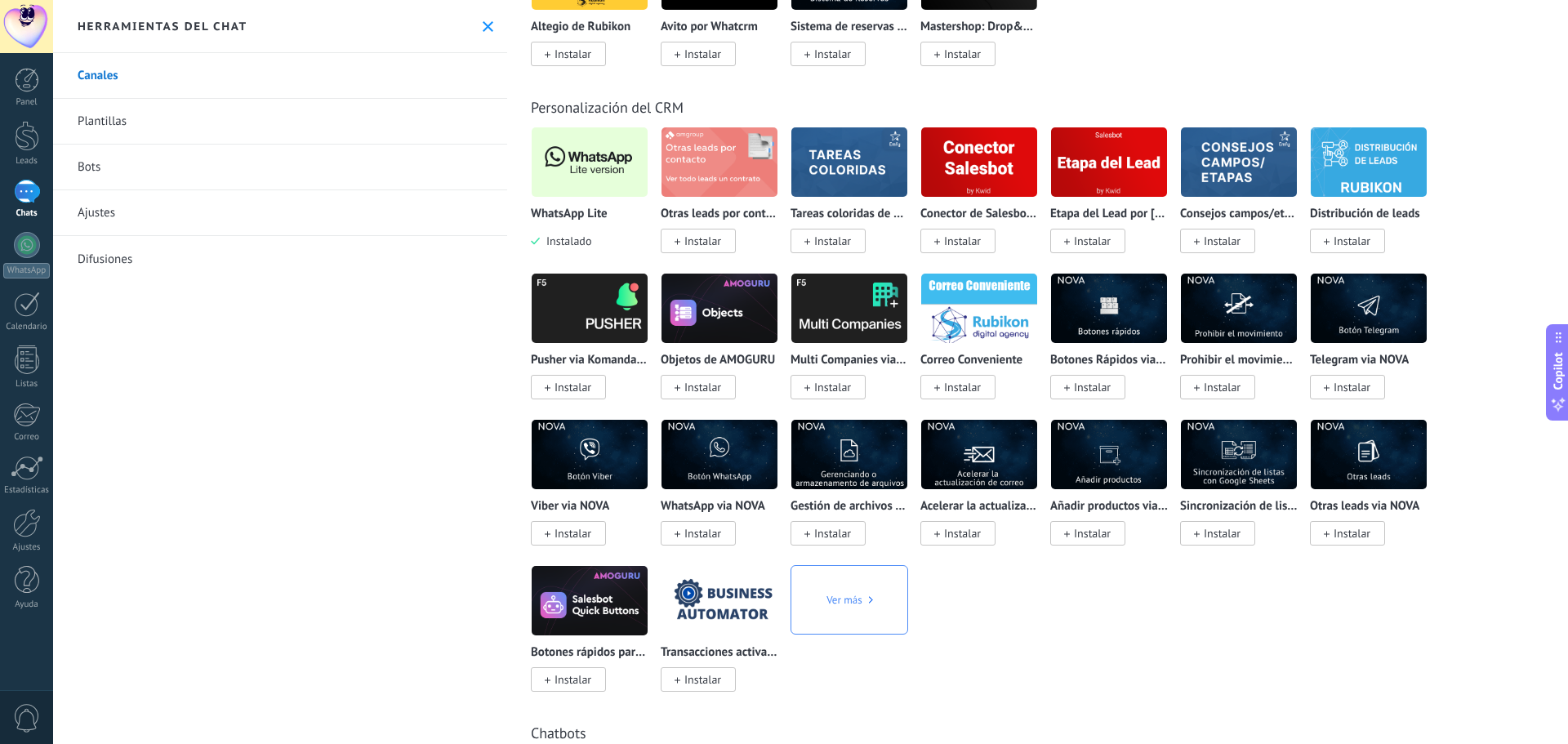
click at [585, 197] on div at bounding box center [590, 162] width 118 height 71
click at [615, 163] on body ".abecls-1,.abecls-2{fill-rule:evenodd}.abecls-2{fill:#fff} .abhcls-1{fill:none}…" at bounding box center [784, 372] width 1568 height 744
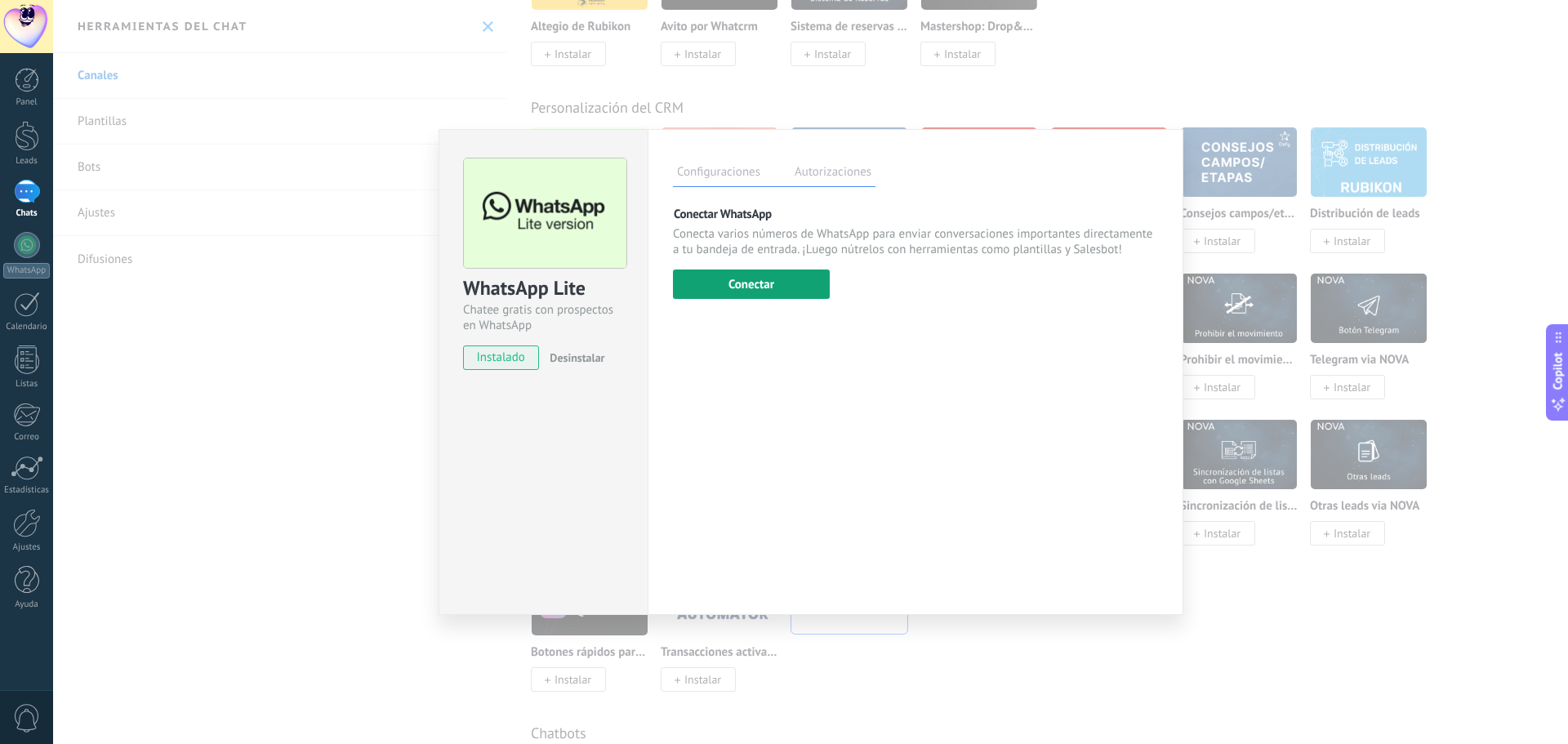
click at [804, 283] on button "Conectar" at bounding box center [751, 284] width 157 height 29
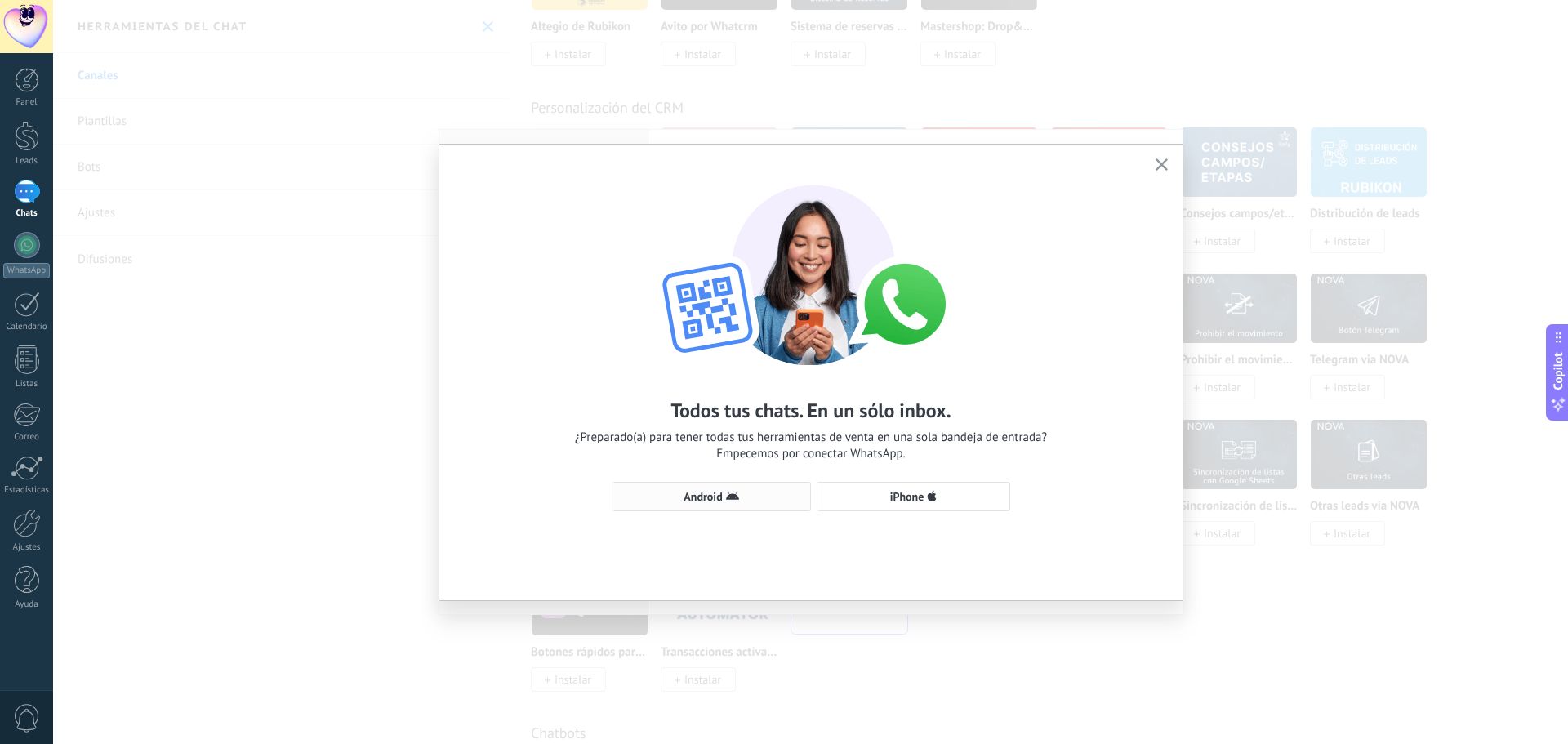
click at [733, 490] on button "Android" at bounding box center [711, 496] width 199 height 29
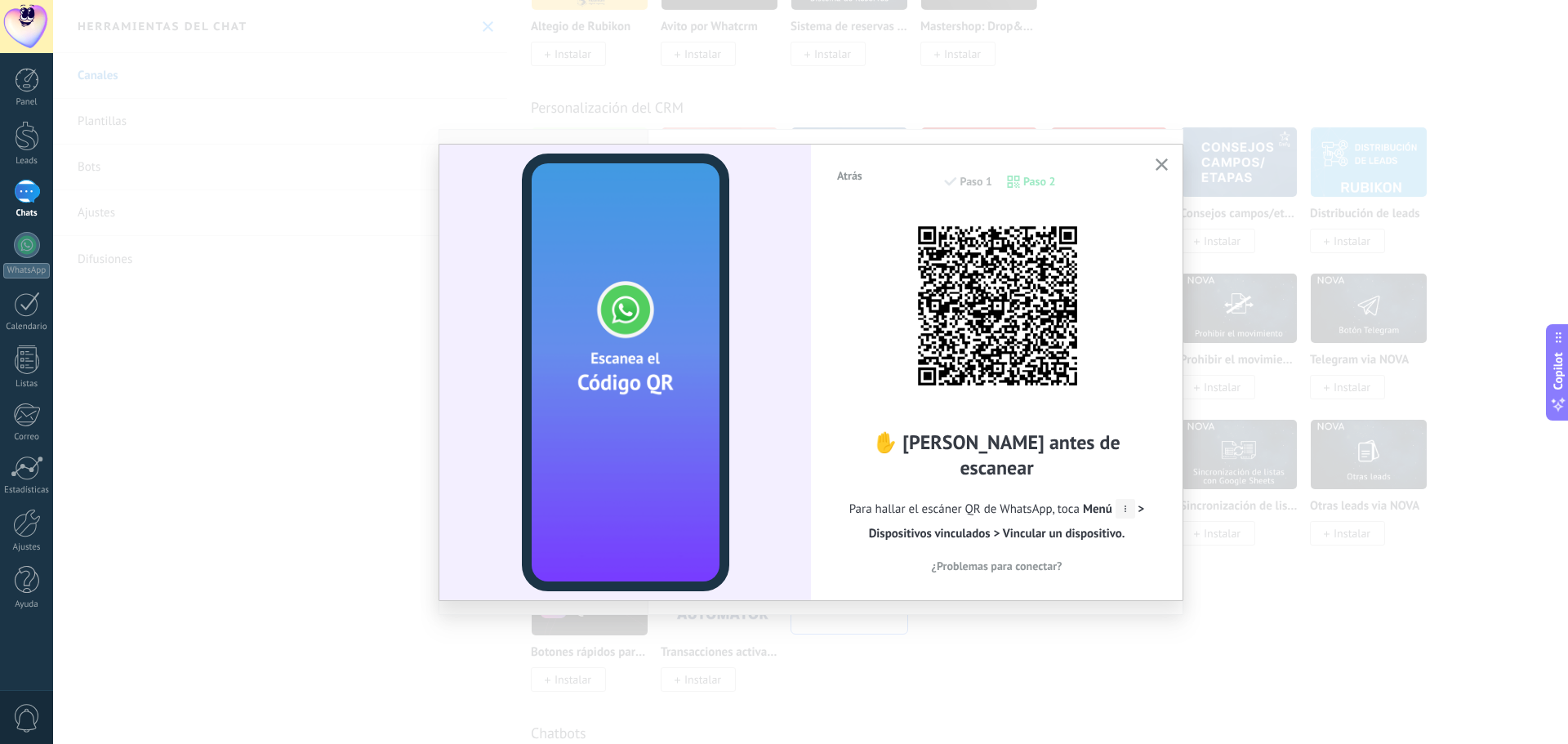
drag, startPoint x: 539, startPoint y: 783, endPoint x: 760, endPoint y: 783, distance: 221.0
drag, startPoint x: 760, startPoint y: 783, endPoint x: 1060, endPoint y: 312, distance: 558.4
click at [1060, 312] on img at bounding box center [998, 306] width 180 height 180
click at [1029, 560] on span "¿Problemas para conectar?" at bounding box center [997, 566] width 130 height 11
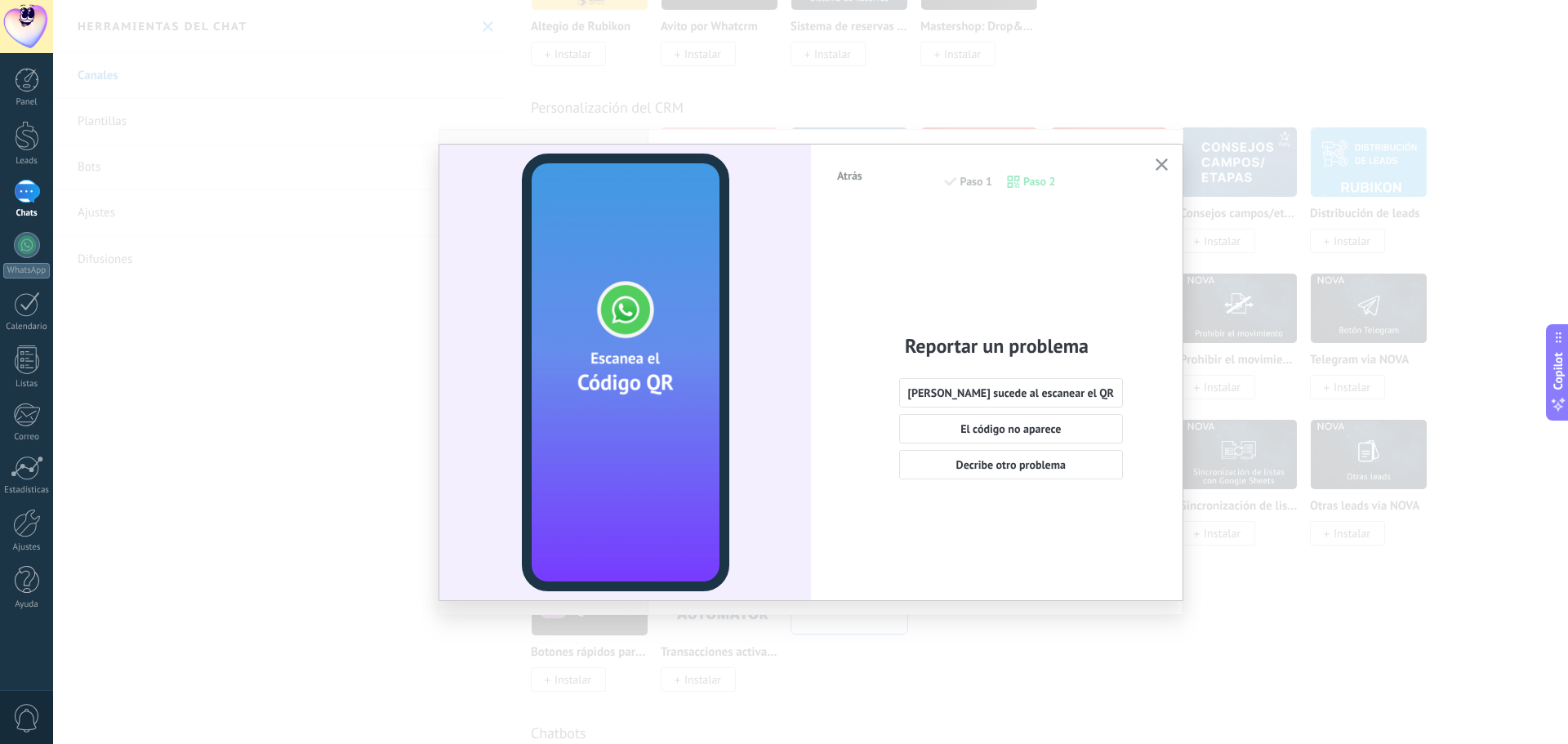
click at [987, 261] on div "Reportar un problema Nada sucede al escanear el QR El código no aparece Decribe…" at bounding box center [996, 392] width 322 height 364
click at [1178, 170] on div "Atrás Paso 1 Paso 2 Reportar un problema Nada sucede al escanear el QR El códig…" at bounding box center [997, 371] width 371 height 454
click at [1166, 170] on use "button" at bounding box center [1161, 163] width 12 height 12
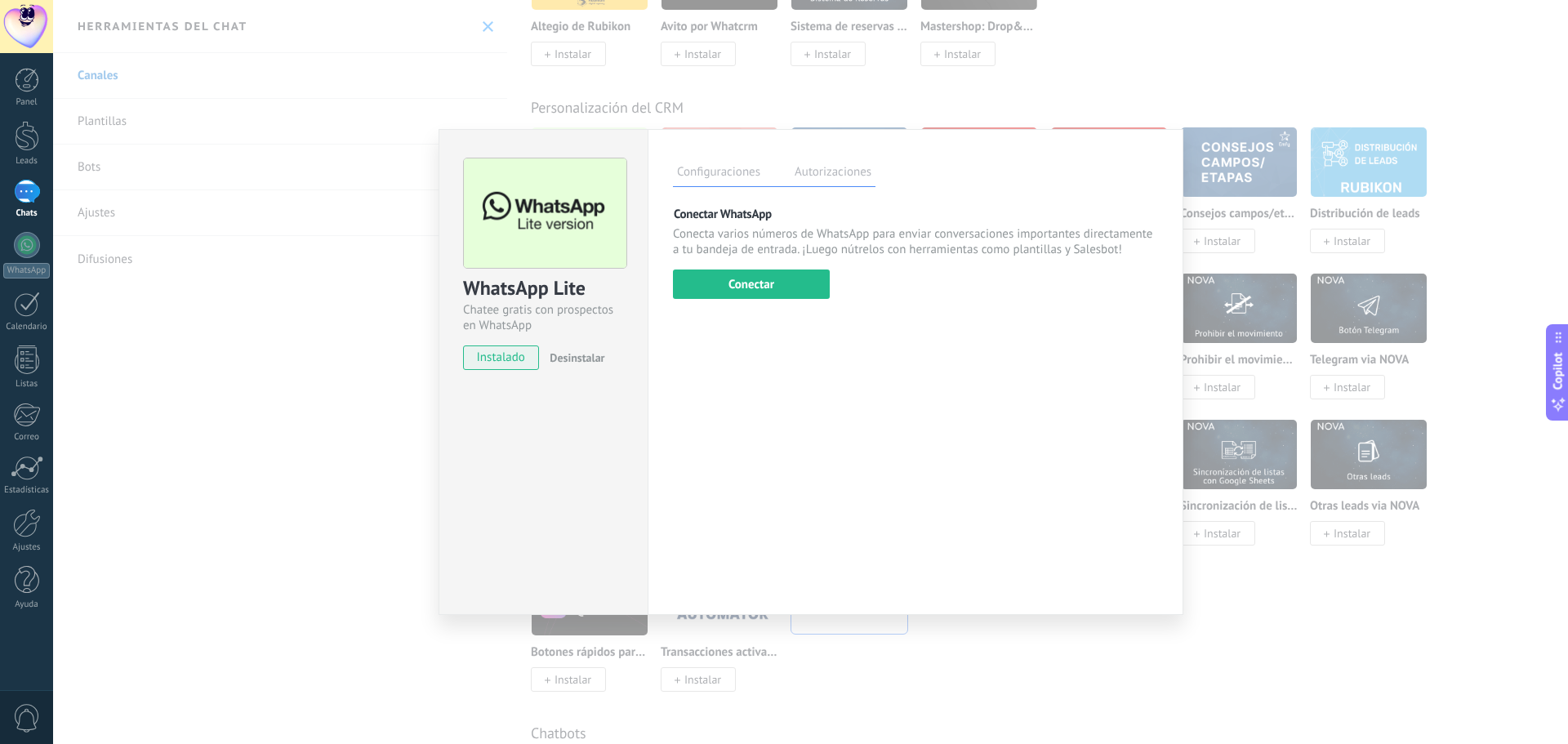
click at [828, 174] on label "Autorizaciones" at bounding box center [833, 175] width 85 height 24
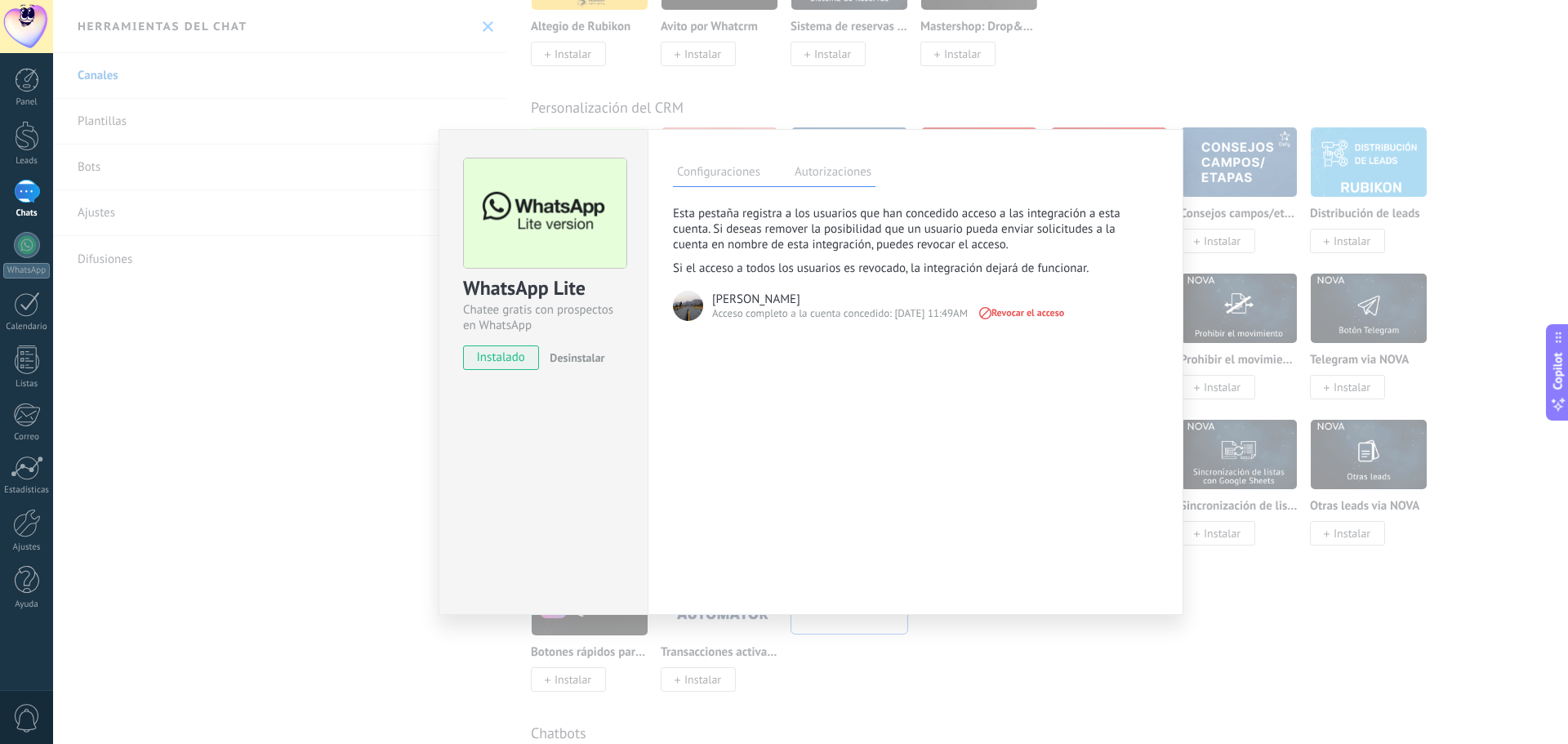
click at [753, 182] on label "Configuraciones" at bounding box center [719, 175] width 92 height 24
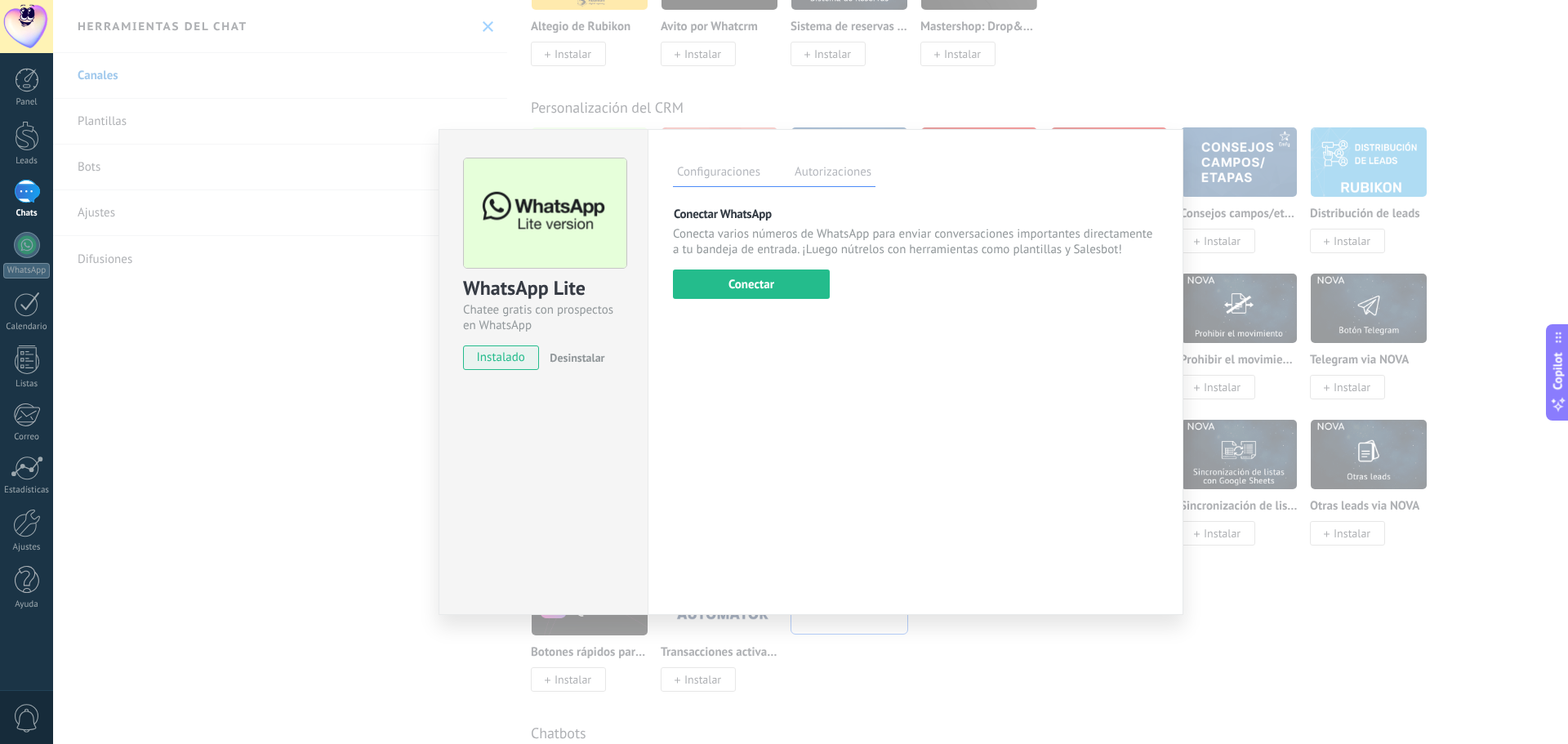
click at [831, 188] on div "Configuraciones Autorizaciones Esta pestaña registra a los usuarios que han con…" at bounding box center [915, 371] width 536 height 486
click at [836, 179] on label "Autorizaciones" at bounding box center [833, 175] width 85 height 24
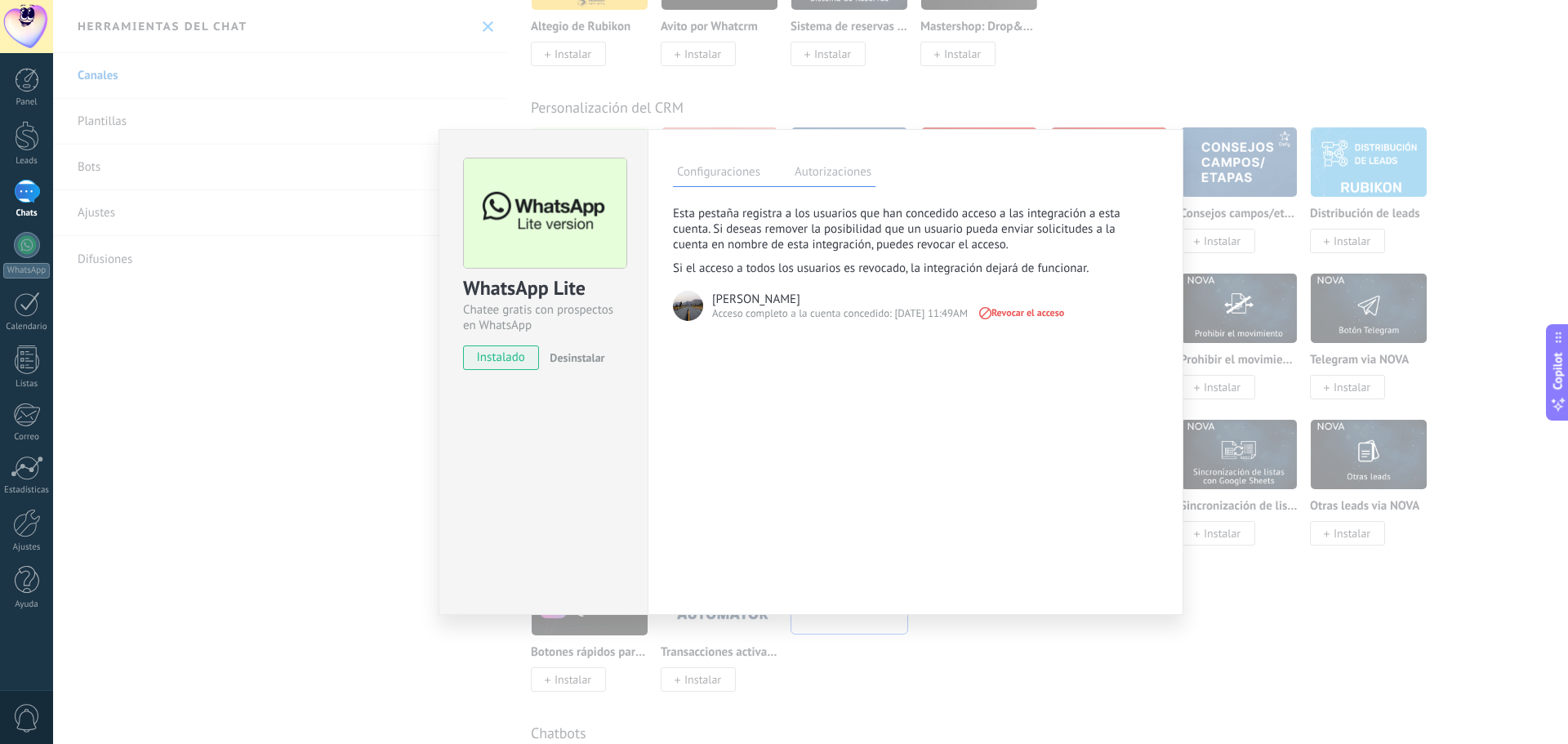
click at [709, 297] on div "carlos pedraza Acceso completo a la cuenta concedido: 06/10/25 11:49AM Revocar …" at bounding box center [900, 305] width 457 height 33
drag, startPoint x: 714, startPoint y: 297, endPoint x: 783, endPoint y: 301, distance: 69.1
click at [774, 301] on div "carlos pedraza Acceso completo a la cuenta concedido: 06/10/25 11:49AM Revocar …" at bounding box center [900, 305] width 457 height 33
click at [804, 311] on div "Acceso completo a la cuenta concedido: 06/10/25 11:49AM" at bounding box center [840, 313] width 255 height 15
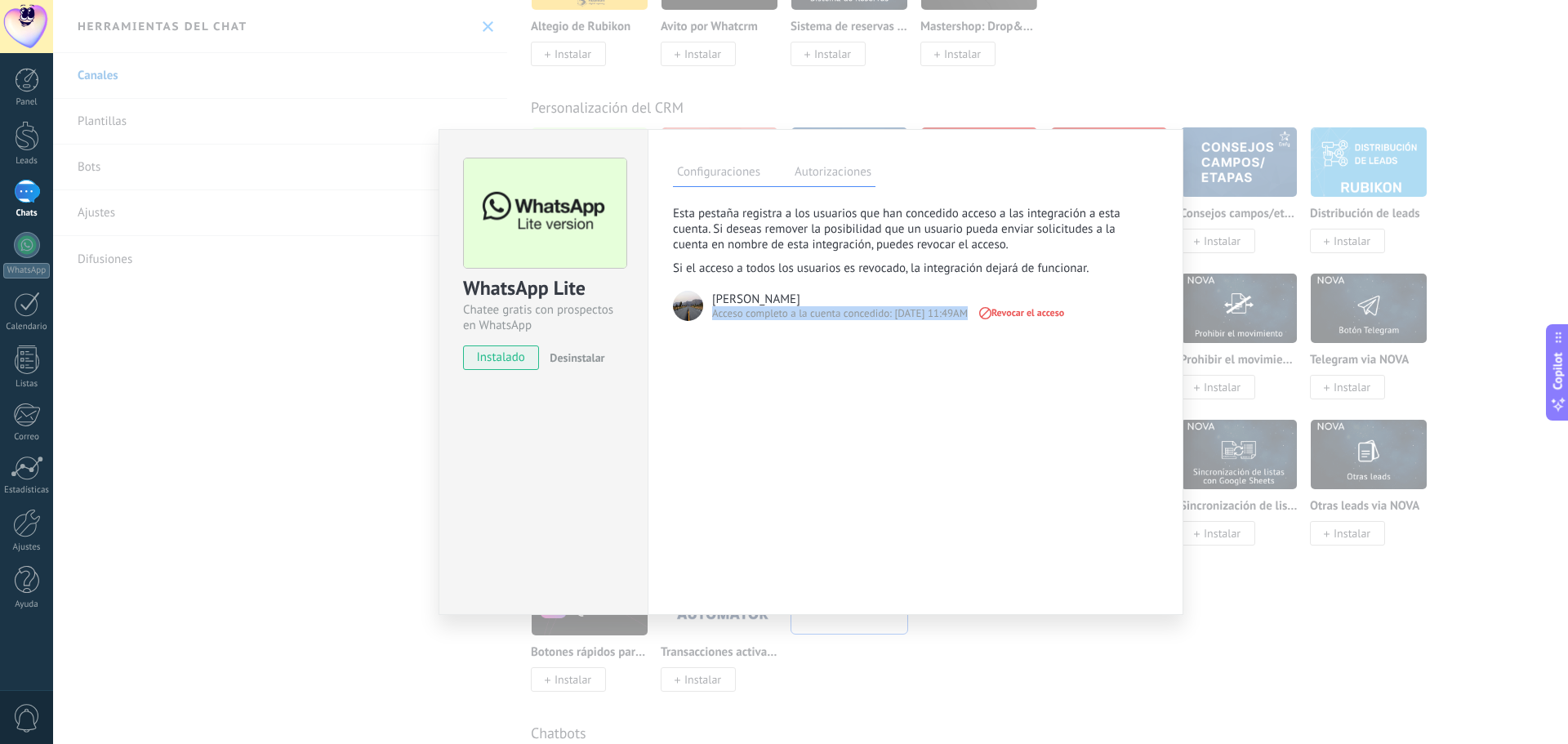
click at [804, 311] on div "Acceso completo a la cuenta concedido: 06/10/25 11:49AM" at bounding box center [840, 313] width 255 height 15
click at [797, 329] on div "Configuraciones Autorizaciones Esta pestaña registra a los usuarios que han con…" at bounding box center [915, 371] width 536 height 486
click at [748, 165] on label "Configuraciones" at bounding box center [719, 175] width 92 height 24
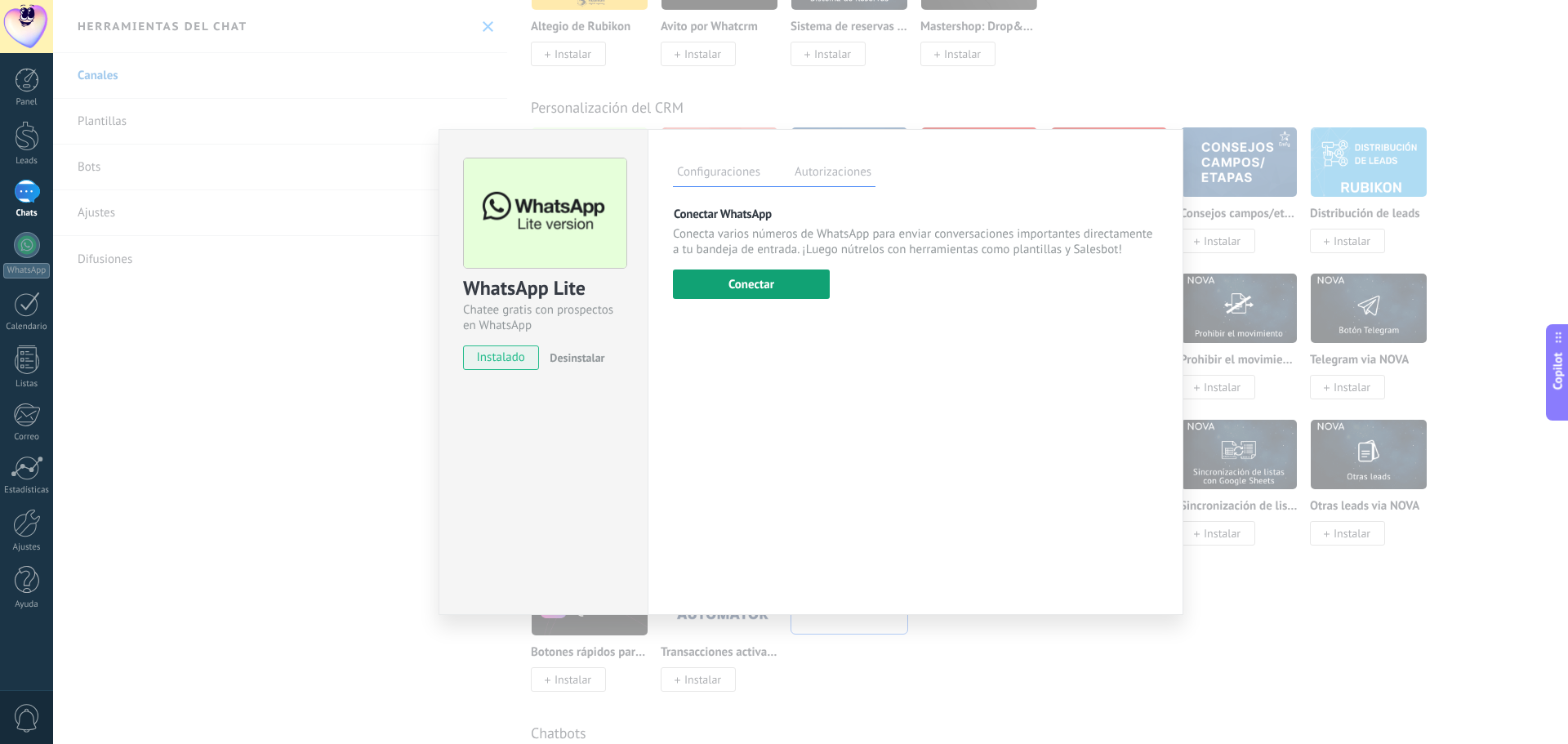
click at [760, 291] on button "Conectar" at bounding box center [751, 284] width 157 height 29
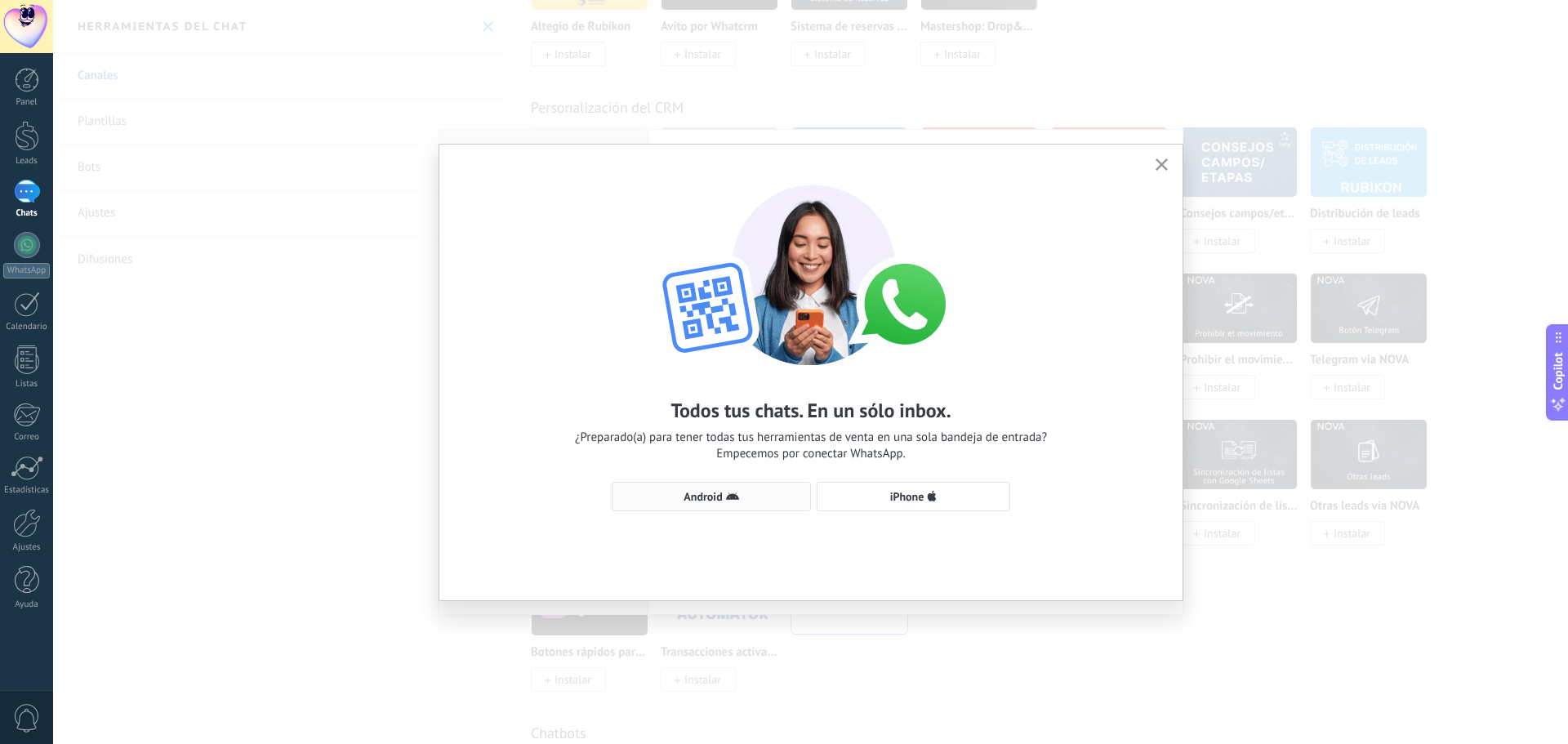
click at [750, 505] on button "Android" at bounding box center [711, 496] width 199 height 29
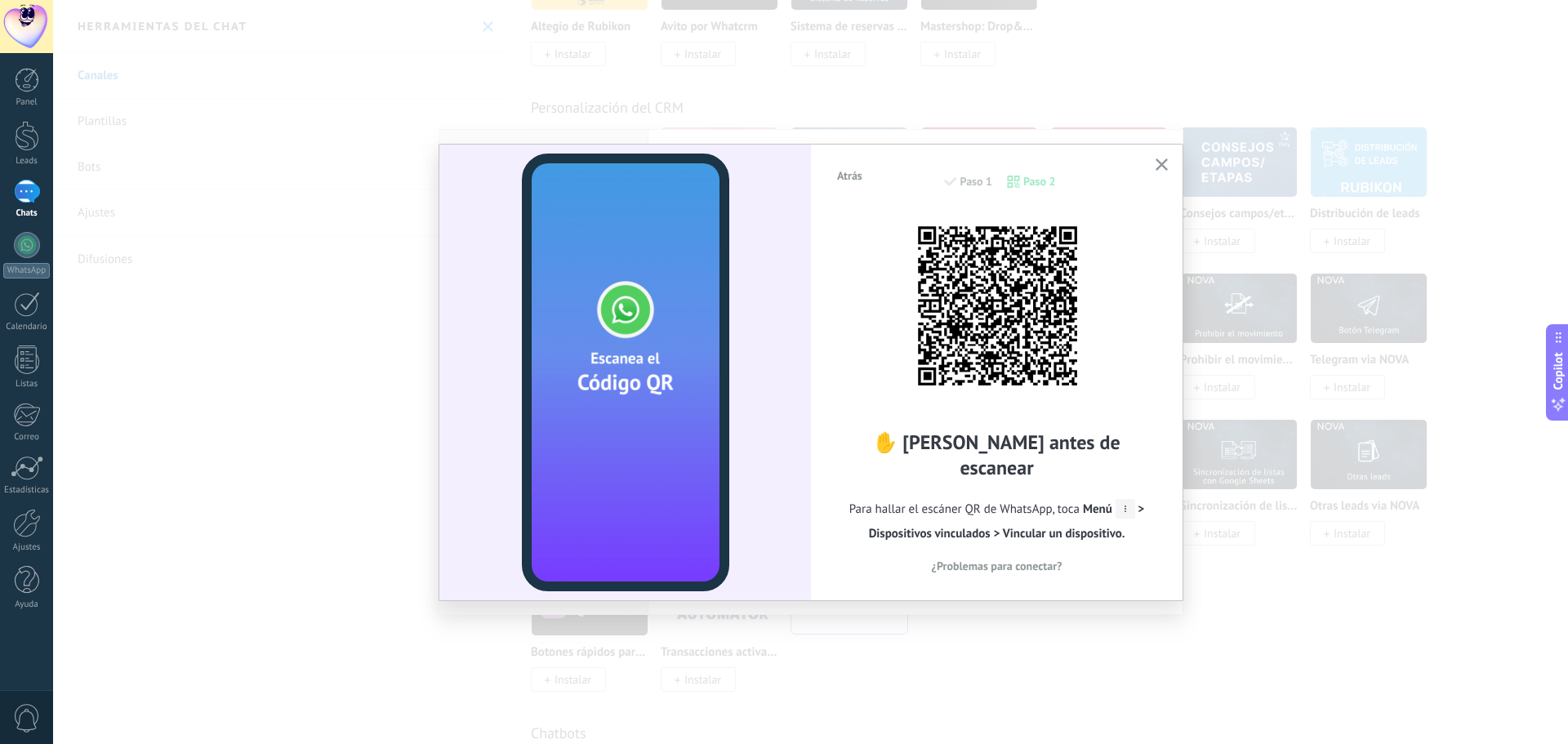
click at [1031, 180] on div "Atrás Paso 1 Paso 2" at bounding box center [996, 189] width 322 height 41
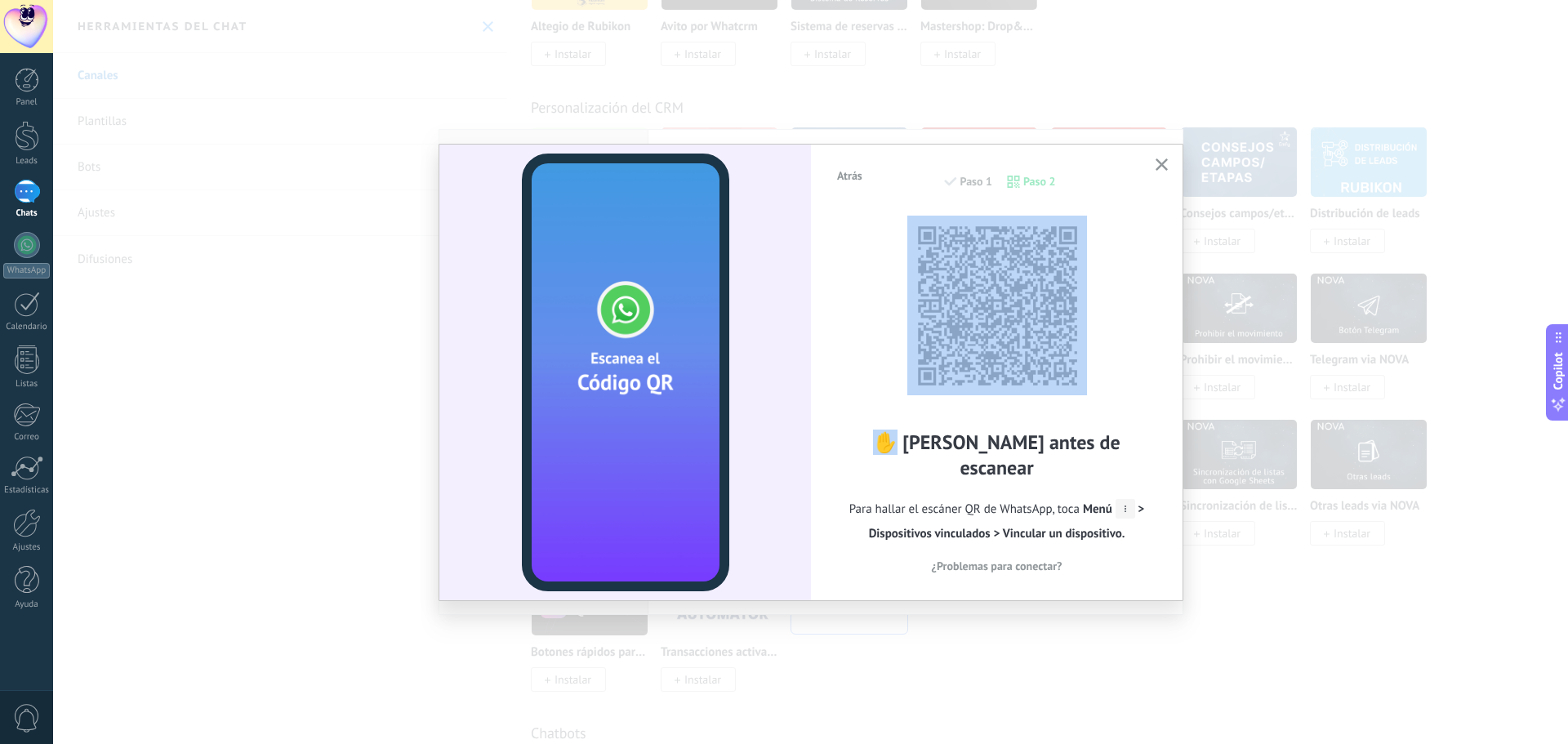
drag, startPoint x: 1031, startPoint y: 180, endPoint x: 1031, endPoint y: 202, distance: 22.0
click at [1031, 198] on div "Atrás Paso 1 Paso 2" at bounding box center [996, 189] width 322 height 41
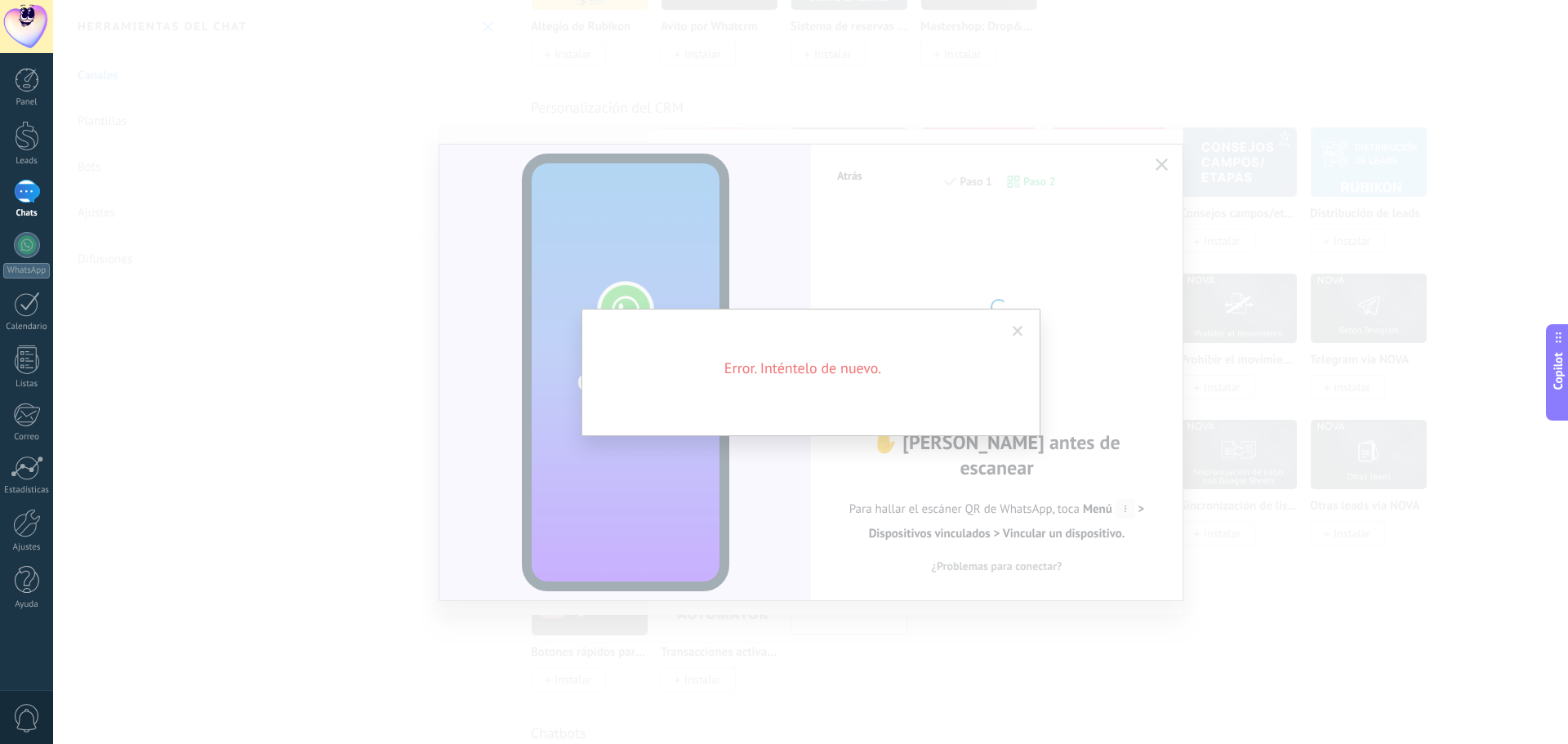
click at [1001, 324] on div "Error. Inténtelo de nuevo." at bounding box center [811, 372] width 459 height 128
click at [1018, 329] on span at bounding box center [1018, 332] width 11 height 11
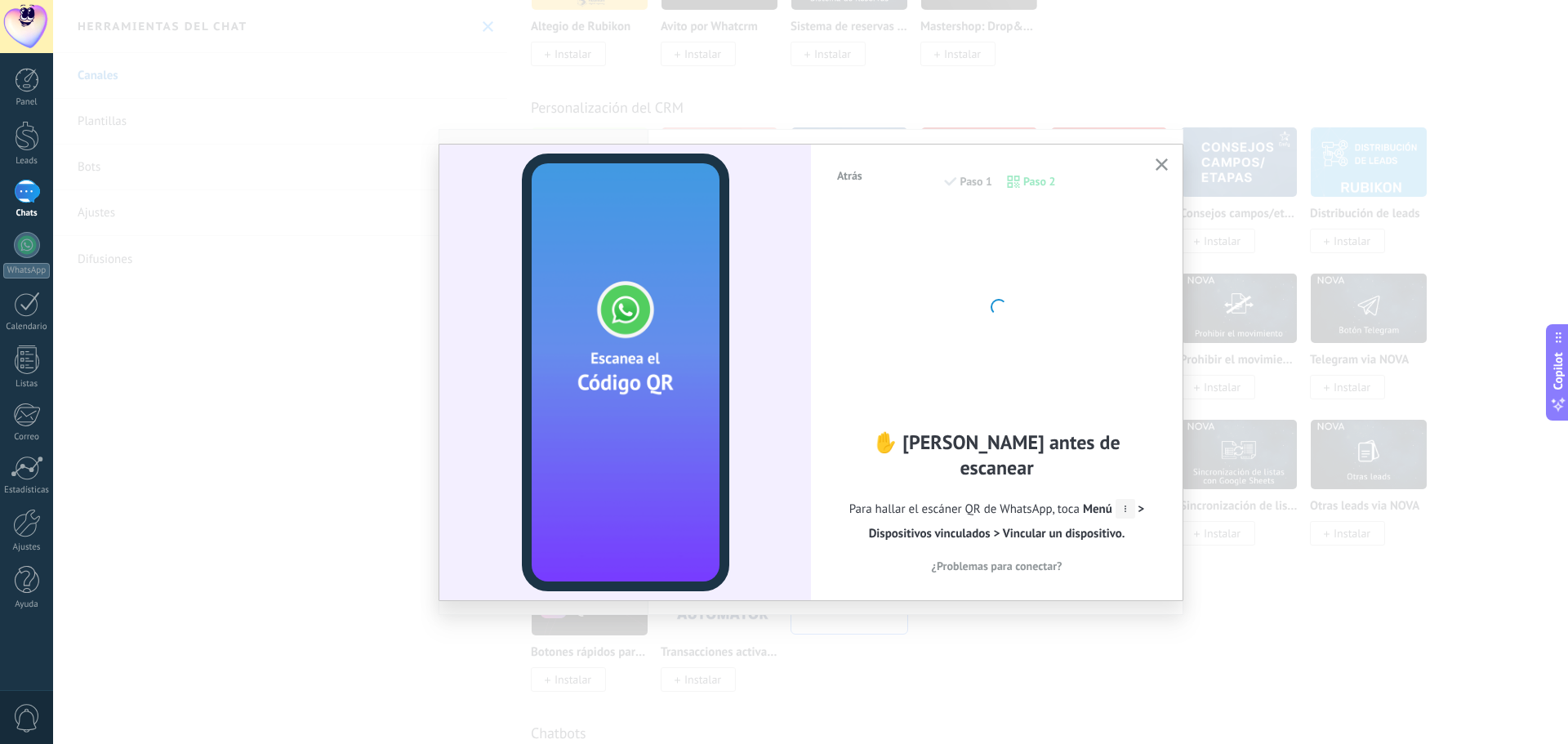
click at [1145, 161] on div "Atrás Paso 1 Paso 2 ✋ Lee antes de escanear Para hallar el escáner QR de WhatsA…" at bounding box center [997, 371] width 371 height 454
click at [1163, 164] on use "button" at bounding box center [1161, 163] width 12 height 12
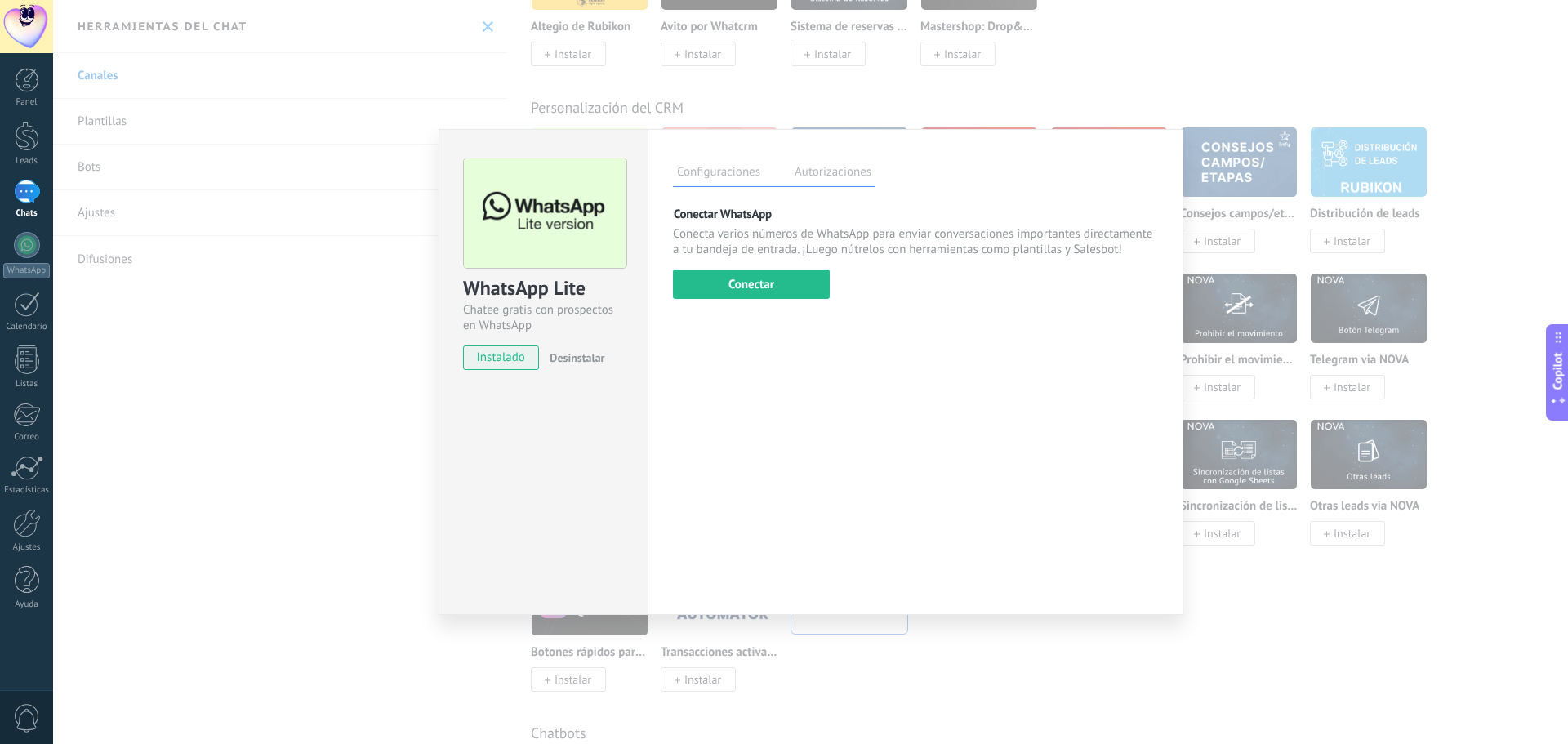
click at [600, 375] on div "WhatsApp Lite Chatee gratis con prospectos en WhatsApp instalado Desinstalar" at bounding box center [543, 256] width 209 height 254
click at [851, 184] on label "Autorizaciones" at bounding box center [833, 175] width 85 height 24
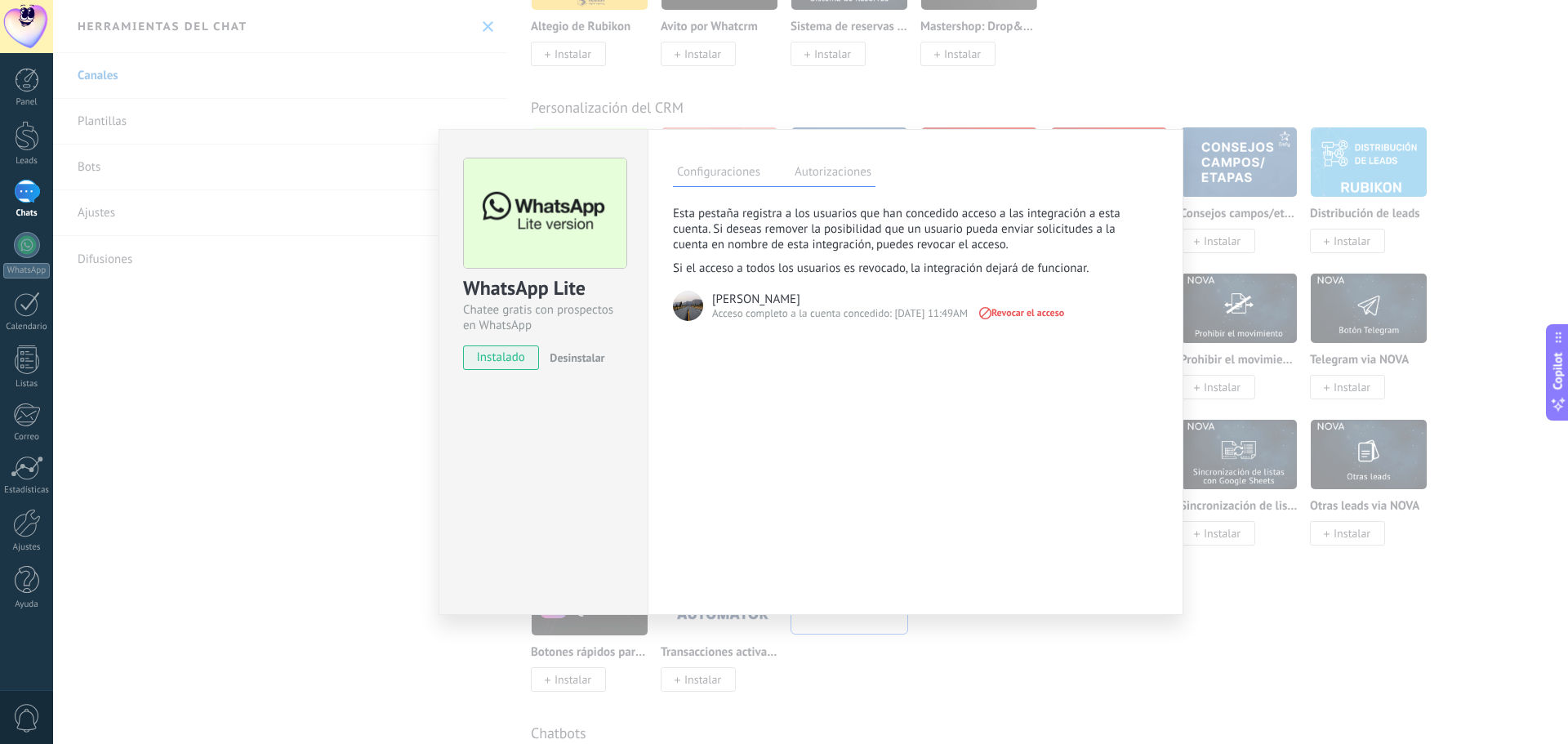
drag, startPoint x: 758, startPoint y: 297, endPoint x: 983, endPoint y: 329, distance: 227.3
click at [760, 297] on div "[PERSON_NAME]" at bounding box center [756, 299] width 88 height 16
click at [717, 173] on label "Configuraciones" at bounding box center [719, 175] width 92 height 24
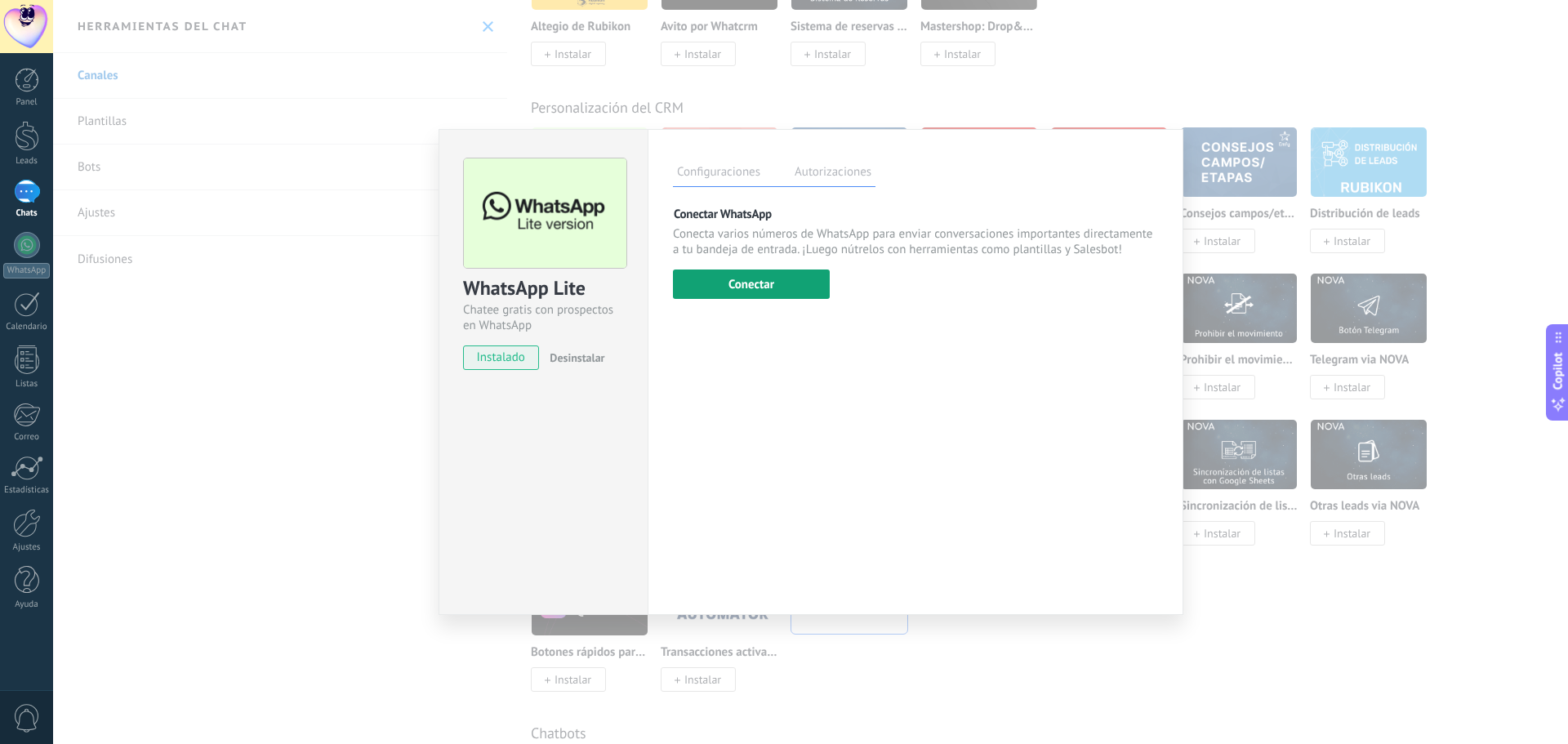
click at [807, 298] on button "Conectar" at bounding box center [751, 284] width 157 height 29
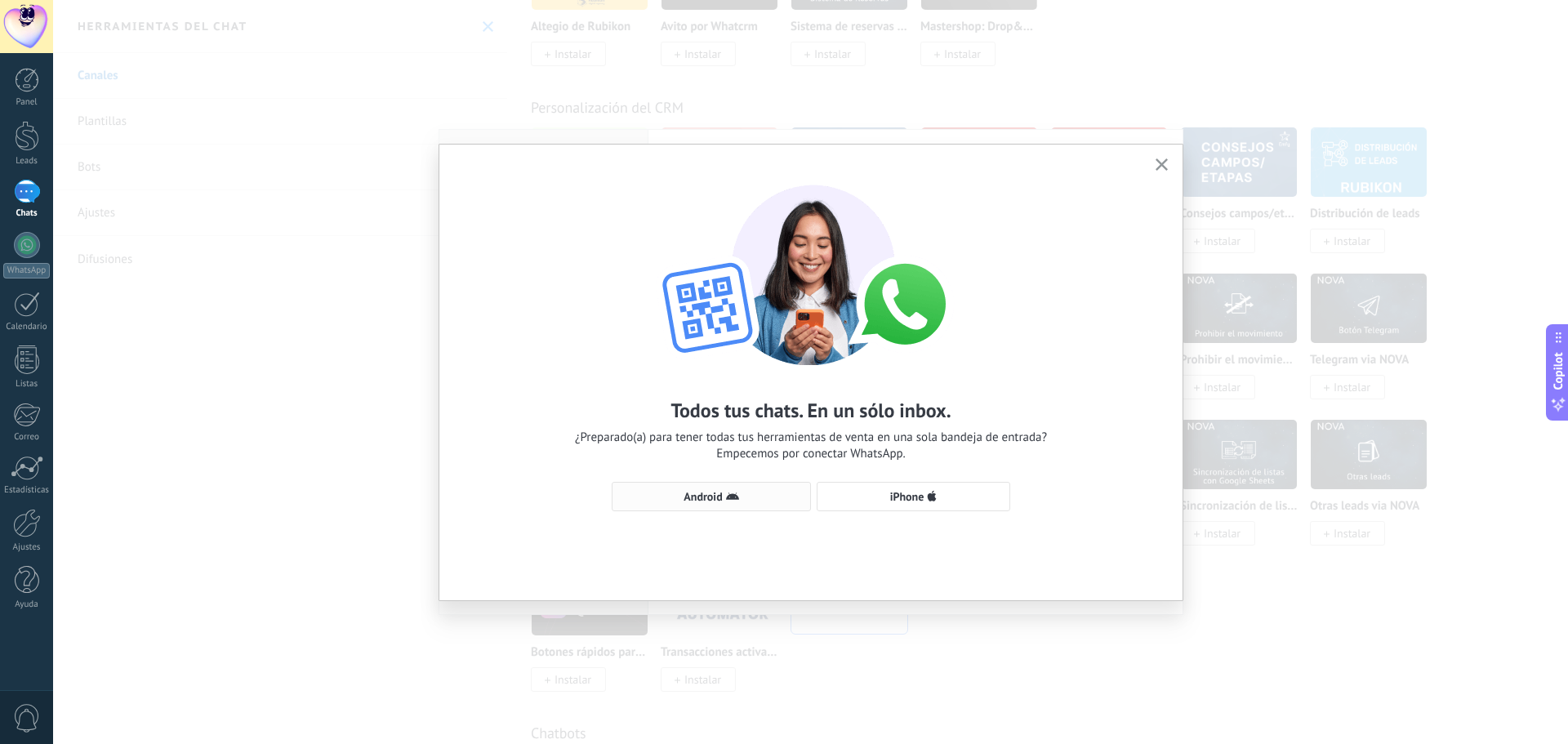
click at [705, 494] on span "Android" at bounding box center [703, 496] width 39 height 11
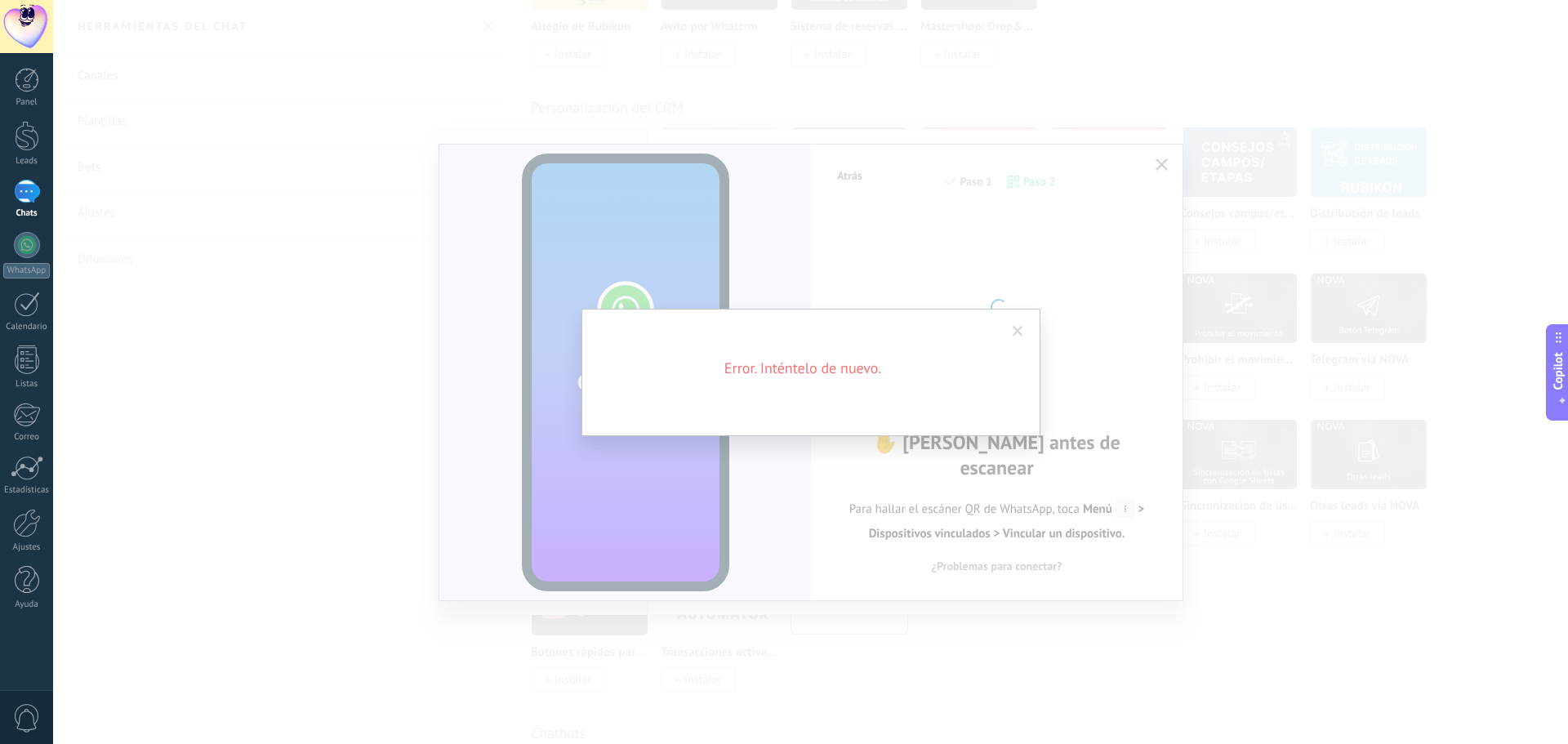
drag, startPoint x: 17, startPoint y: 182, endPoint x: 158, endPoint y: 197, distance: 141.8
click at [17, 182] on div at bounding box center [27, 192] width 26 height 24
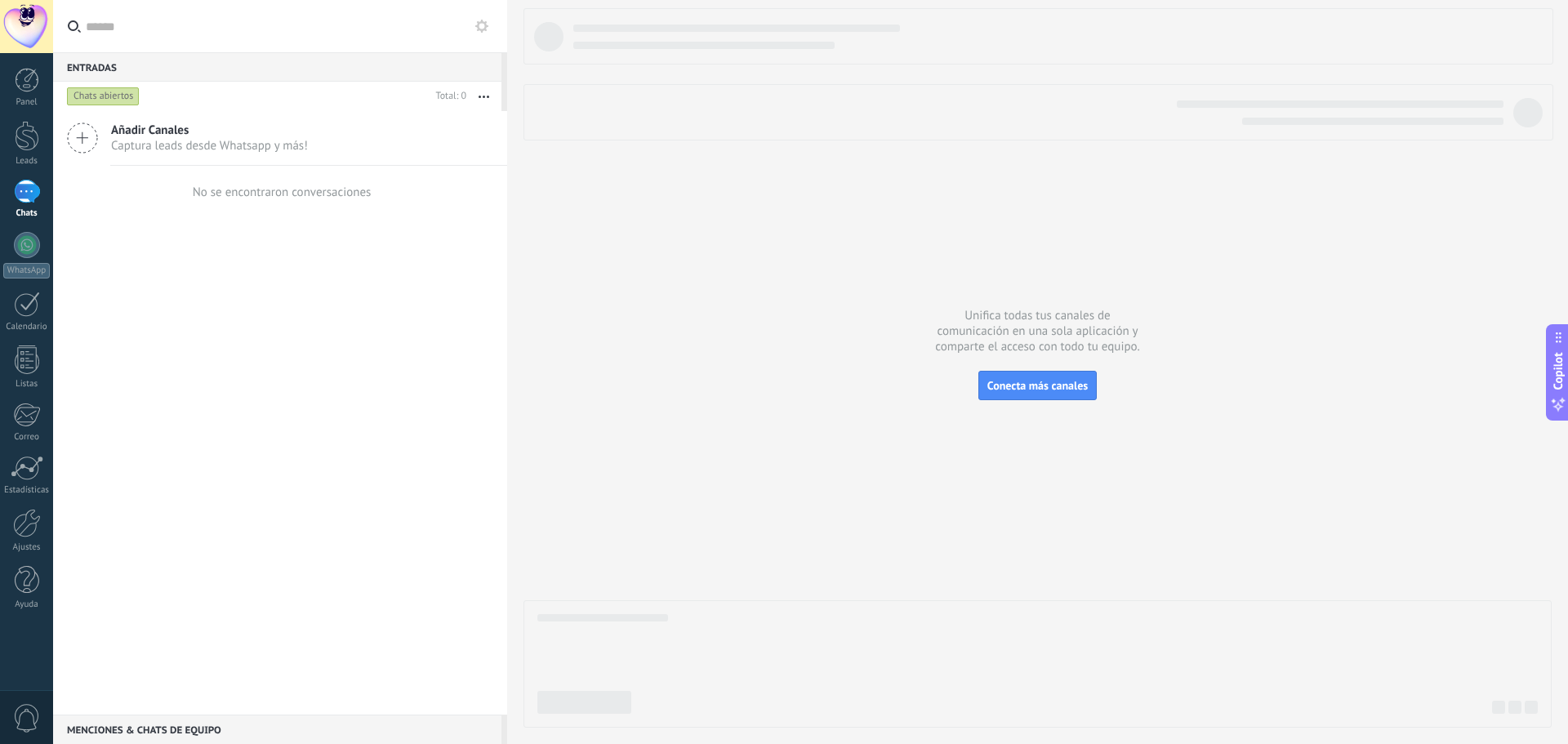
click at [18, 186] on div at bounding box center [27, 192] width 26 height 24
click at [28, 197] on div at bounding box center [27, 192] width 26 height 24
click at [33, 77] on div at bounding box center [27, 80] width 25 height 25
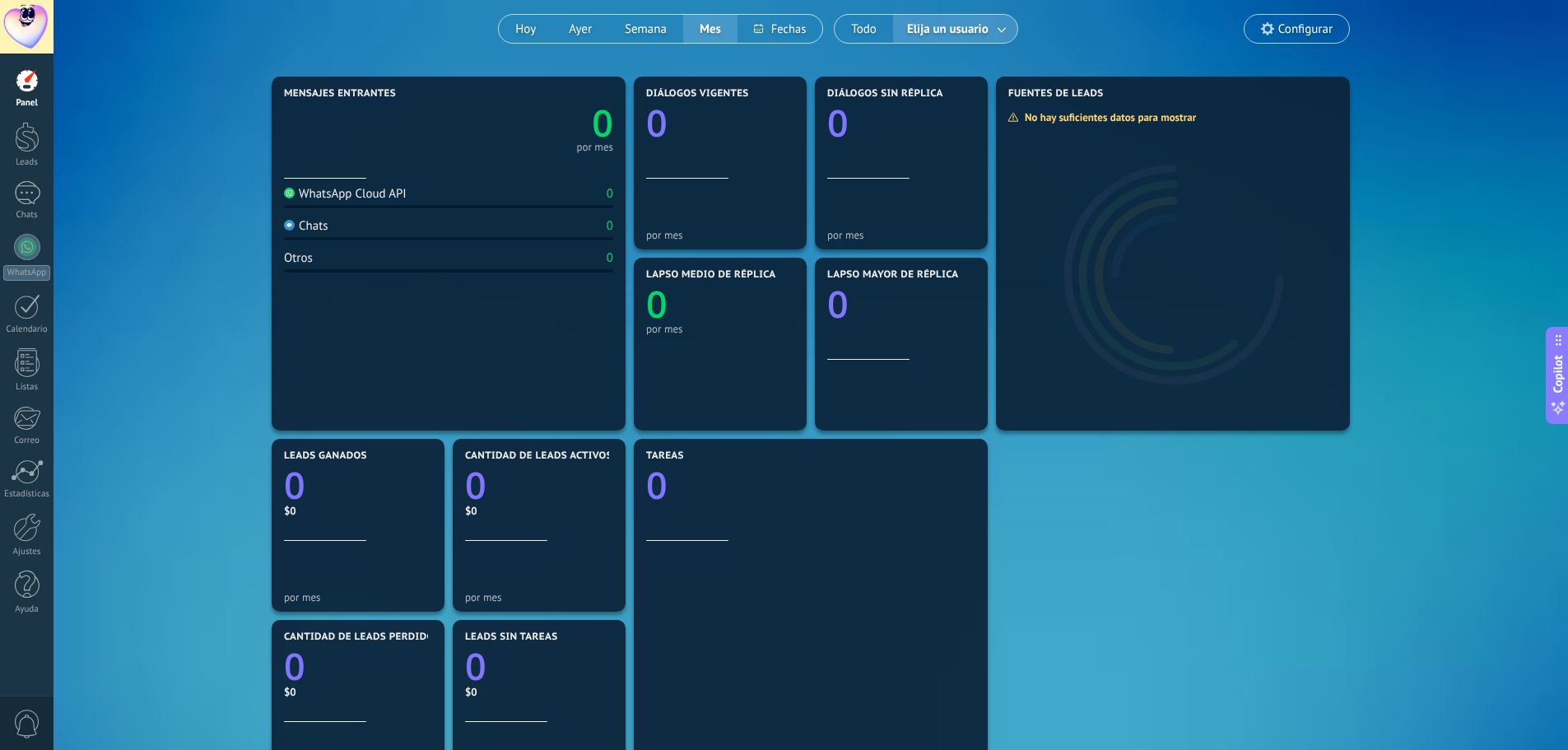
scroll to position [165, 0]
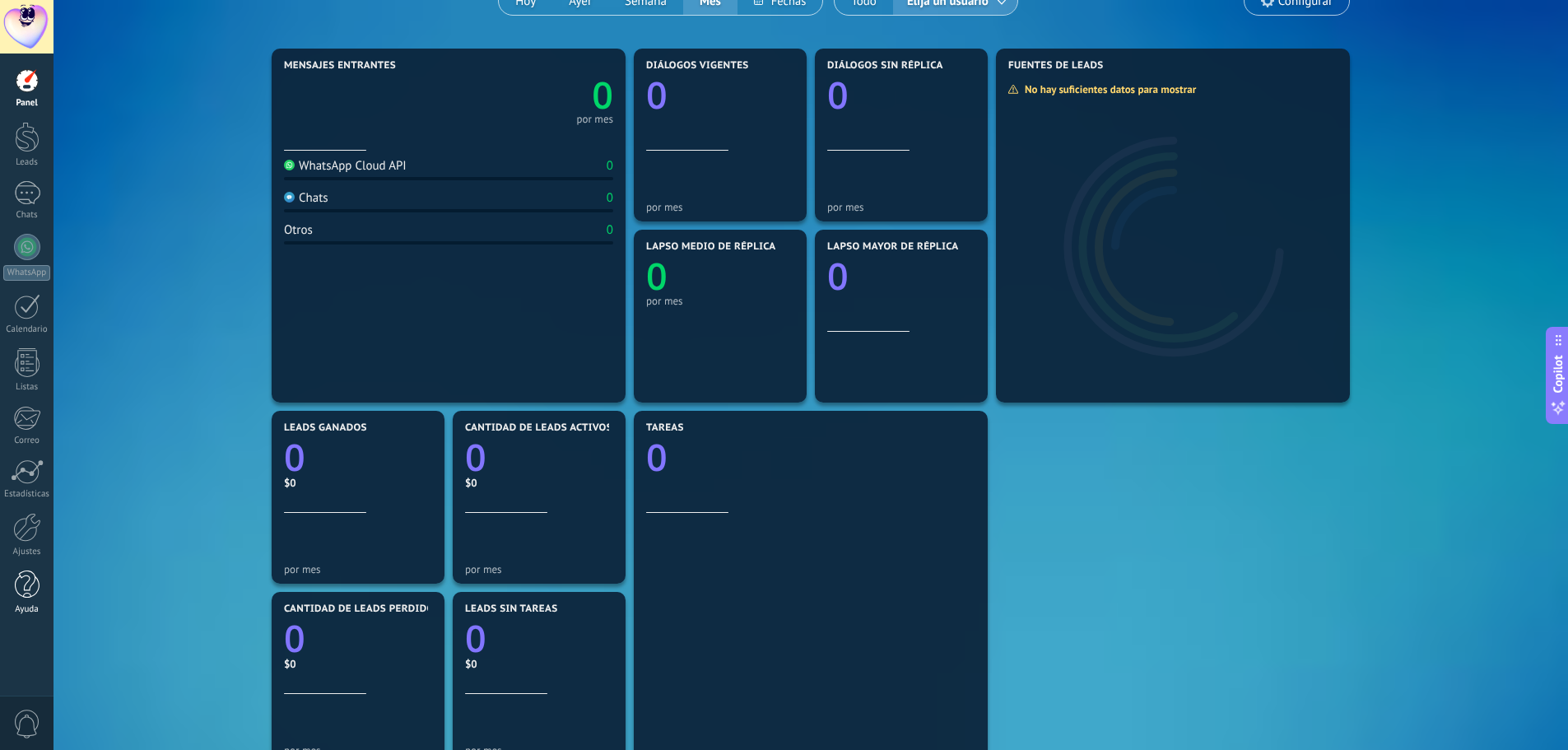
click at [36, 606] on div "Ayuda" at bounding box center [28, 610] width 48 height 11
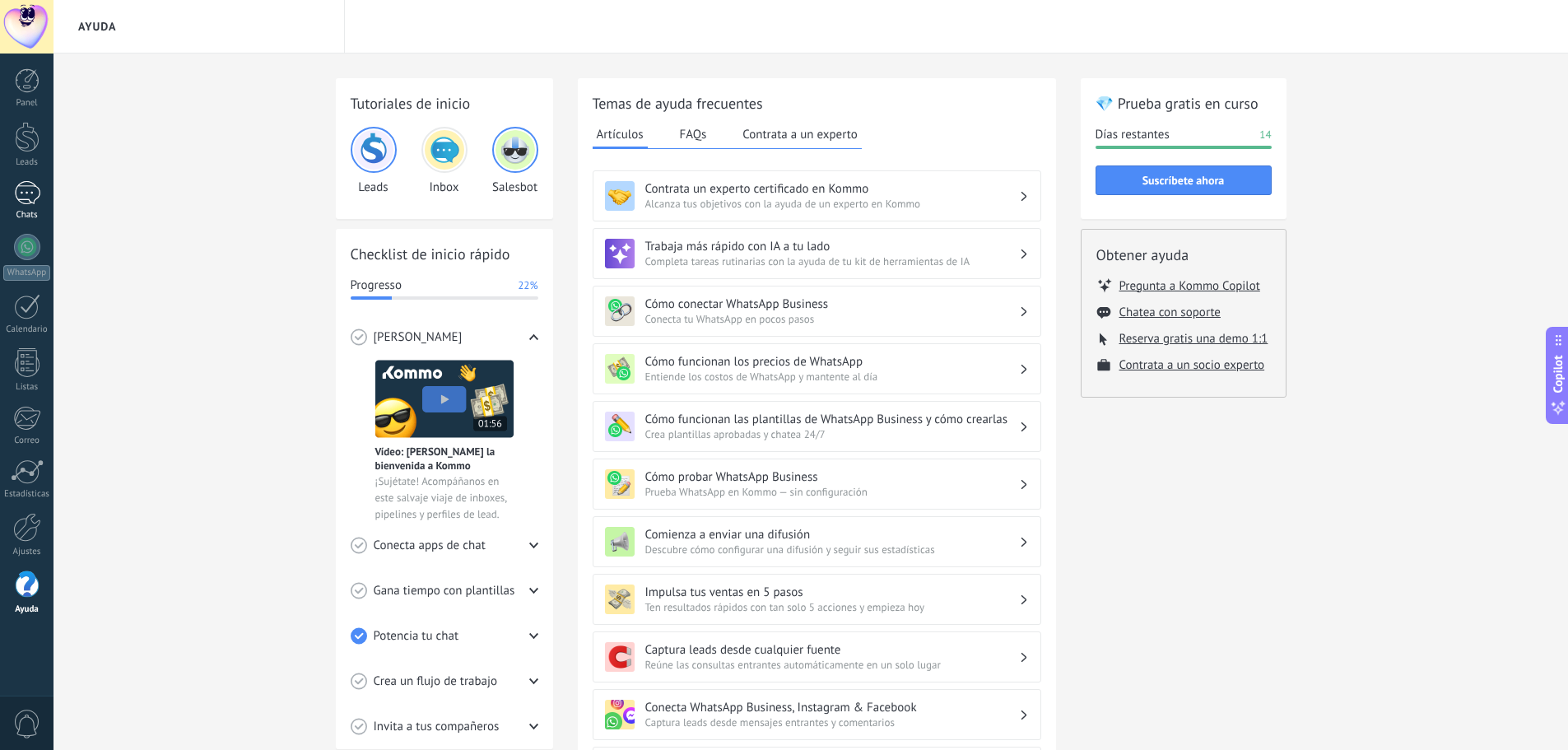
click at [15, 198] on div at bounding box center [27, 194] width 26 height 24
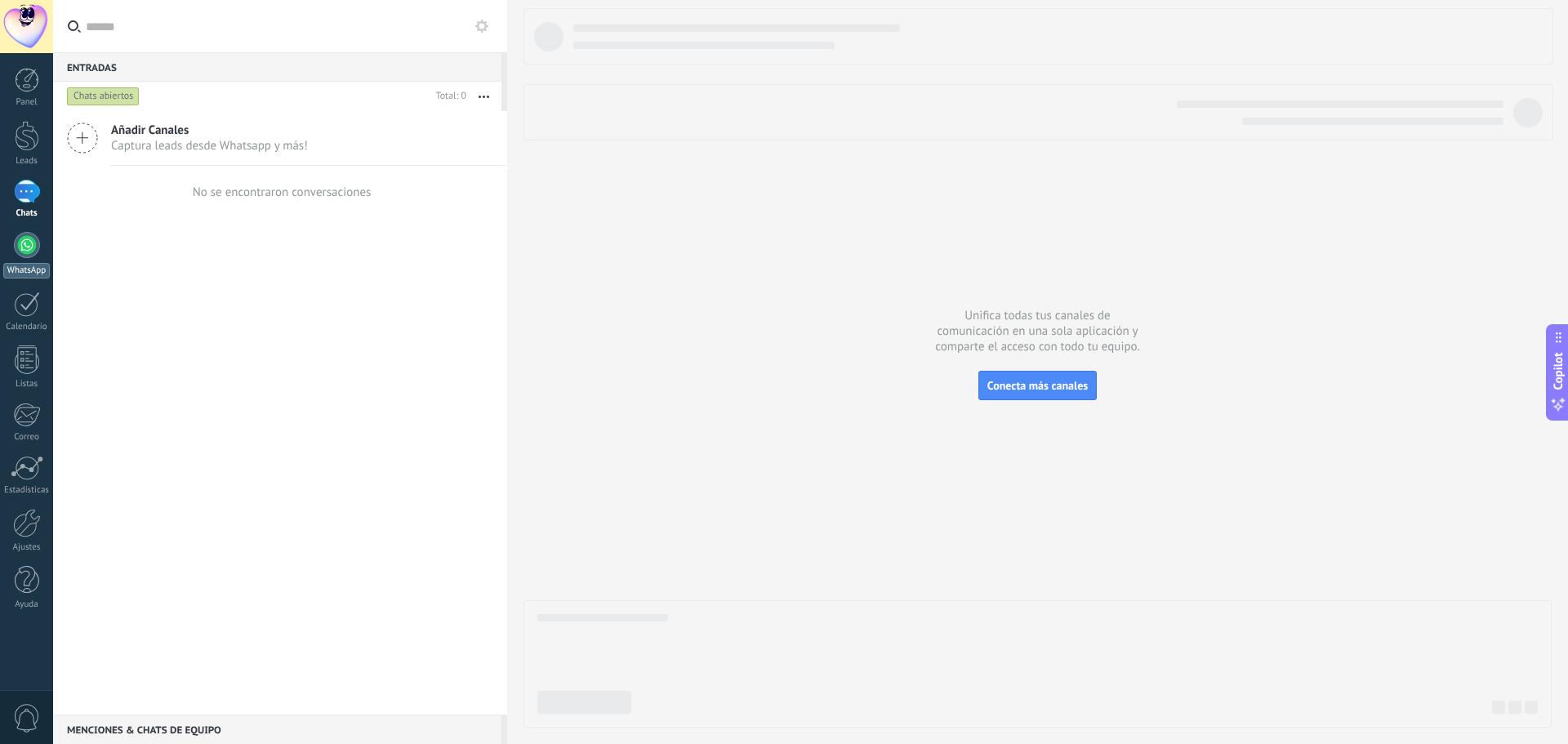
click at [21, 254] on div at bounding box center [27, 244] width 26 height 26
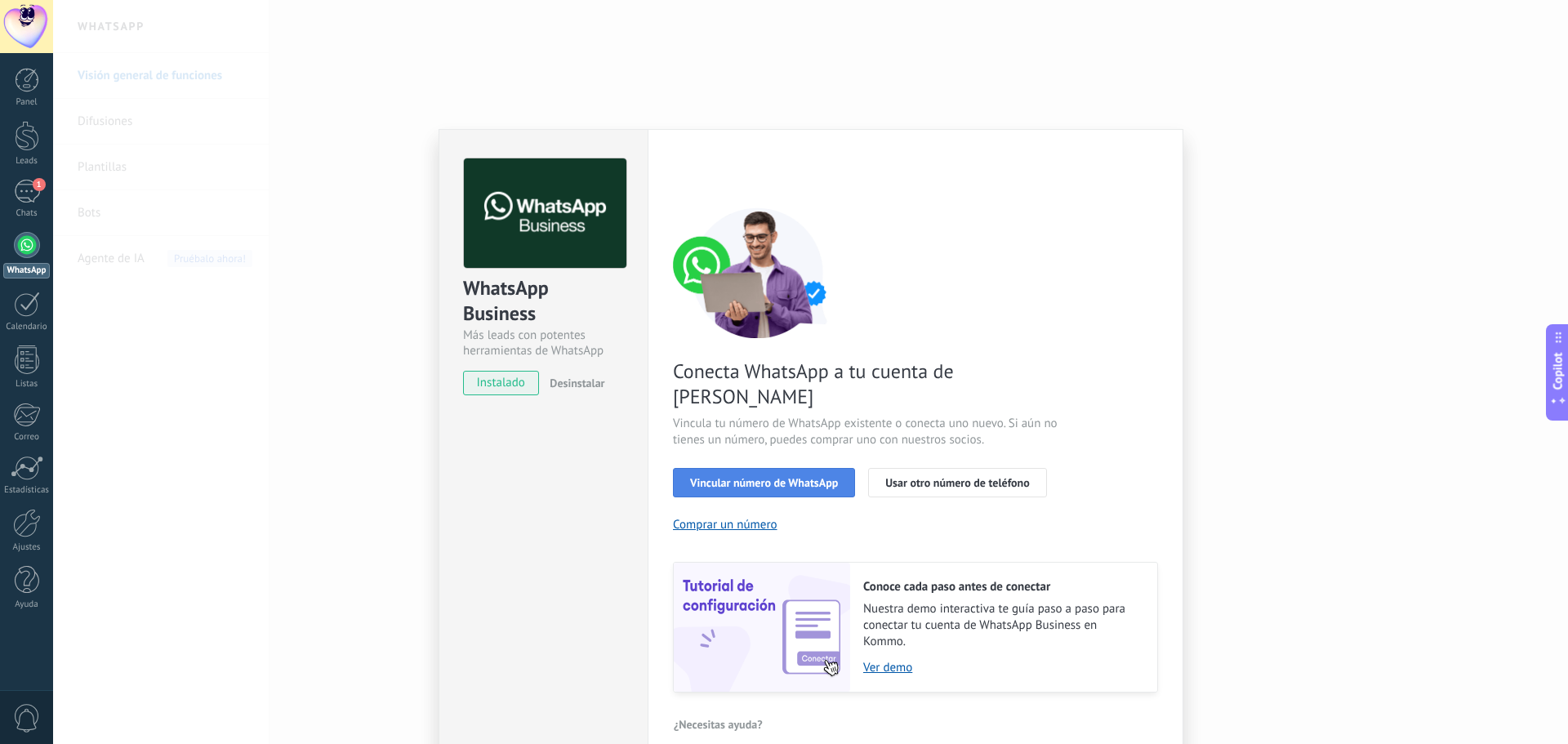
click at [769, 477] on span "Vincular número de WhatsApp" at bounding box center [763, 482] width 148 height 11
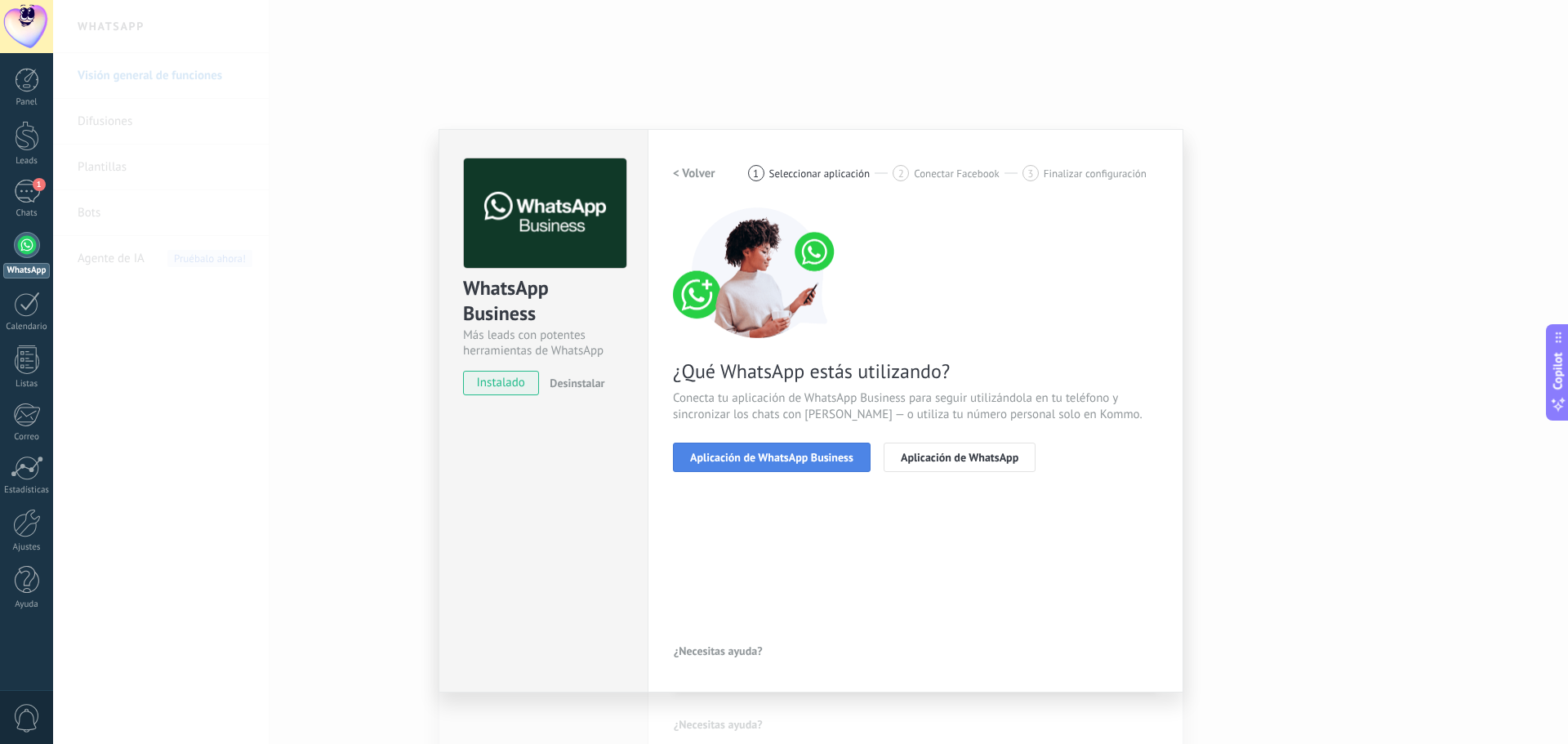
click at [802, 448] on button "Aplicación de WhatsApp Business" at bounding box center [772, 457] width 197 height 29
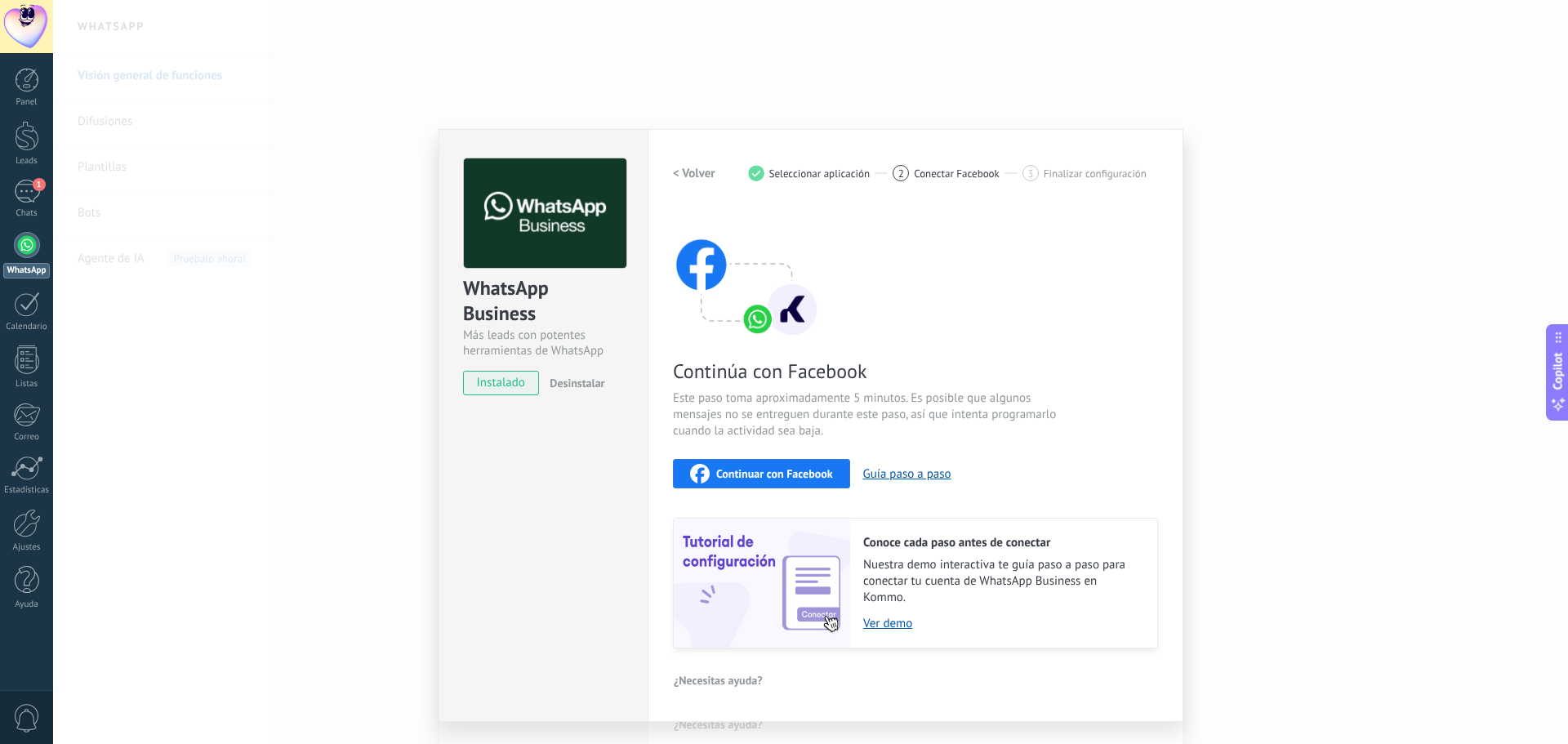
click at [766, 468] on span "Continuar con Facebook" at bounding box center [774, 473] width 117 height 11
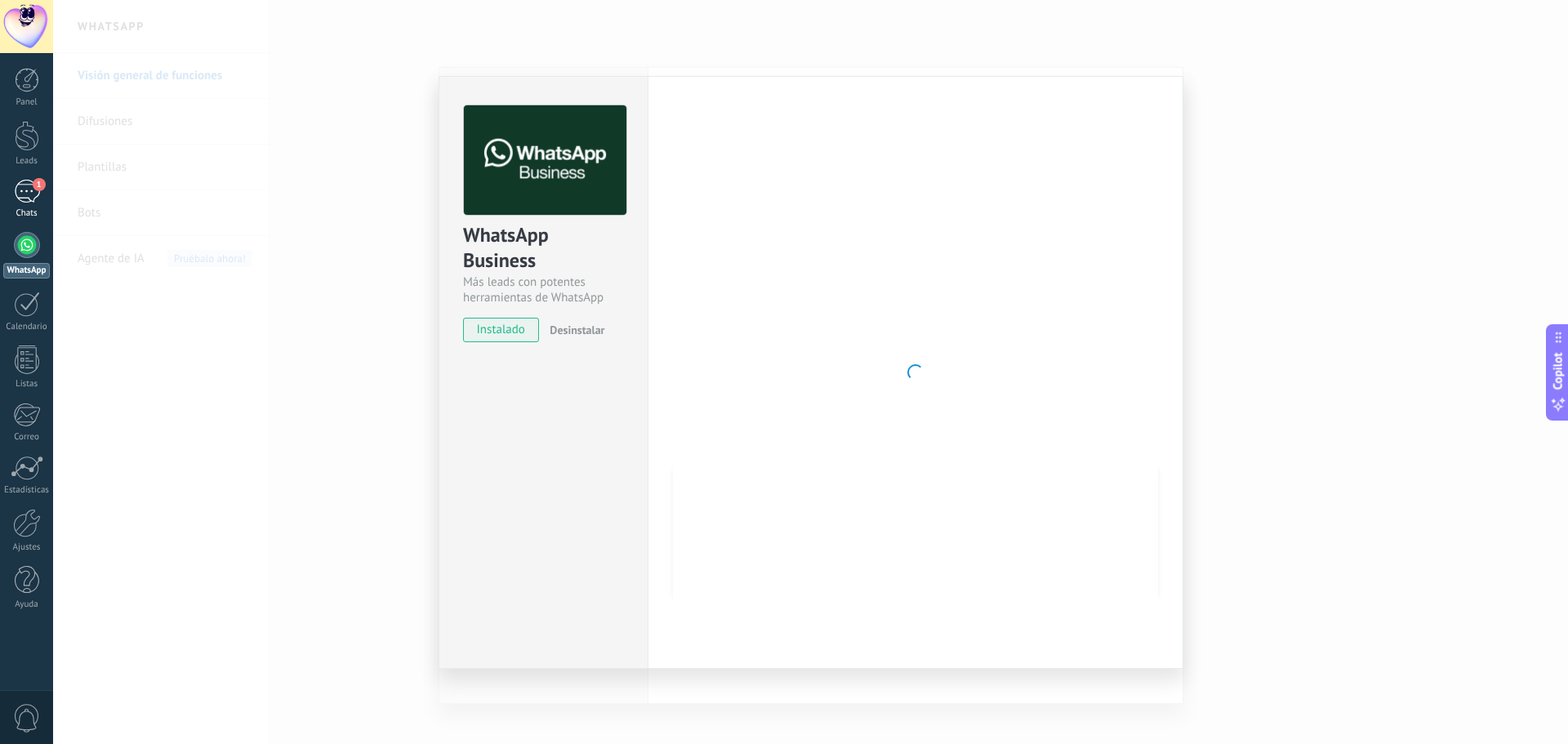
click at [31, 189] on div "1" at bounding box center [27, 192] width 26 height 24
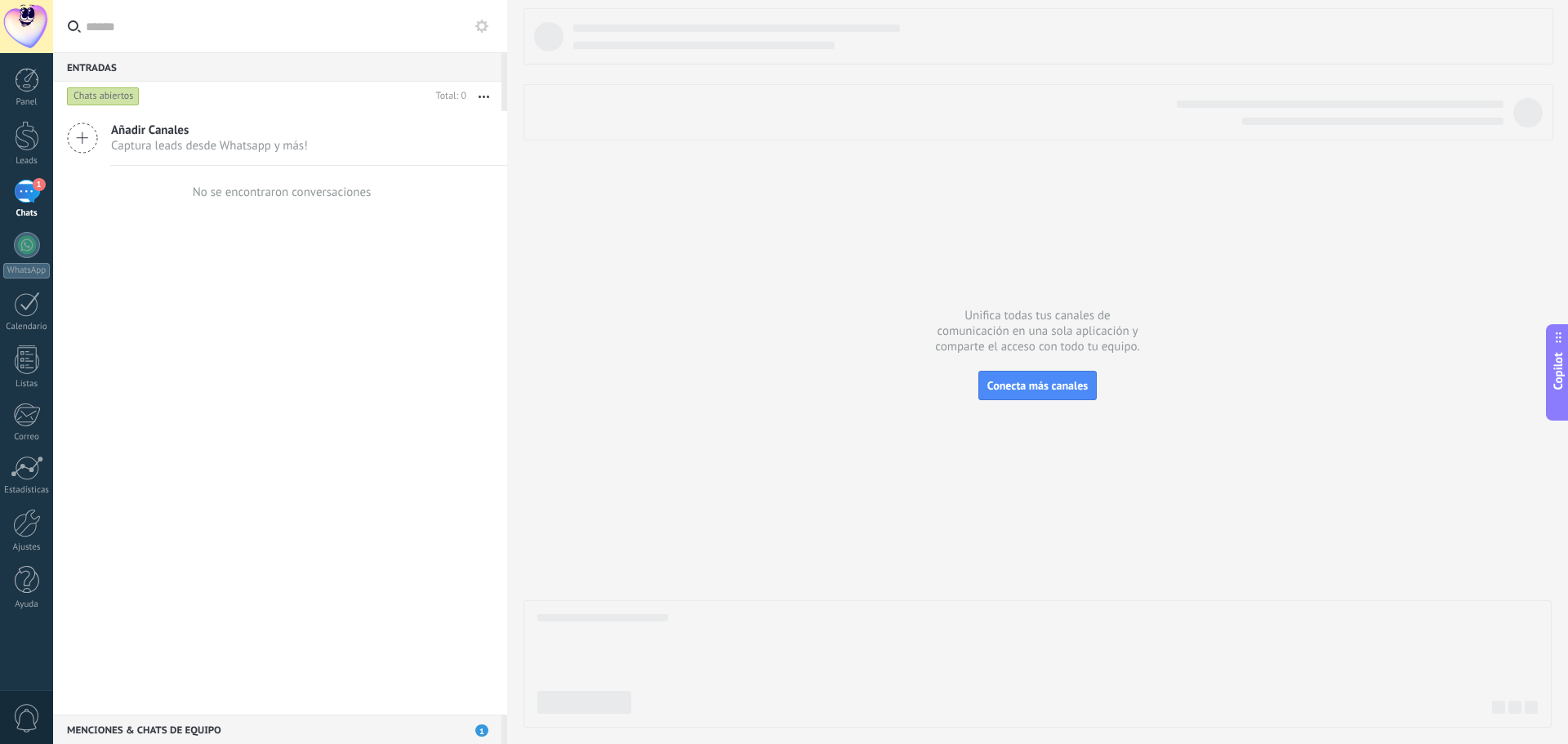
drag, startPoint x: 244, startPoint y: 337, endPoint x: 107, endPoint y: 228, distance: 175.1
click at [244, 337] on div "Añadir Canales Captura leads desde Whatsapp y más! No se encontraron conversaci…" at bounding box center [280, 412] width 454 height 603
click at [28, 187] on div "1" at bounding box center [27, 192] width 26 height 24
click at [27, 186] on div "1" at bounding box center [27, 192] width 26 height 24
click at [24, 165] on div "Leads" at bounding box center [28, 162] width 48 height 11
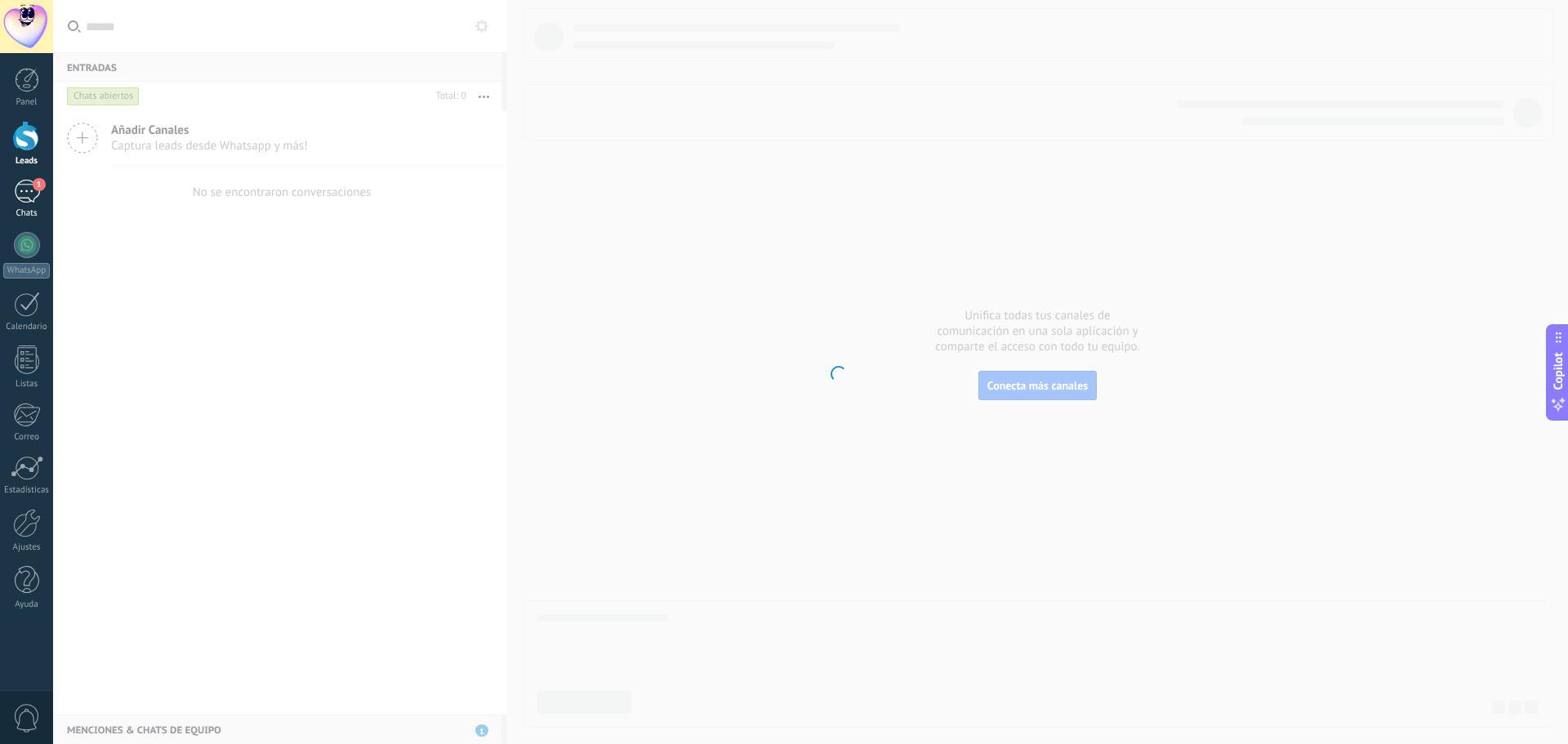
click at [20, 200] on div "1" at bounding box center [27, 192] width 26 height 24
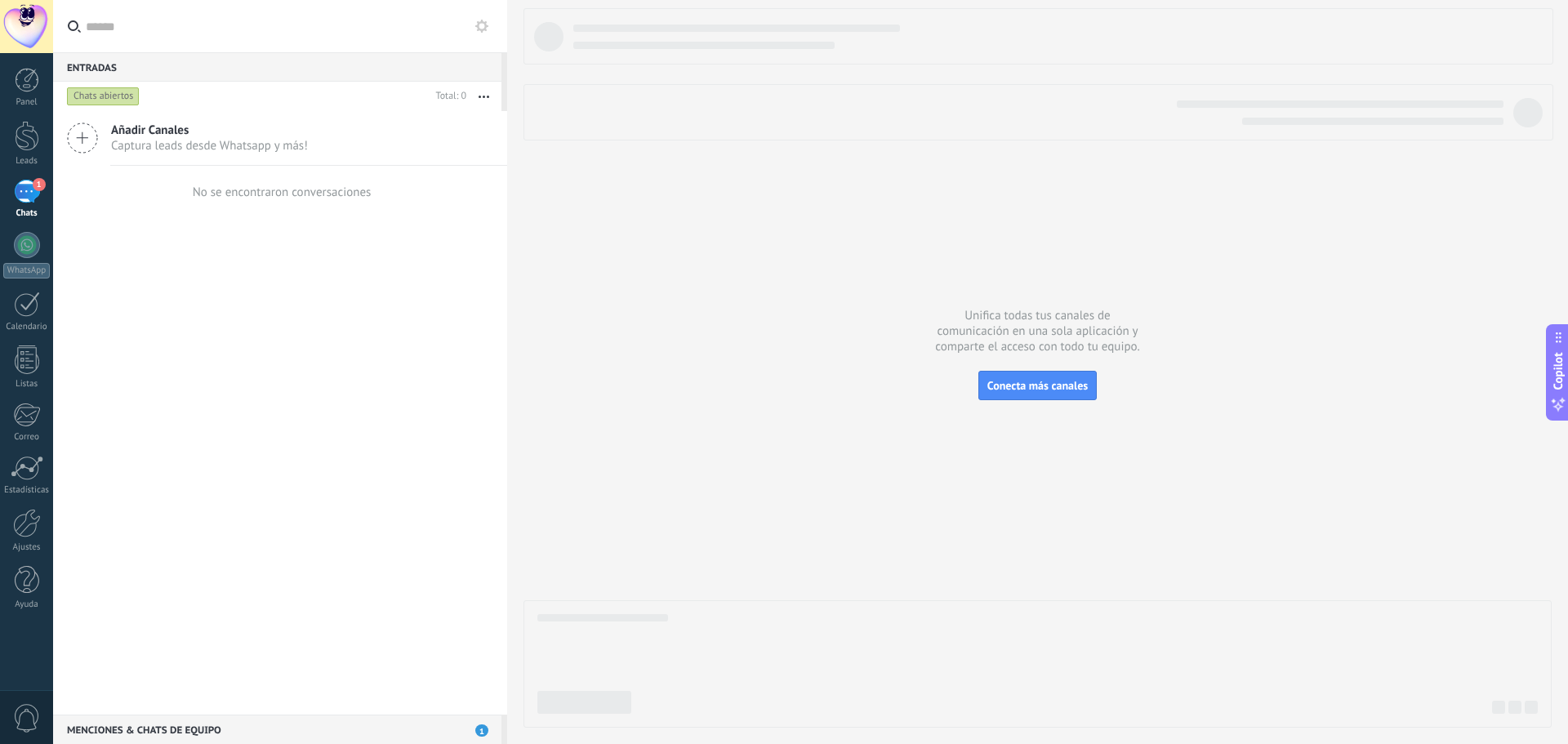
click at [20, 200] on div "1" at bounding box center [27, 192] width 26 height 24
click at [33, 211] on div "Chats" at bounding box center [28, 214] width 48 height 11
click at [26, 186] on div "1" at bounding box center [27, 192] width 26 height 24
click at [1055, 378] on button "Conecta más canales" at bounding box center [1037, 386] width 118 height 29
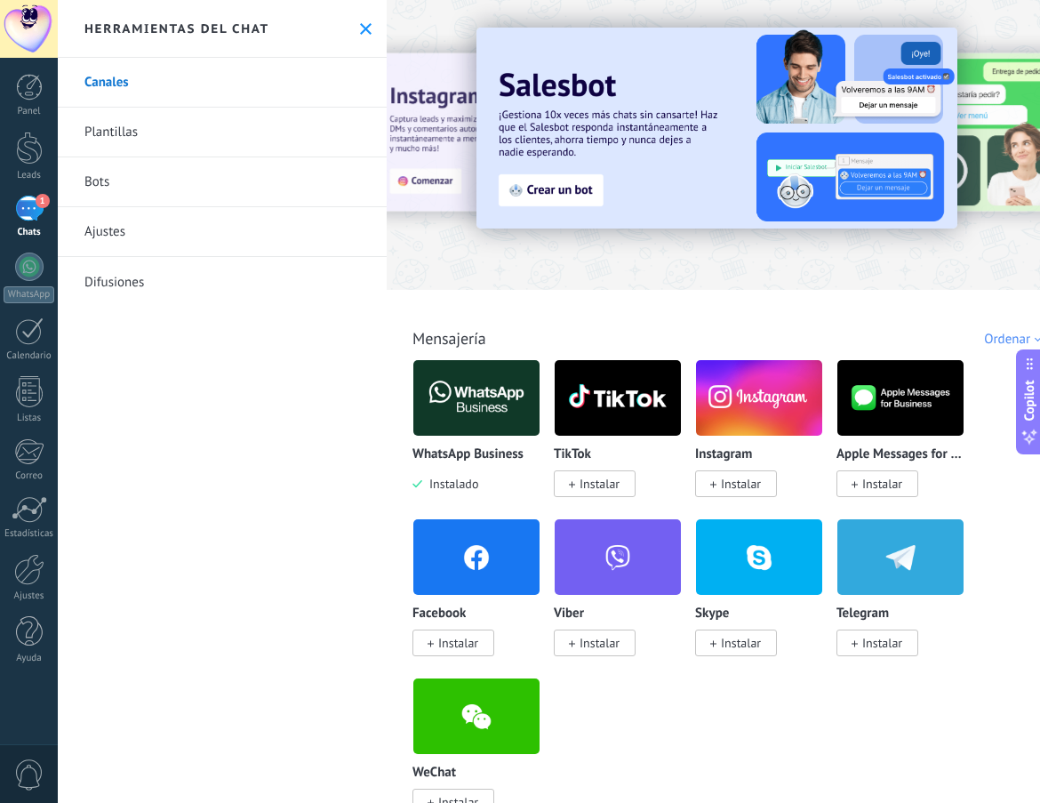
drag, startPoint x: 150, startPoint y: 426, endPoint x: 148, endPoint y: 415, distance: 10.8
click at [154, 424] on div "Canales Plantillas Bots Ajustes Difusiones" at bounding box center [222, 430] width 329 height 745
click at [36, 204] on span "1" at bounding box center [43, 201] width 14 height 14
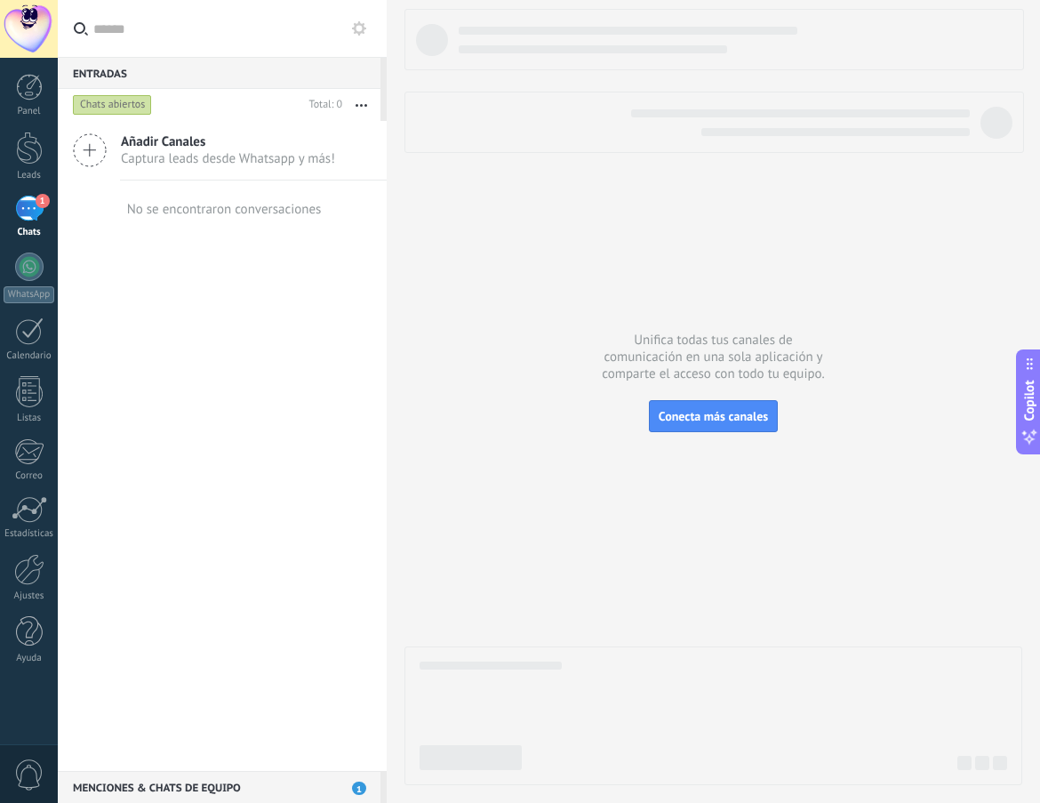
click at [36, 204] on span "1" at bounding box center [43, 201] width 14 height 14
click at [218, 340] on div "Añadir Canales Captura leads desde Whatsapp y más! No se encontraron conversaci…" at bounding box center [222, 446] width 329 height 650
click at [954, 415] on div at bounding box center [713, 397] width 618 height 776
drag, startPoint x: 61, startPoint y: 220, endPoint x: 70, endPoint y: 221, distance: 9.1
click at [61, 220] on div "No se encontraron conversaciones" at bounding box center [222, 208] width 329 height 57
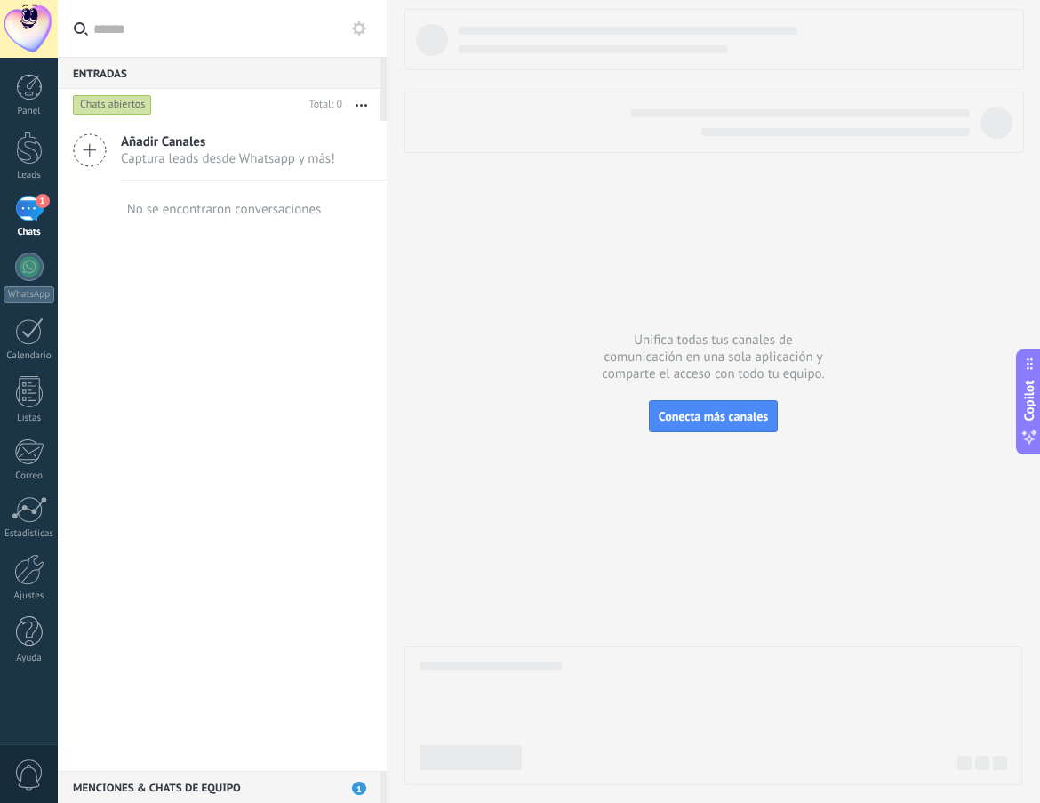
click at [4, 216] on link "1 Chats" at bounding box center [29, 217] width 58 height 43
click at [17, 218] on div "1" at bounding box center [29, 209] width 28 height 26
click at [22, 210] on div "1" at bounding box center [29, 209] width 28 height 26
click at [122, 98] on div "Chats abiertos" at bounding box center [112, 104] width 79 height 21
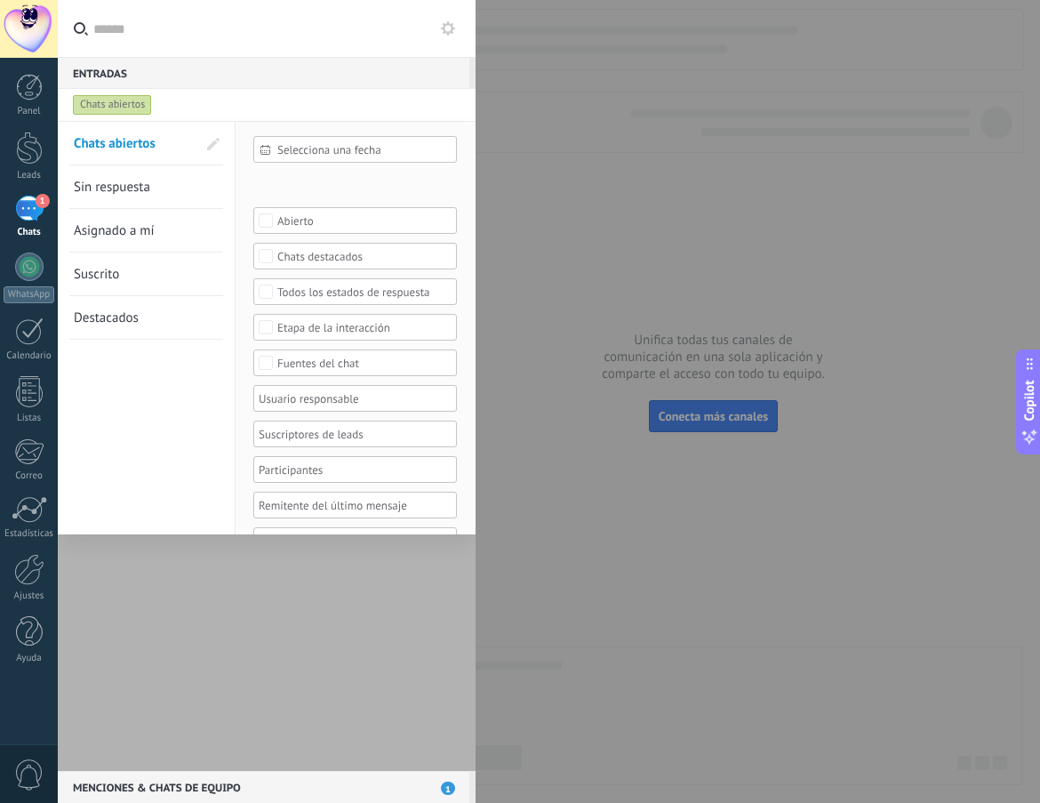
click at [621, 222] on div at bounding box center [520, 401] width 1040 height 803
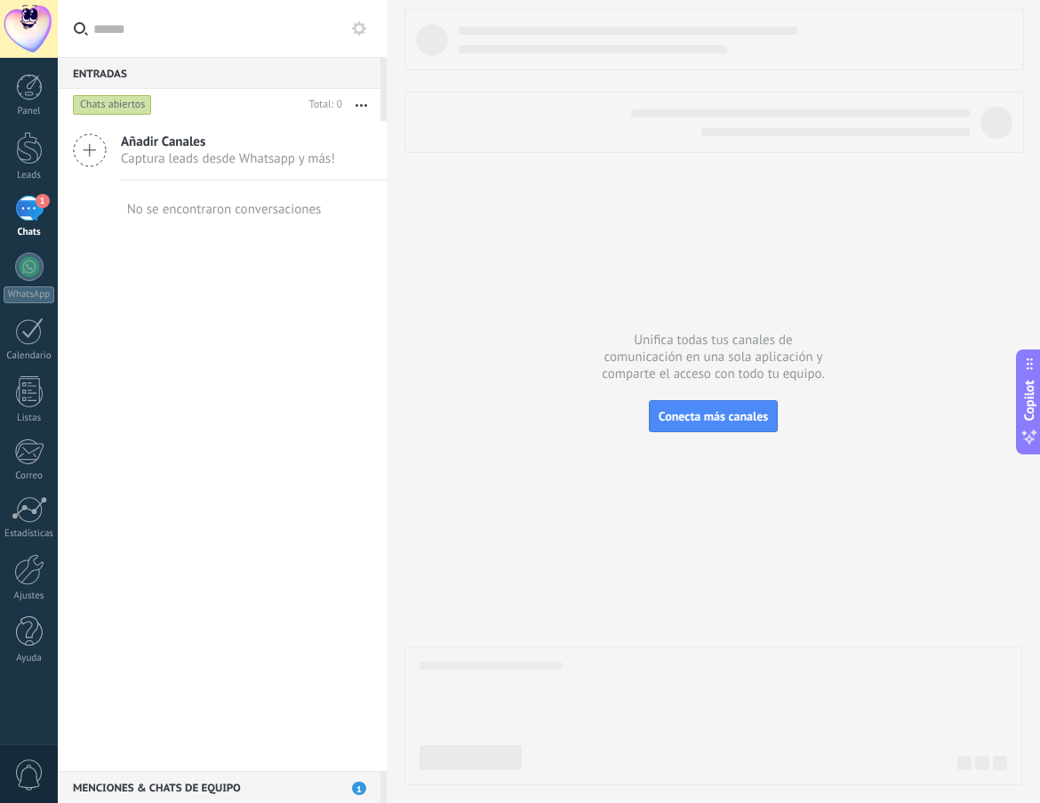
click at [198, 137] on span "Añadir Canales" at bounding box center [228, 141] width 214 height 17
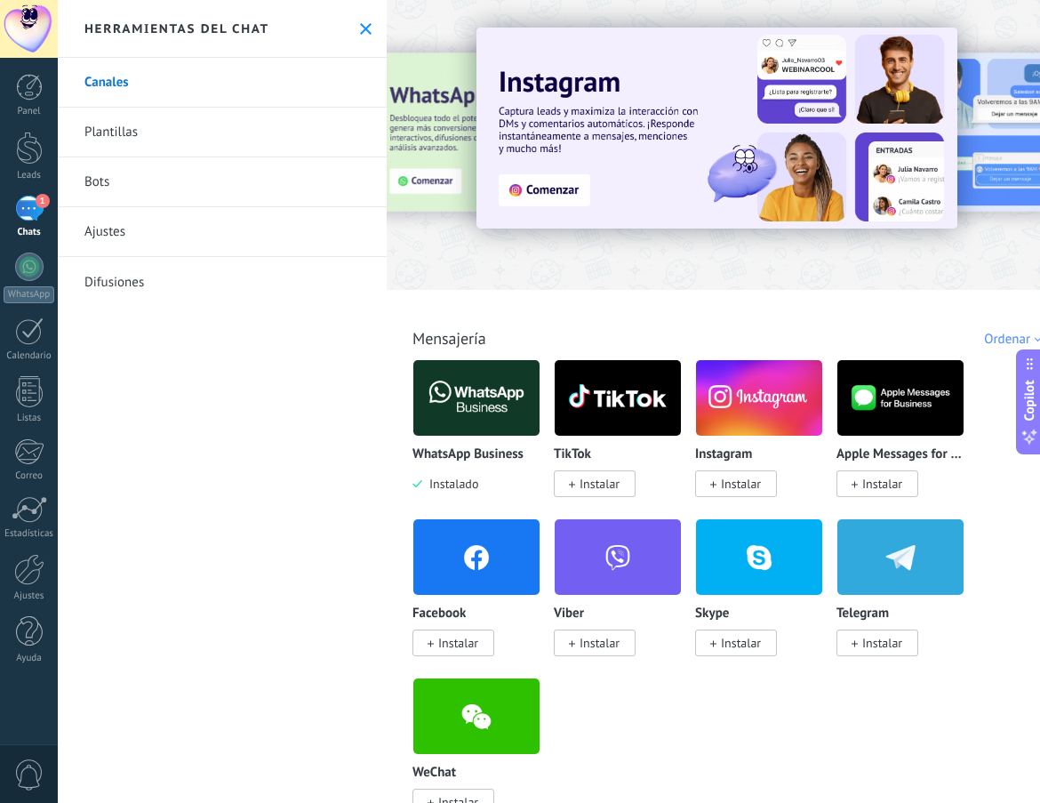
click at [360, 25] on icon at bounding box center [366, 29] width 12 height 12
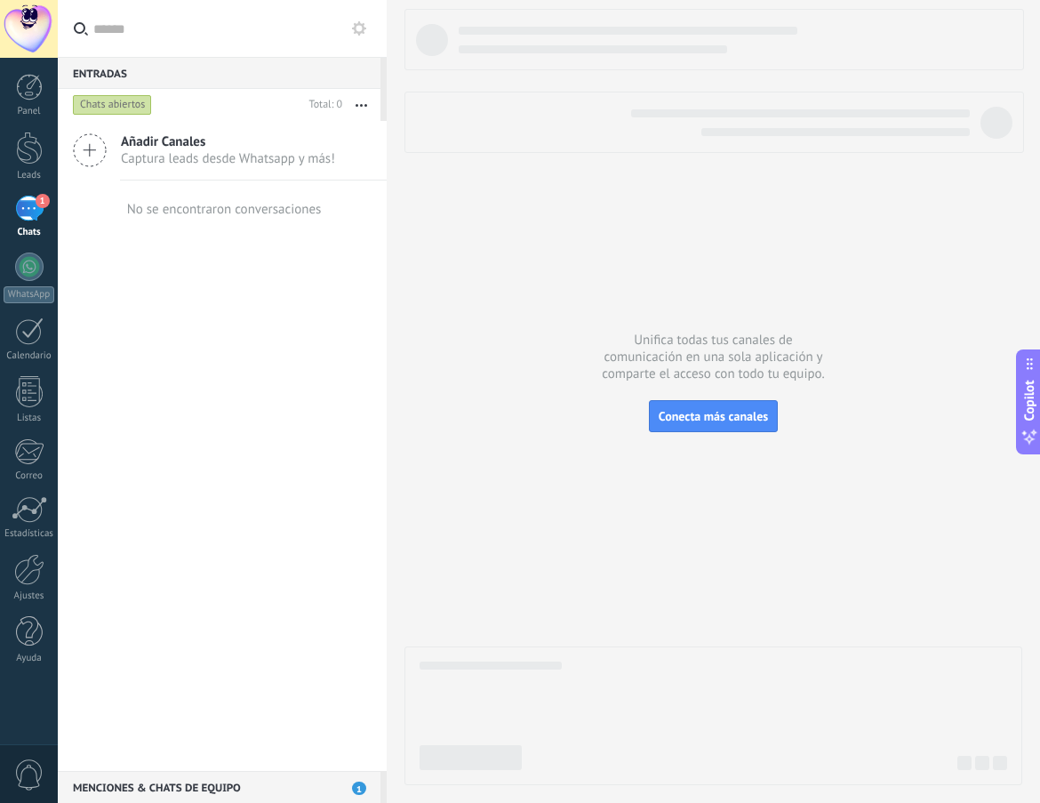
click at [371, 107] on button "button" at bounding box center [361, 105] width 38 height 32
click at [305, 277] on span "Larga espera" at bounding box center [292, 284] width 73 height 36
click at [99, 148] on icon at bounding box center [90, 150] width 34 height 34
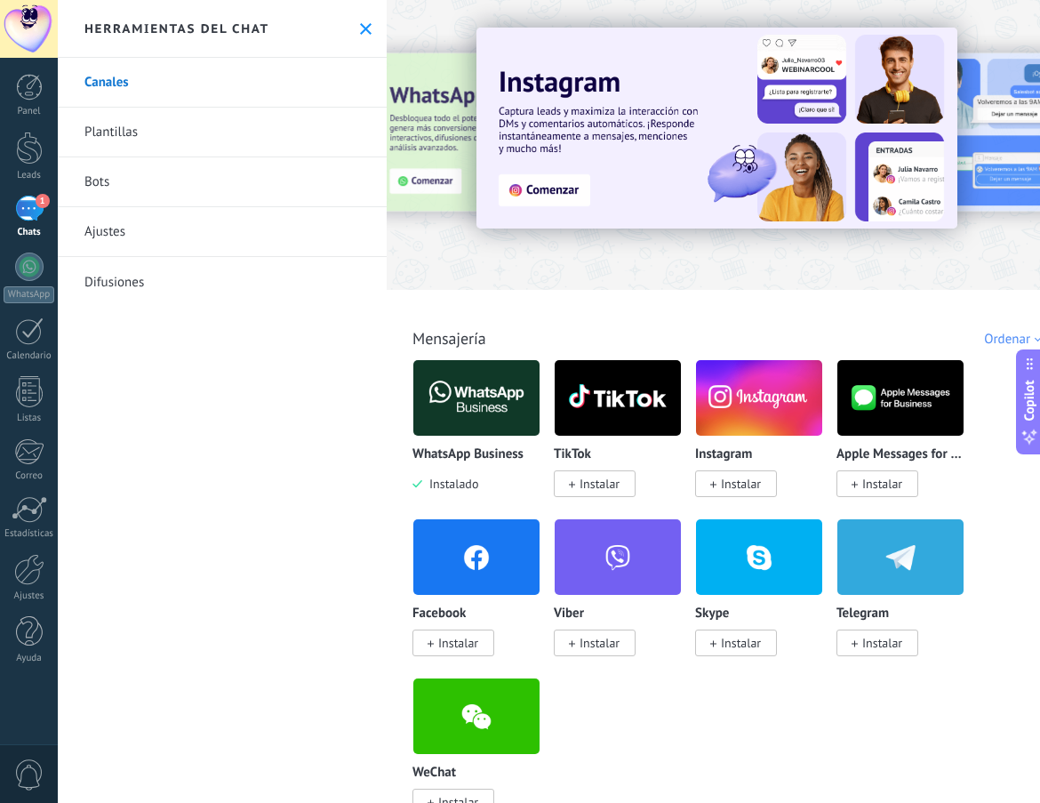
click at [116, 75] on link "Canales" at bounding box center [222, 83] width 329 height 50
click at [358, 36] on button at bounding box center [365, 28] width 15 height 15
